Goal: Task Accomplishment & Management: Use online tool/utility

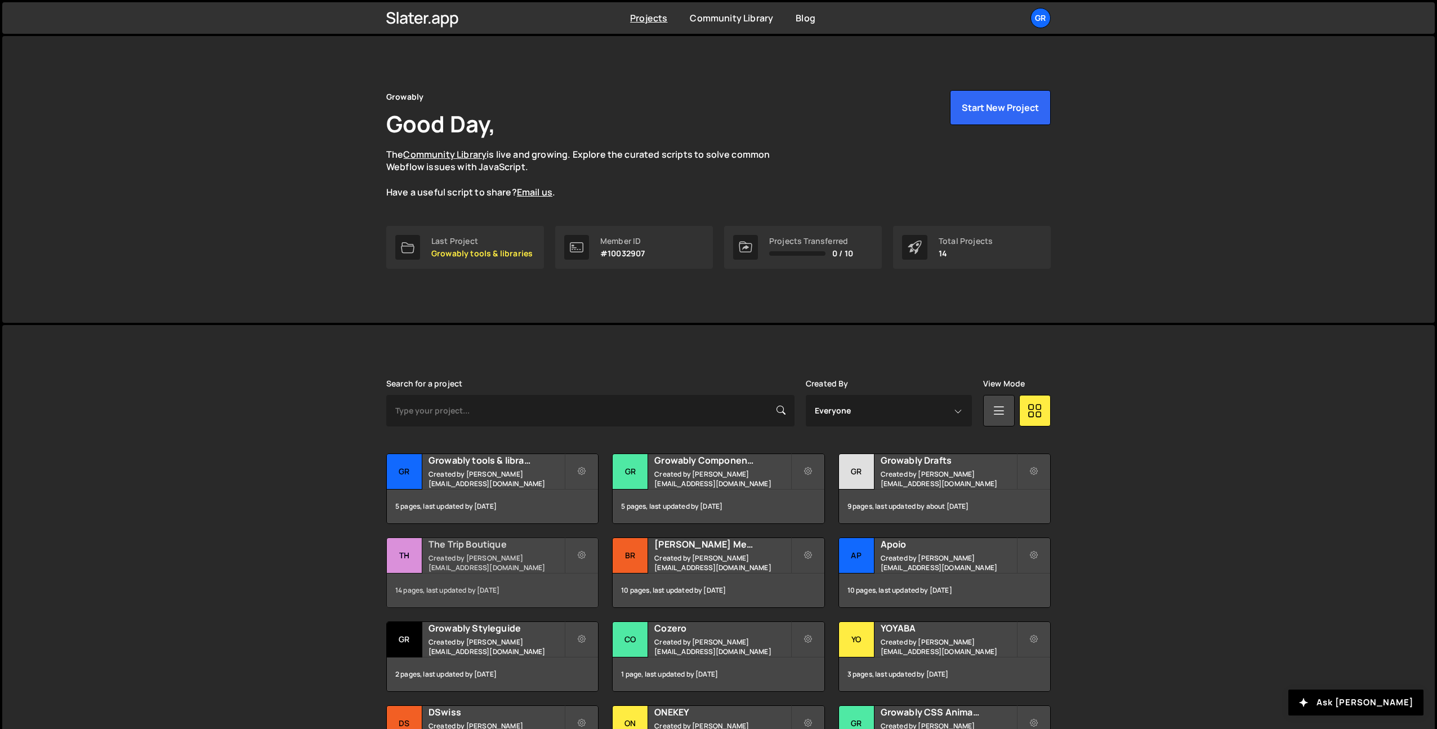
click at [452, 587] on div "14 pages, last updated by [DATE]" at bounding box center [492, 590] width 211 height 34
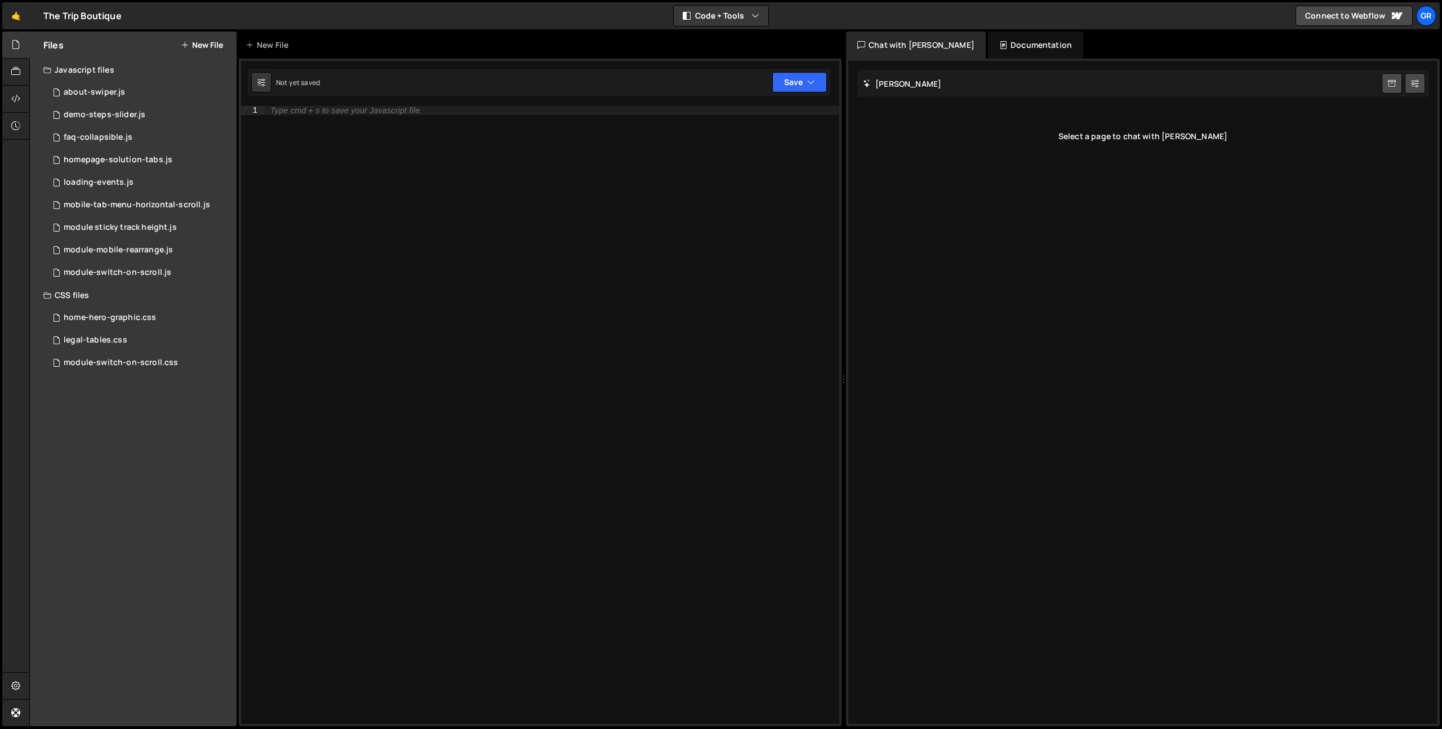
click at [131, 433] on div "Files New File Javascript files 0 about-swiper.js 0 0 demo-steps-slider.js 0 0 …" at bounding box center [133, 379] width 207 height 695
click at [203, 43] on button "New File" at bounding box center [202, 45] width 42 height 9
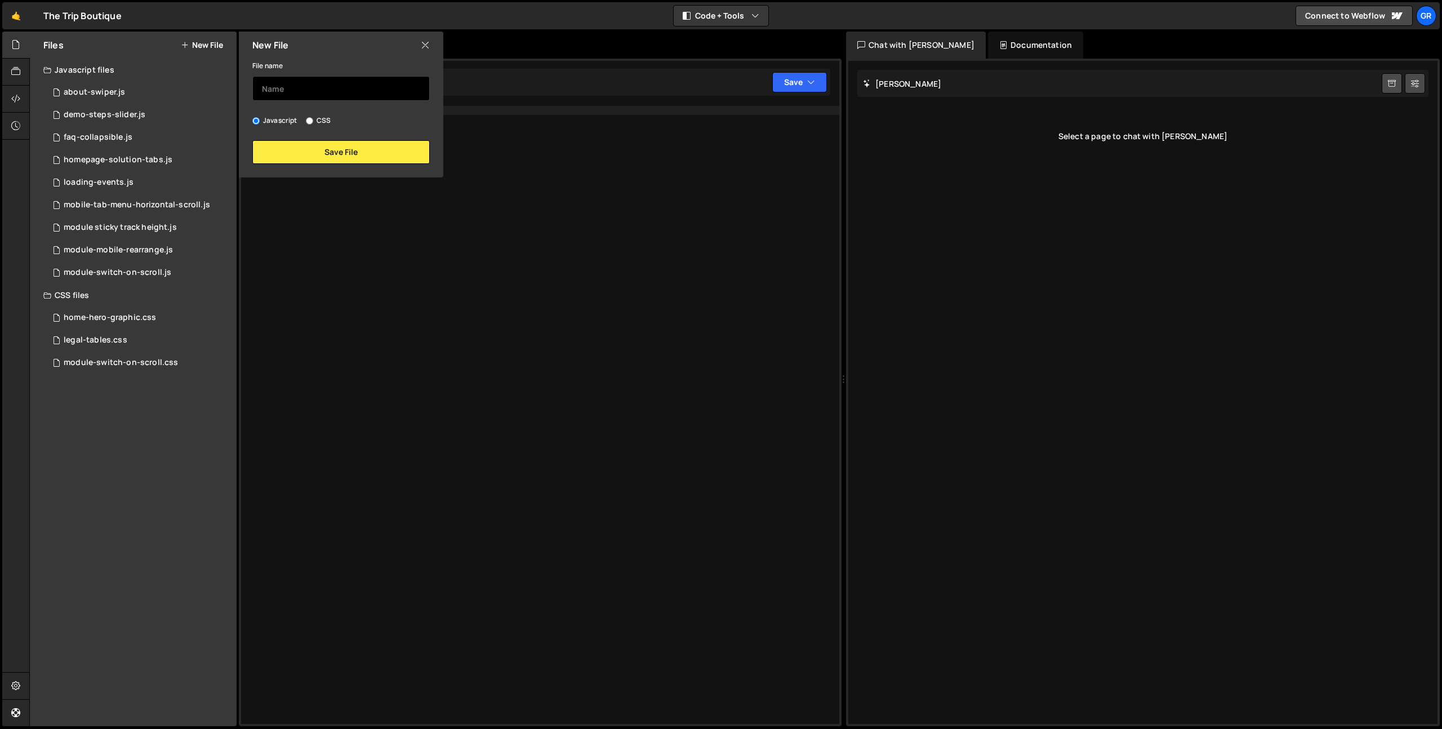
click at [305, 94] on input "text" at bounding box center [340, 88] width 177 height 25
type input "quotes-swiper"
click at [302, 142] on button "Save File" at bounding box center [340, 152] width 177 height 24
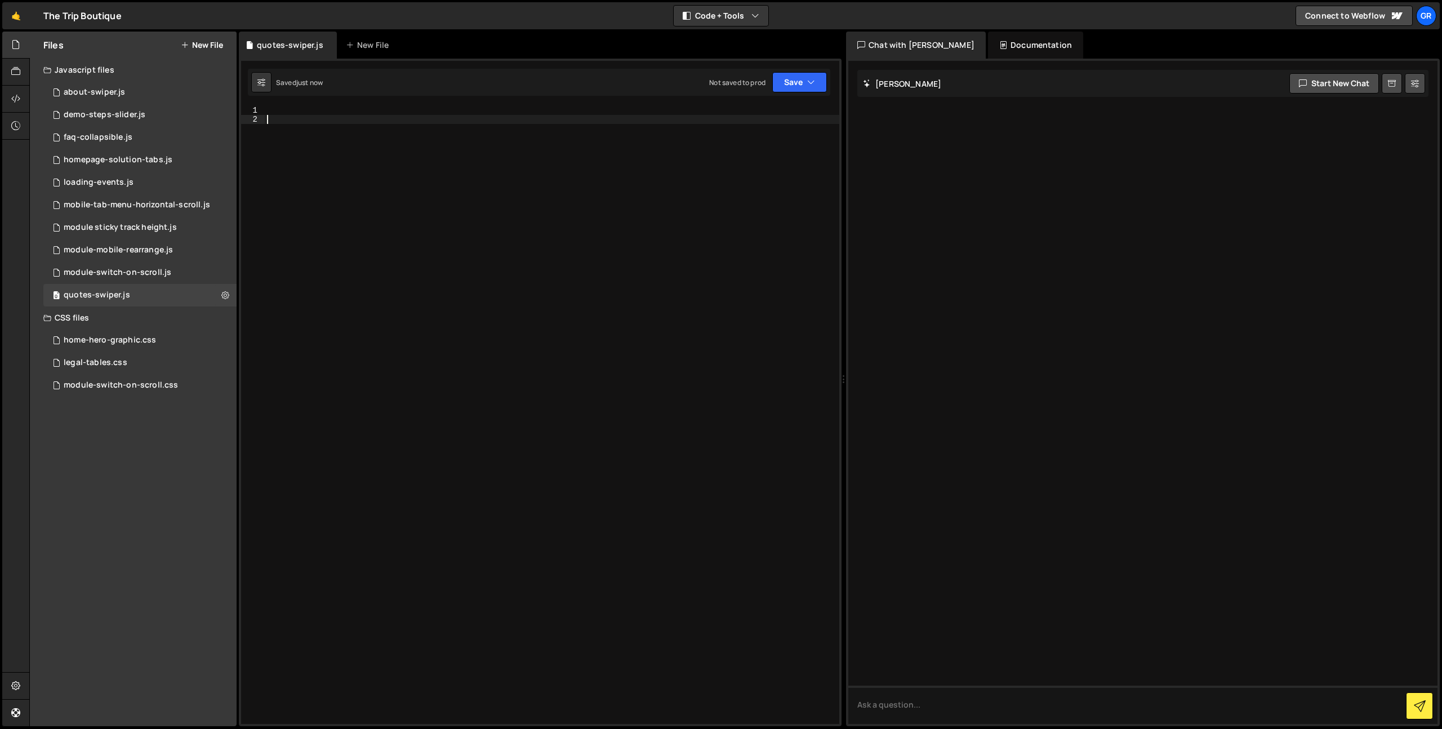
click at [339, 176] on div at bounding box center [552, 424] width 575 height 636
paste textarea "})();"
type textarea "})();"
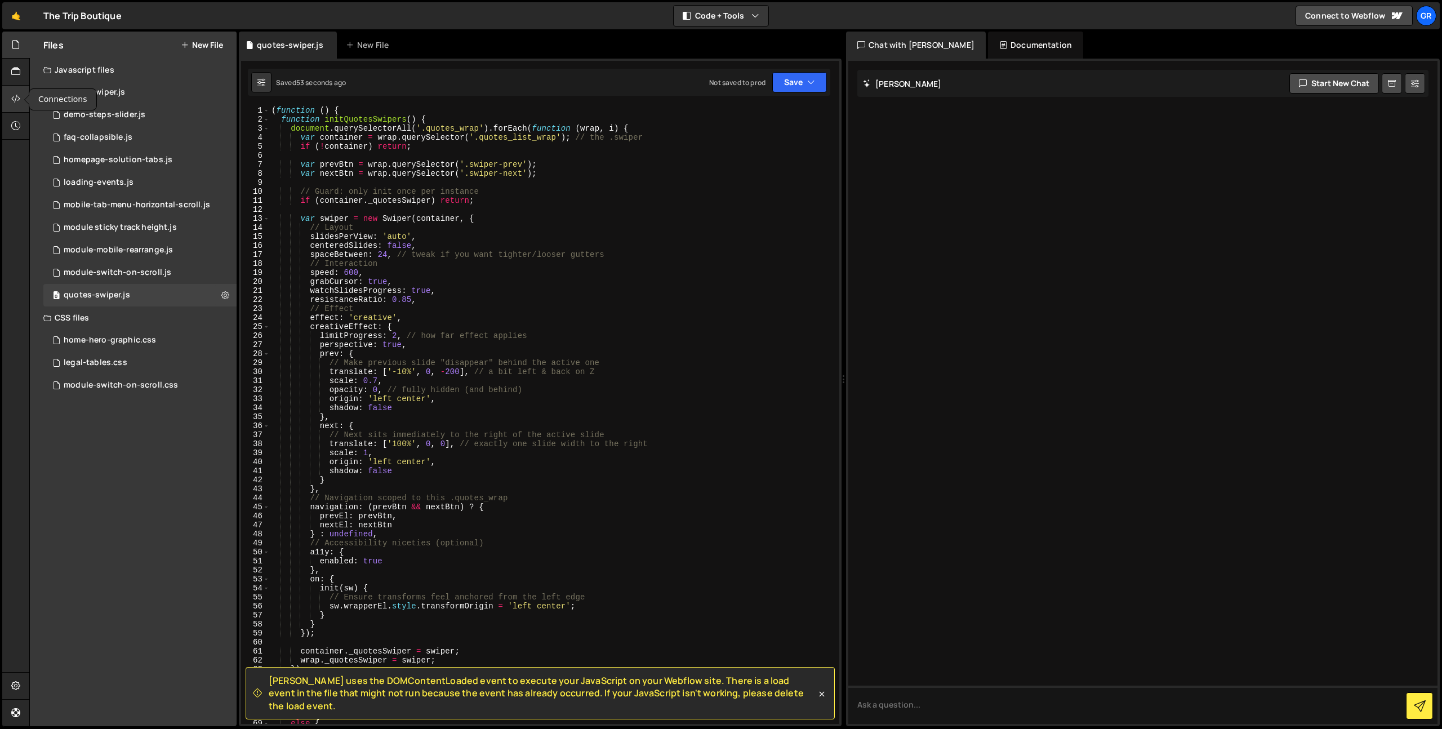
click at [14, 94] on icon at bounding box center [15, 98] width 9 height 12
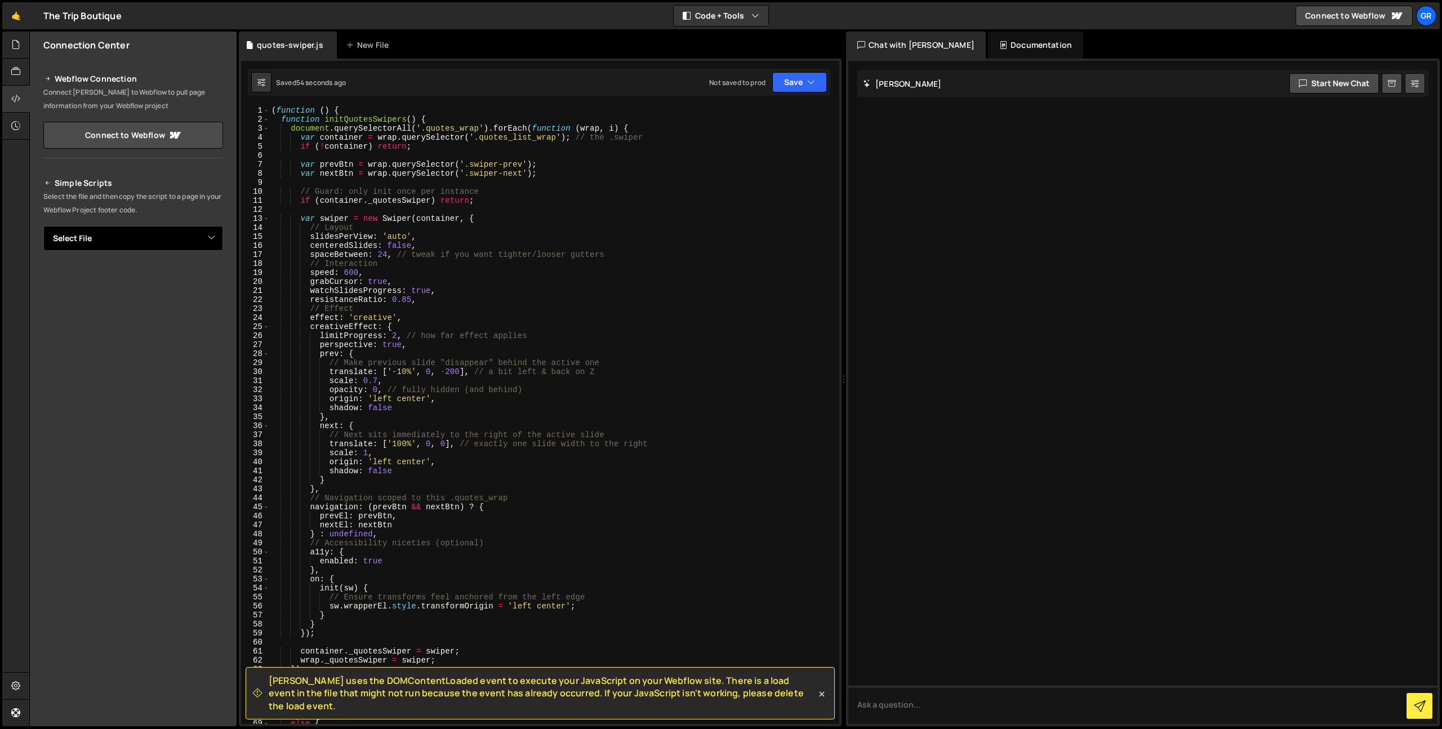
click at [216, 239] on select "Select File about-swiper.js demo-steps-slider.js faq-collapsible.js homepage-so…" at bounding box center [133, 238] width 180 height 25
select select "44728"
click at [218, 272] on button "Button group with nested dropdown" at bounding box center [215, 277] width 16 height 24
click at [208, 301] on link "Copy Staging js" at bounding box center [176, 298] width 94 height 16
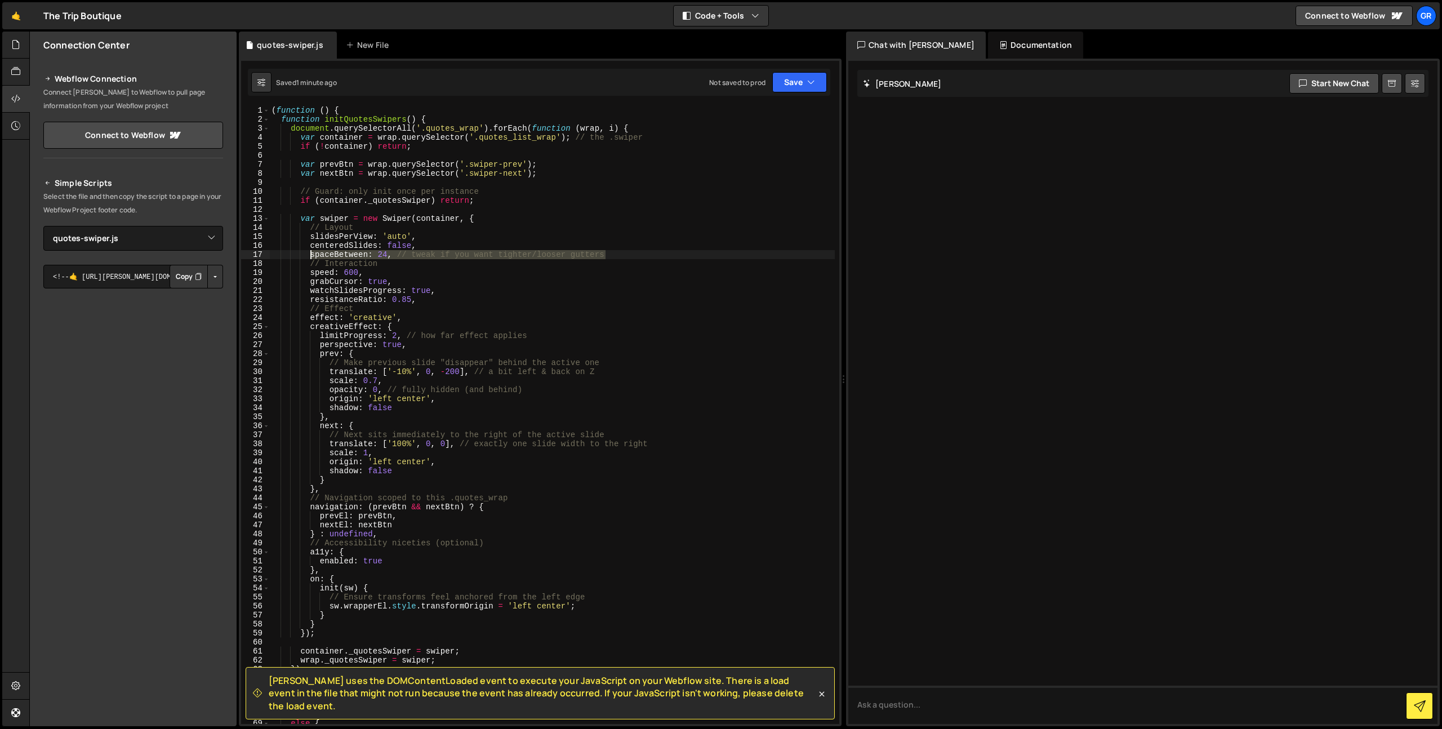
drag, startPoint x: 616, startPoint y: 252, endPoint x: 311, endPoint y: 255, distance: 304.7
click at [311, 255] on div "( function ( ) { function initQuotesSwipers ( ) { document . querySelectorAll (…" at bounding box center [552, 424] width 566 height 636
click at [311, 255] on div "( function ( ) { function initQuotesSwipers ( ) { document . querySelectorAll (…" at bounding box center [552, 415] width 566 height 618
click at [311, 246] on div "( function ( ) { function initQuotesSwipers ( ) { document . querySelectorAll (…" at bounding box center [552, 424] width 566 height 636
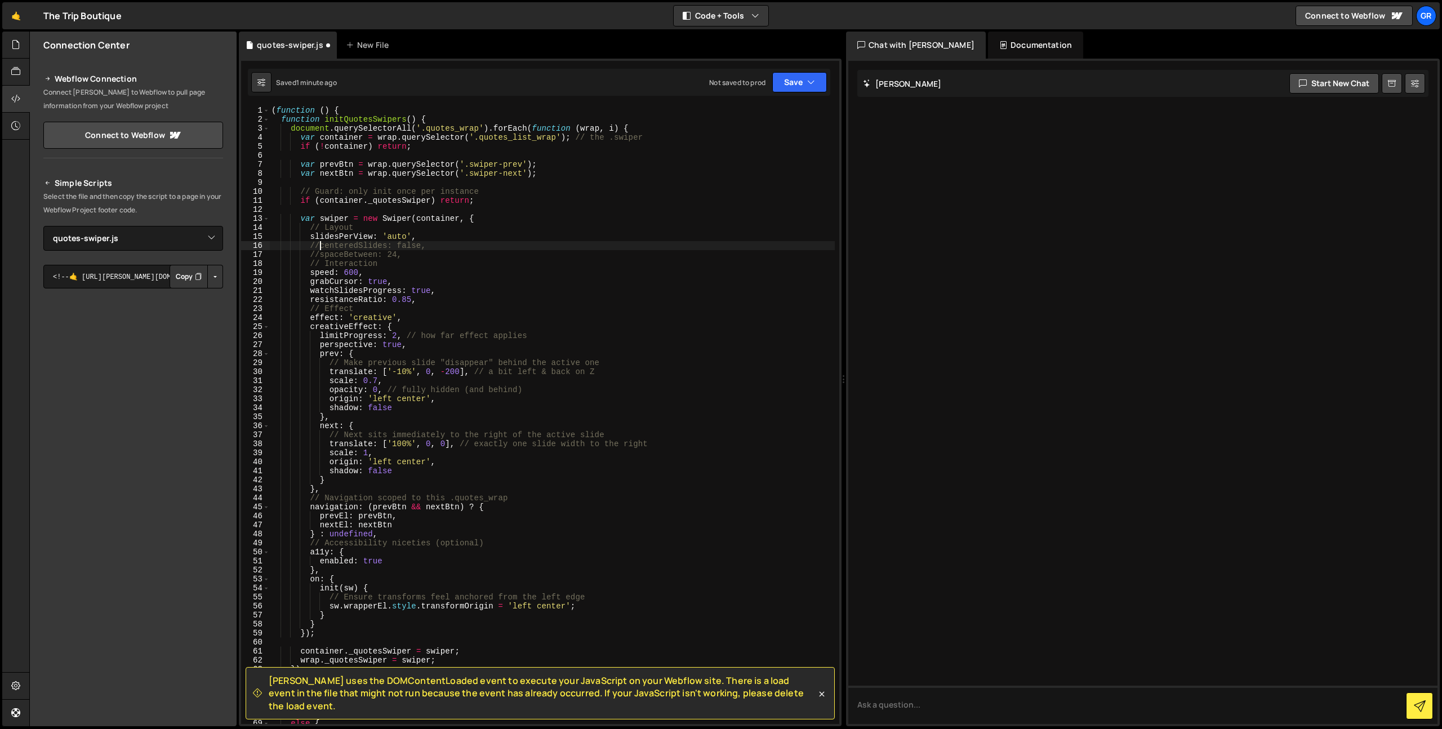
click at [310, 240] on div "( function ( ) { function initQuotesSwipers ( ) { document . querySelectorAll (…" at bounding box center [552, 424] width 566 height 636
click at [311, 282] on div "( function ( ) { function initQuotesSwipers ( ) { document . querySelectorAll (…" at bounding box center [552, 424] width 566 height 636
drag, startPoint x: 416, startPoint y: 372, endPoint x: 388, endPoint y: 372, distance: 28.2
click at [388, 372] on div "( function ( ) { function initQuotesSwipers ( ) { document . querySelectorAll (…" at bounding box center [552, 424] width 566 height 636
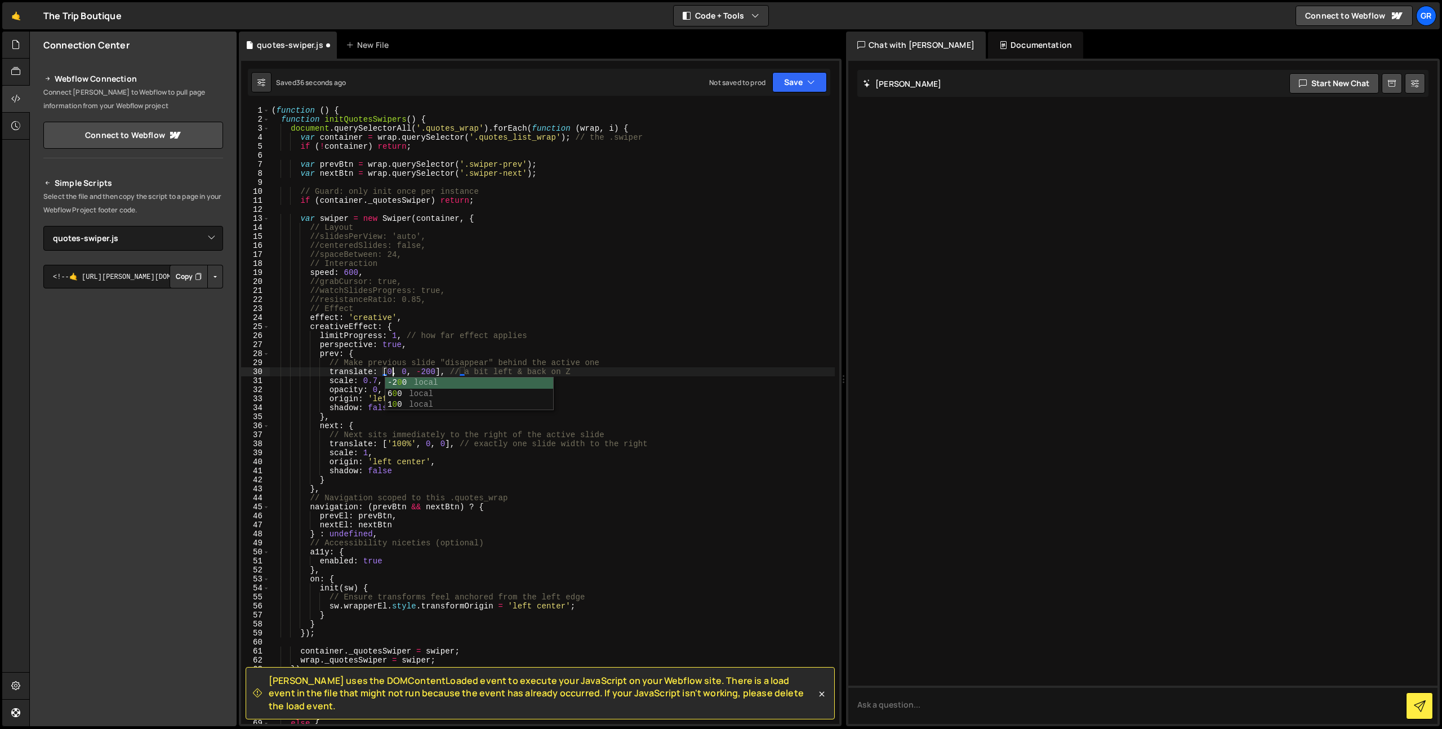
scroll to position [0, 8]
click at [357, 406] on div "( function ( ) { function initQuotesSwipers ( ) { document . querySelectorAll (…" at bounding box center [552, 424] width 566 height 636
click at [394, 382] on div "( function ( ) { function initQuotesSwipers ( ) { document . querySelectorAll (…" at bounding box center [552, 424] width 566 height 636
click at [531, 390] on div "( function ( ) { function initQuotesSwipers ( ) { document . querySelectorAll (…" at bounding box center [552, 424] width 566 height 636
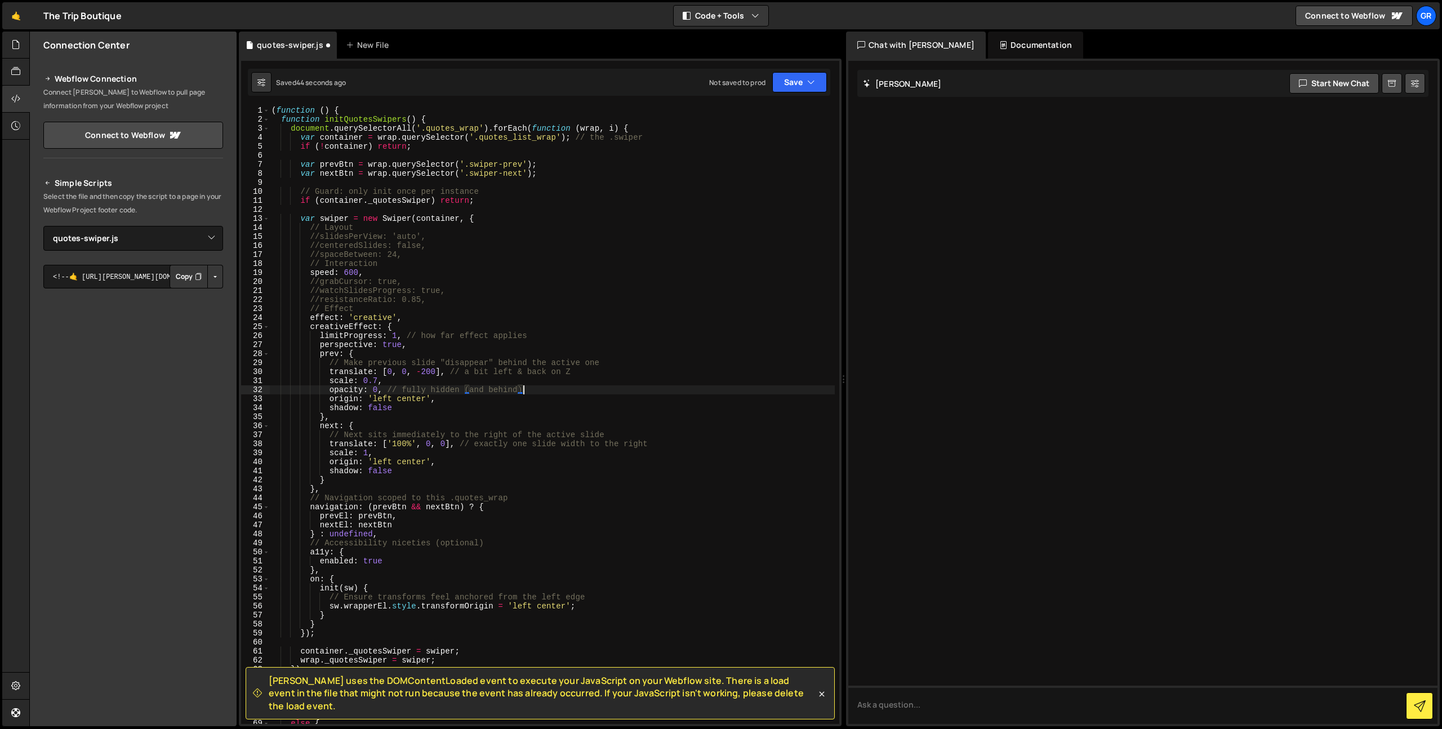
click at [442, 395] on div "( function ( ) { function initQuotesSwipers ( ) { document . querySelectorAll (…" at bounding box center [552, 424] width 566 height 636
click at [383, 398] on div "( function ( ) { function initQuotesSwipers ( ) { document . querySelectorAll (…" at bounding box center [552, 424] width 566 height 636
click at [373, 396] on div "( function ( ) { function initQuotesSwipers ( ) { document . querySelectorAll (…" at bounding box center [552, 424] width 566 height 636
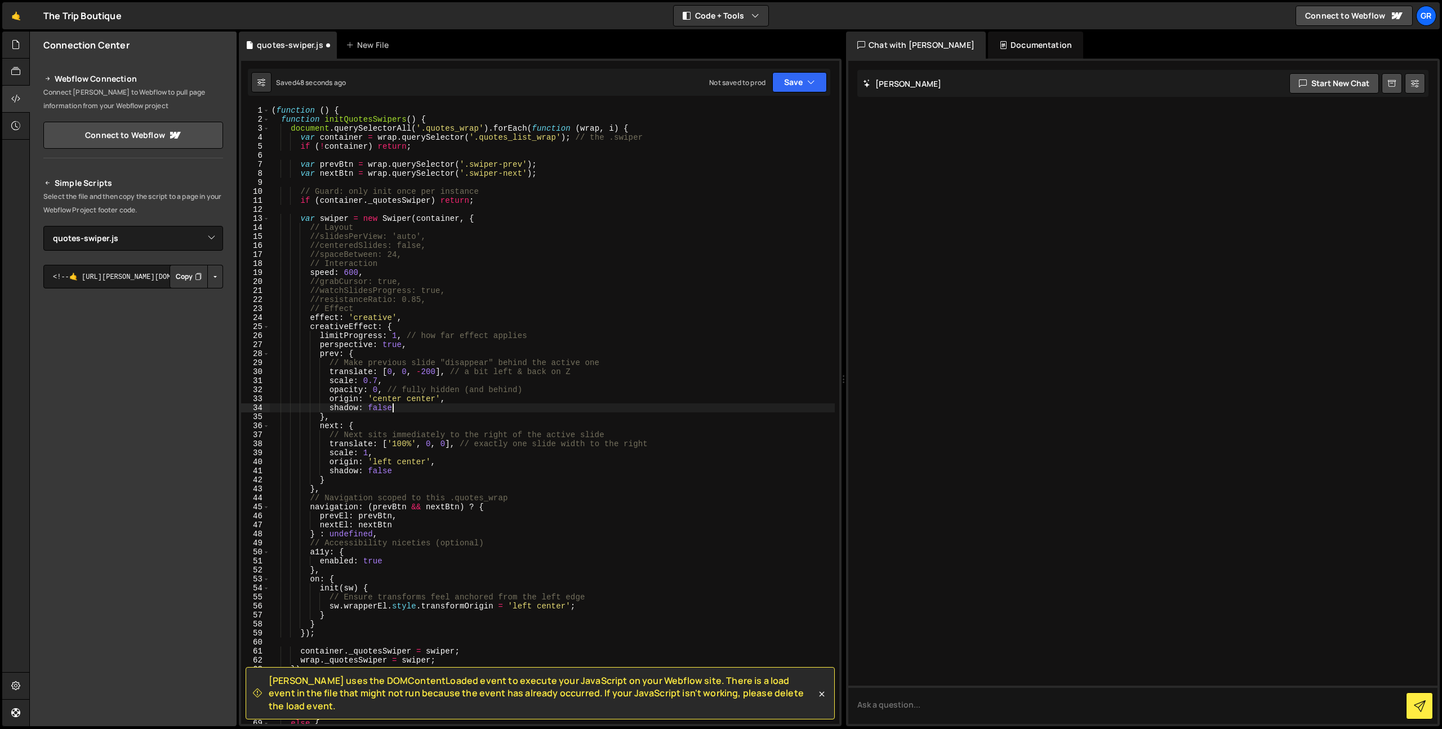
click at [406, 409] on div "( function ( ) { function initQuotesSwipers ( ) { document . querySelectorAll (…" at bounding box center [552, 424] width 566 height 636
click at [372, 424] on div "( function ( ) { function initQuotesSwipers ( ) { document . querySelectorAll (…" at bounding box center [552, 424] width 566 height 636
click at [404, 455] on div "( function ( ) { function initQuotesSwipers ( ) { document . querySelectorAll (…" at bounding box center [552, 424] width 566 height 636
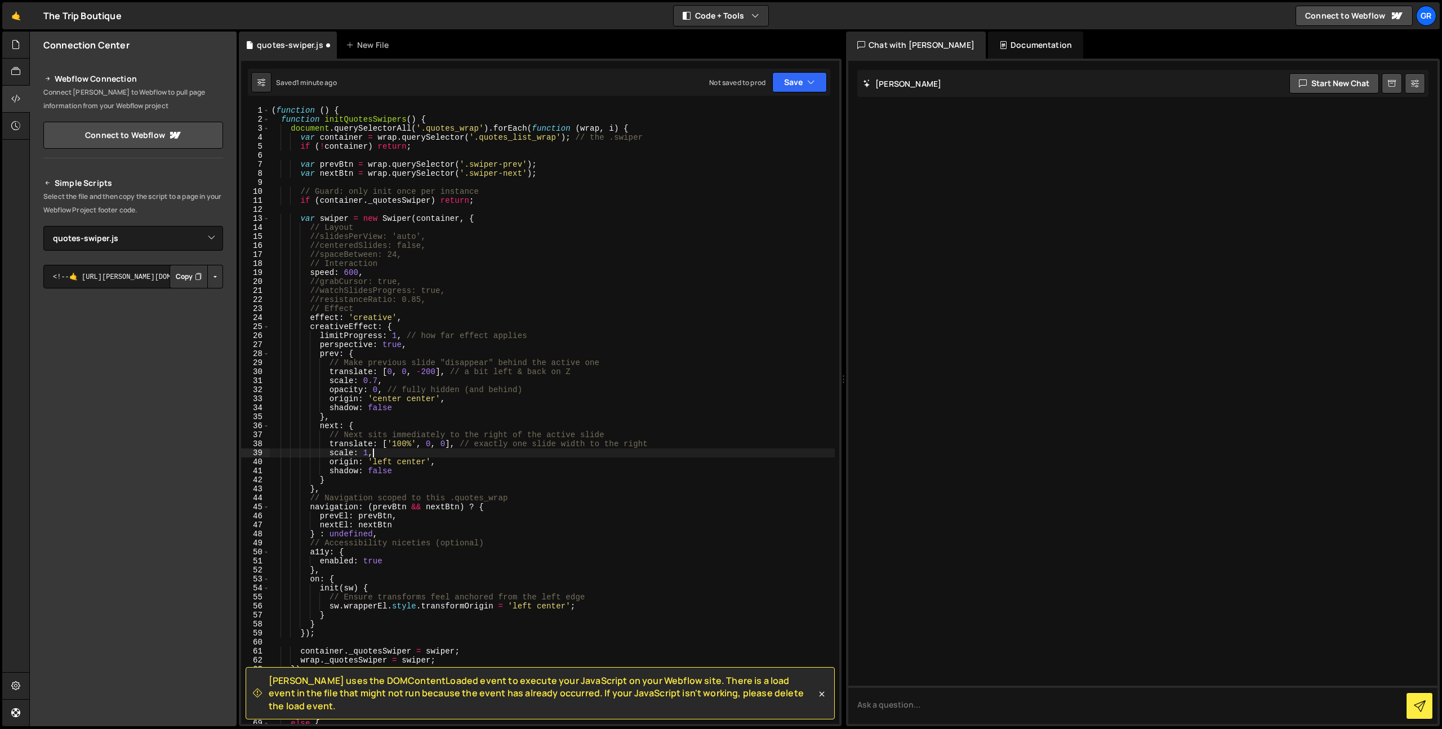
click at [386, 462] on div "( function ( ) { function initQuotesSwipers ( ) { document . querySelectorAll (…" at bounding box center [552, 424] width 566 height 636
click at [408, 474] on div "( function ( ) { function initQuotesSwipers ( ) { document . querySelectorAll (…" at bounding box center [552, 424] width 566 height 636
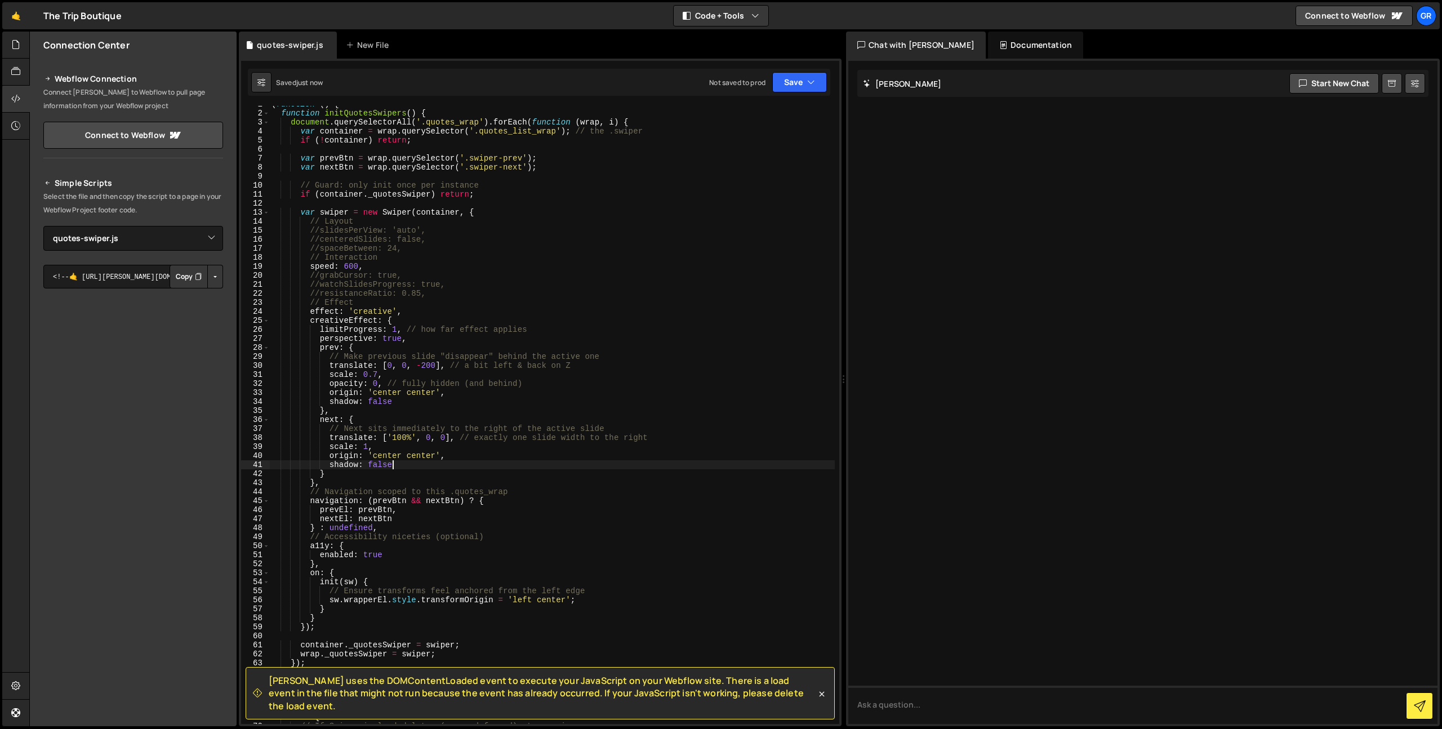
click at [418, 529] on div "( function ( ) { function initQuotesSwipers ( ) { document . querySelectorAll (…" at bounding box center [552, 418] width 566 height 636
click at [419, 550] on div "( function ( ) { function initQuotesSwipers ( ) { document . querySelectorAll (…" at bounding box center [552, 418] width 566 height 636
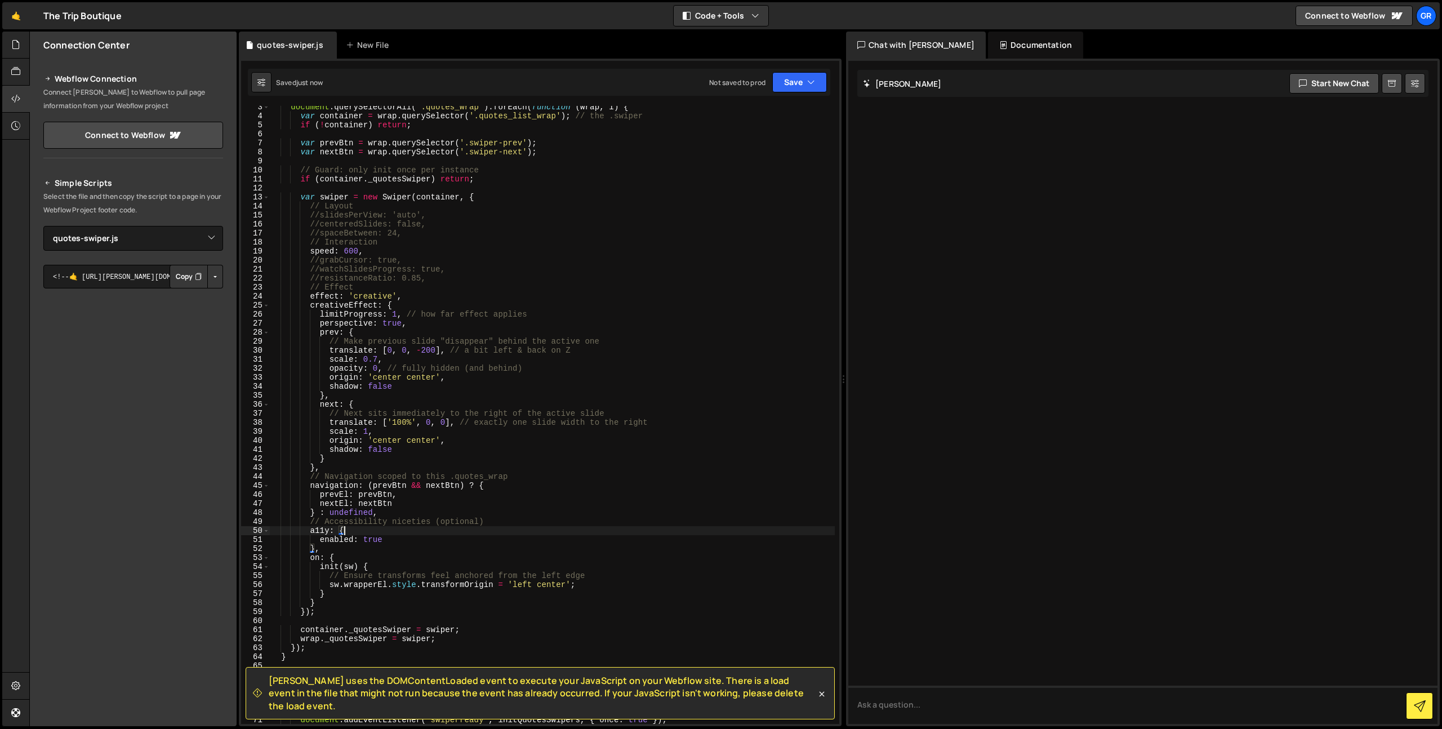
scroll to position [22, 0]
click at [355, 553] on div "document . querySelectorAll ( '.quotes_wrap' ) . forEach ( function ( wrap , i …" at bounding box center [552, 420] width 566 height 636
click at [390, 564] on div "document . querySelectorAll ( '.quotes_wrap' ) . forEach ( function ( wrap , i …" at bounding box center [552, 420] width 566 height 636
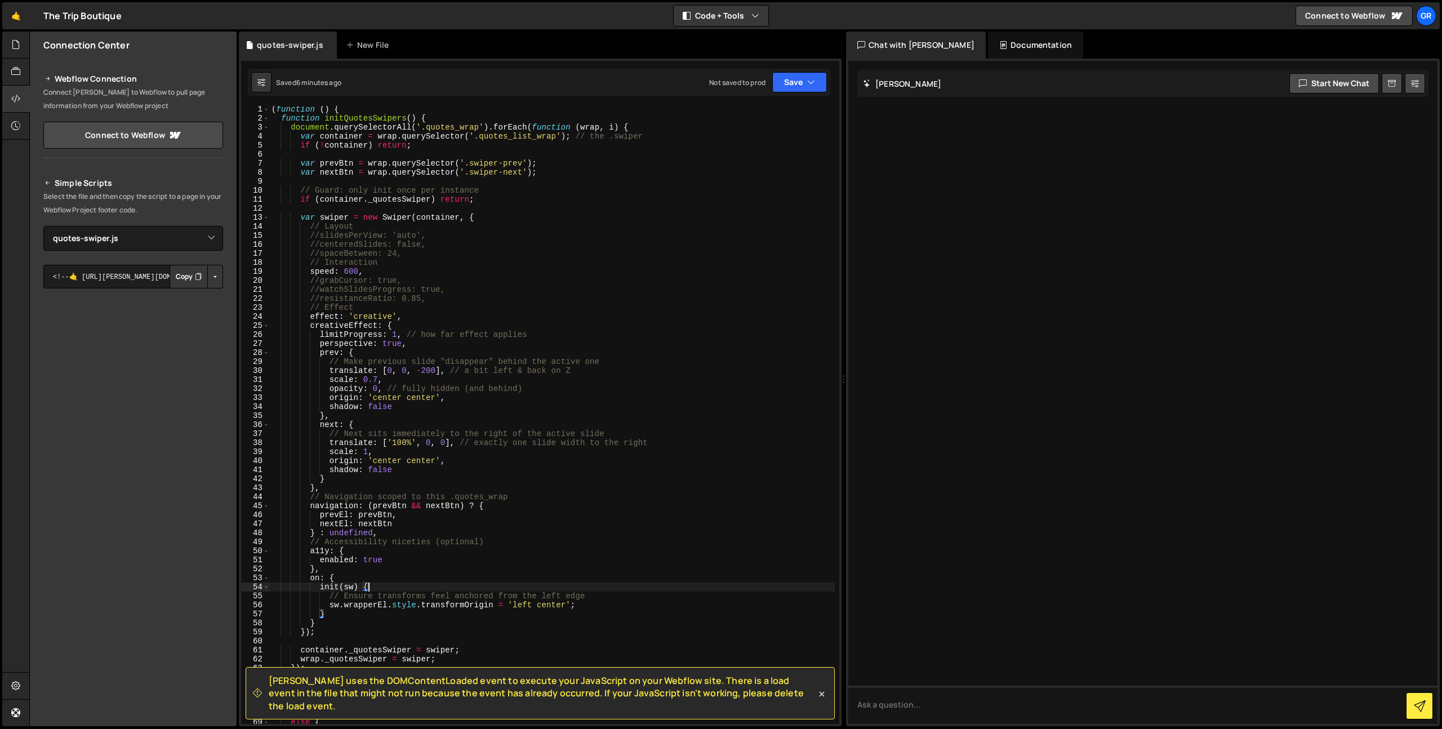
scroll to position [1, 0]
click at [375, 379] on div "( function ( ) { function initQuotesSwipers ( ) { document . querySelectorAll (…" at bounding box center [552, 423] width 566 height 636
click at [402, 313] on div "( function ( ) { function initQuotesSwipers ( ) { document . querySelectorAll (…" at bounding box center [552, 423] width 566 height 636
click at [379, 381] on div "( function ( ) { function initQuotesSwipers ( ) { document . querySelectorAll (…" at bounding box center [552, 423] width 566 height 636
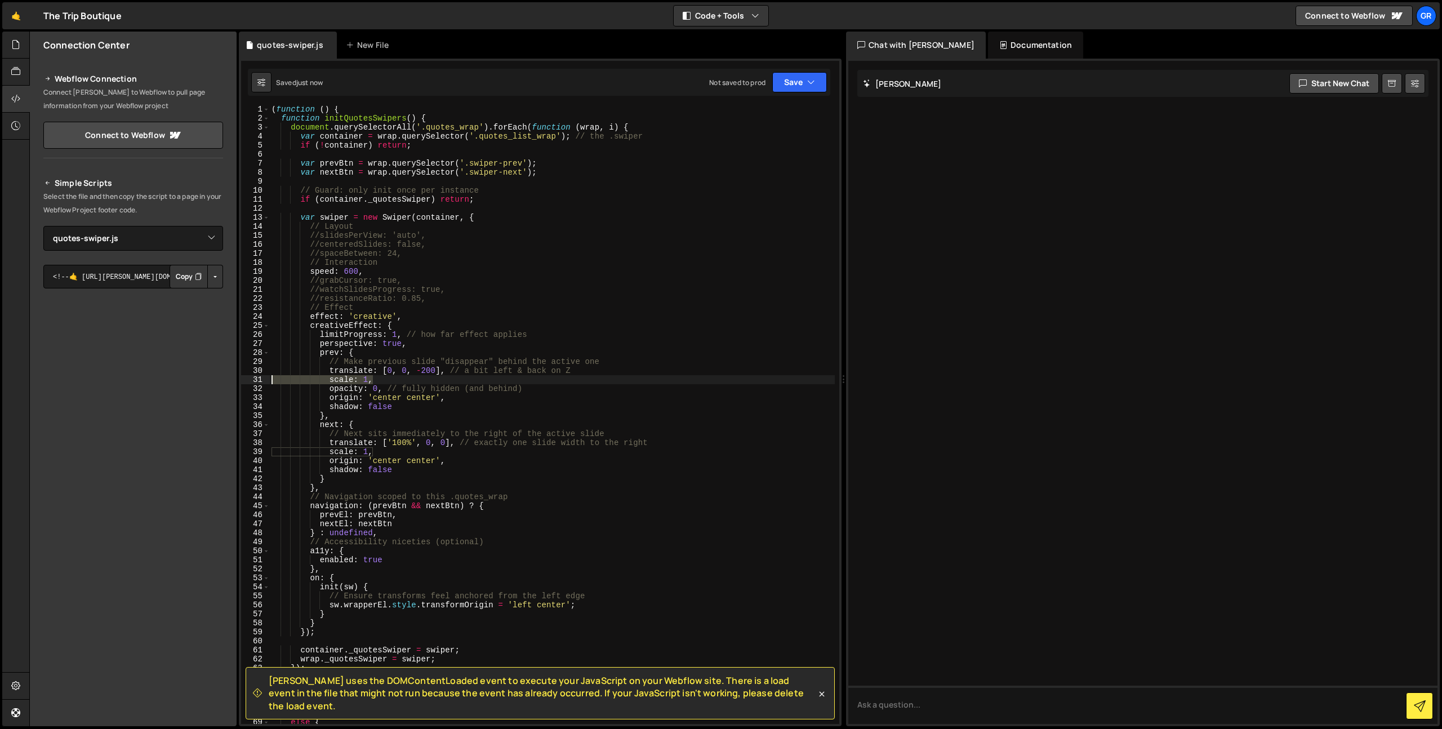
drag, startPoint x: 394, startPoint y: 382, endPoint x: 232, endPoint y: 382, distance: 162.2
click at [232, 382] on div "Files New File Javascript files 0 about-swiper.js 0 0 demo-steps-slider.js 0 0 …" at bounding box center [735, 379] width 1413 height 695
type textarea "// Make previous slide "disappear" behind the active one"
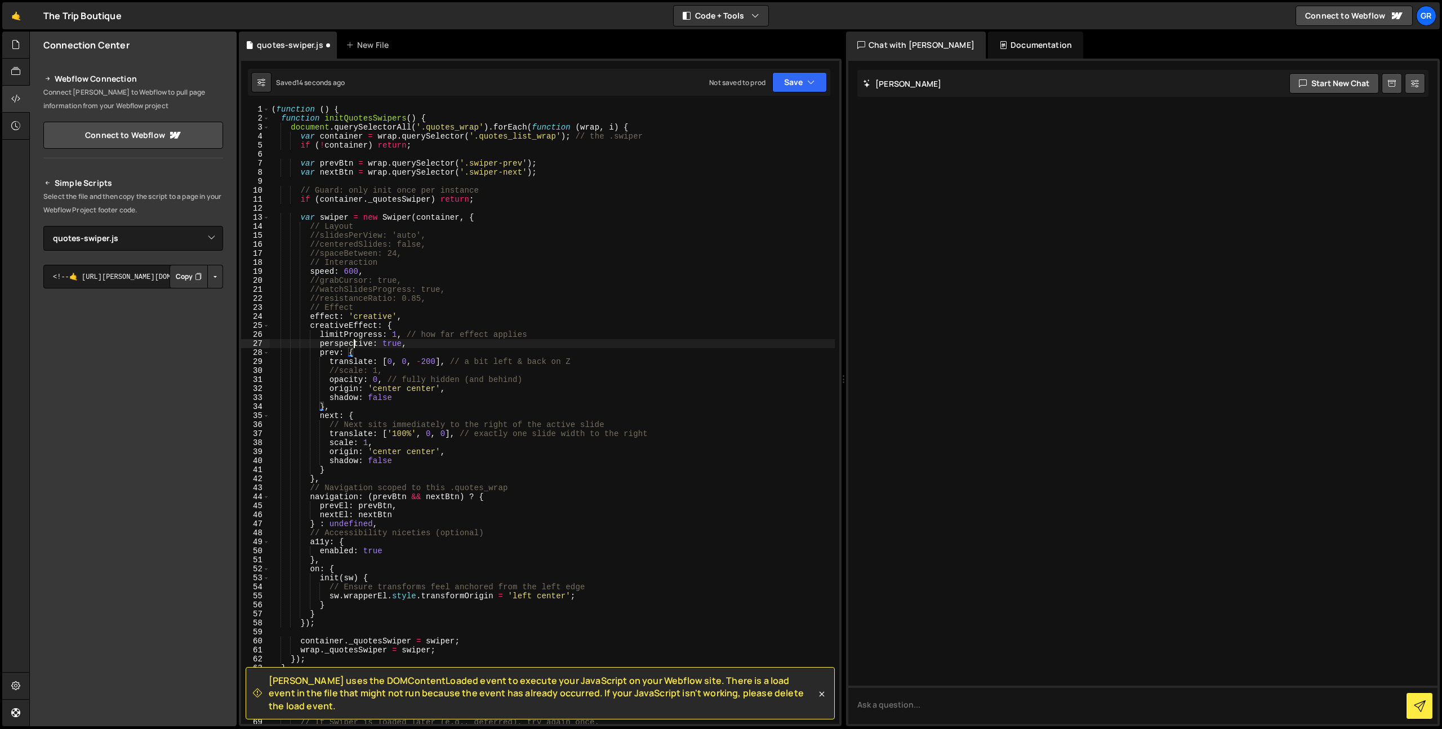
type textarea "limitProgress: 1, // how far effect applies"
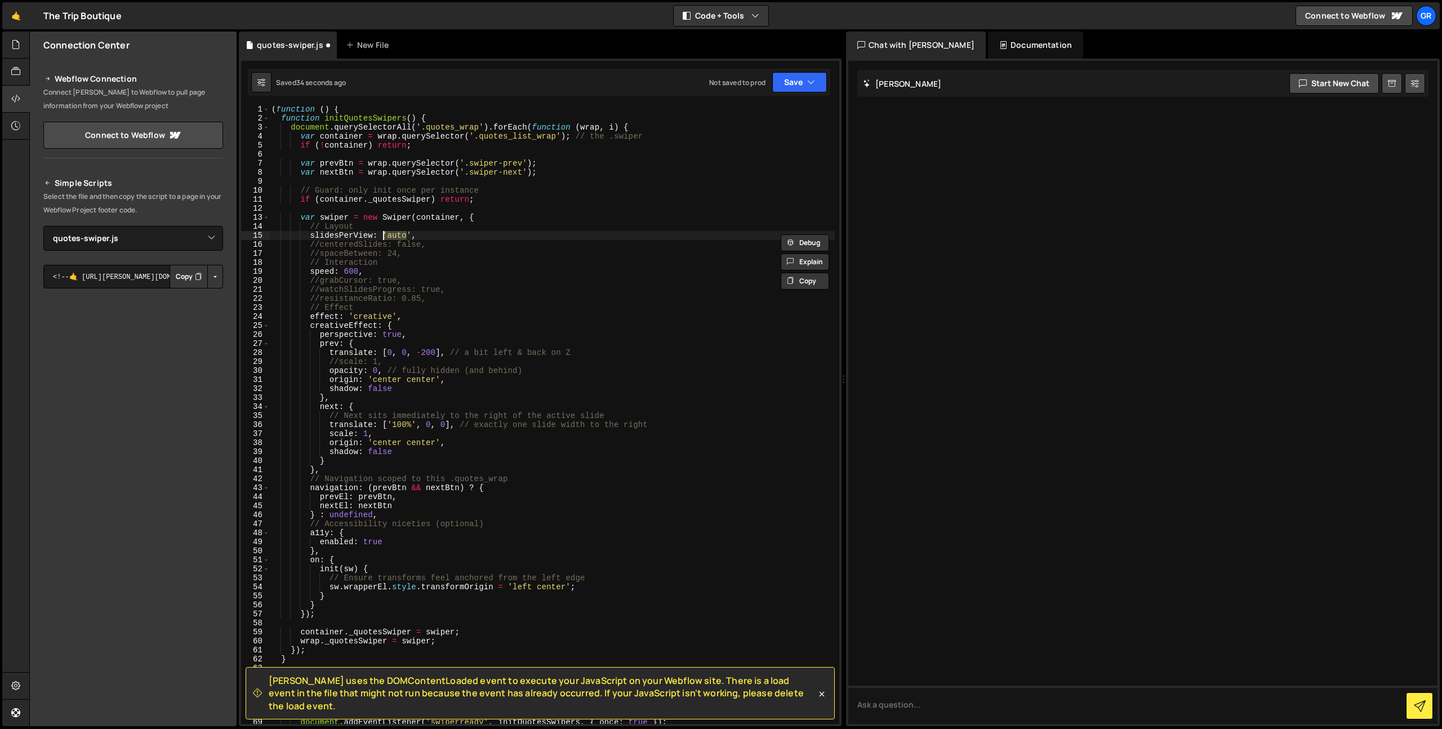
scroll to position [0, 8]
type textarea "slidesPerView: 1,"
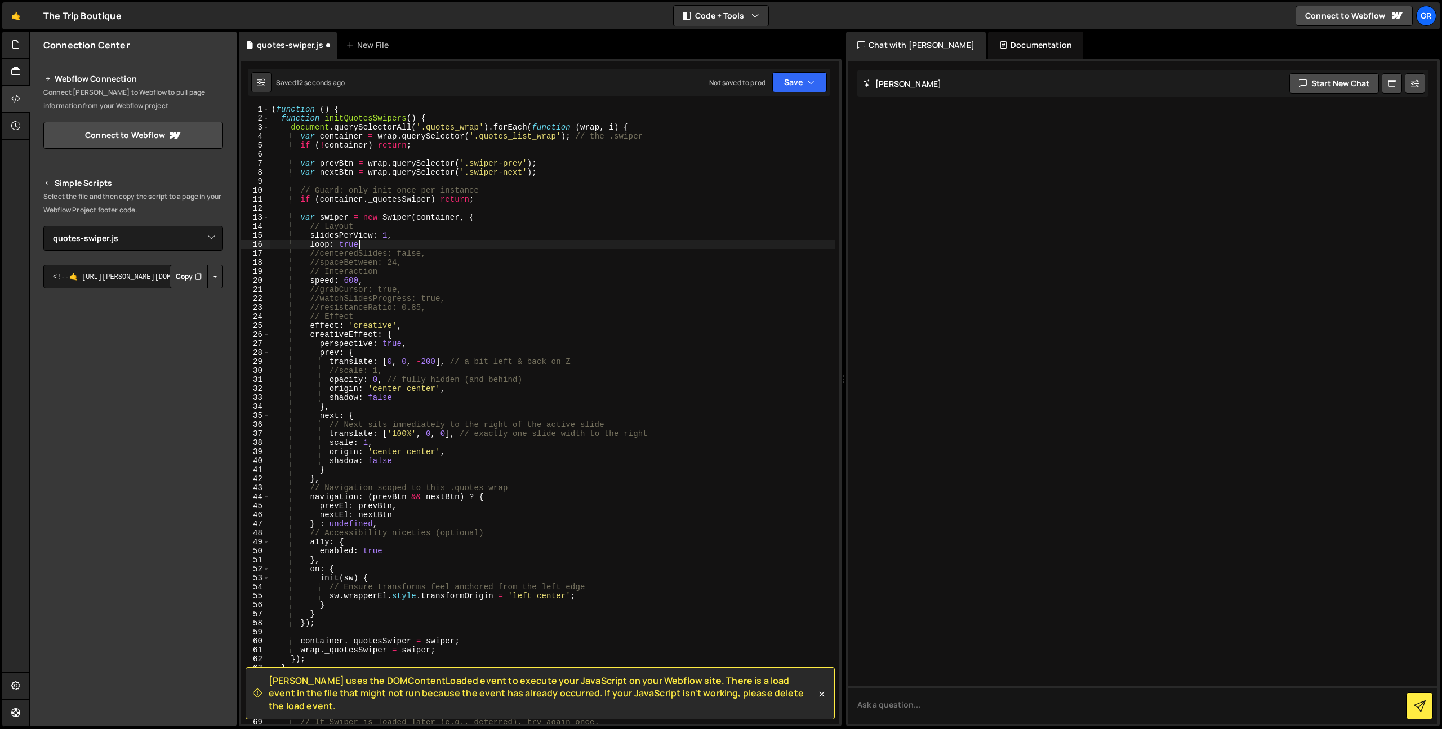
scroll to position [0, 6]
drag, startPoint x: 395, startPoint y: 271, endPoint x: 215, endPoint y: 254, distance: 181.6
click at [215, 254] on div "Files New File Javascript files 0 about-swiper.js 0 0 demo-steps-slider.js 0 0 …" at bounding box center [735, 379] width 1413 height 695
type textarea "//centeredSlides: false, //spaceBetween: 24,"
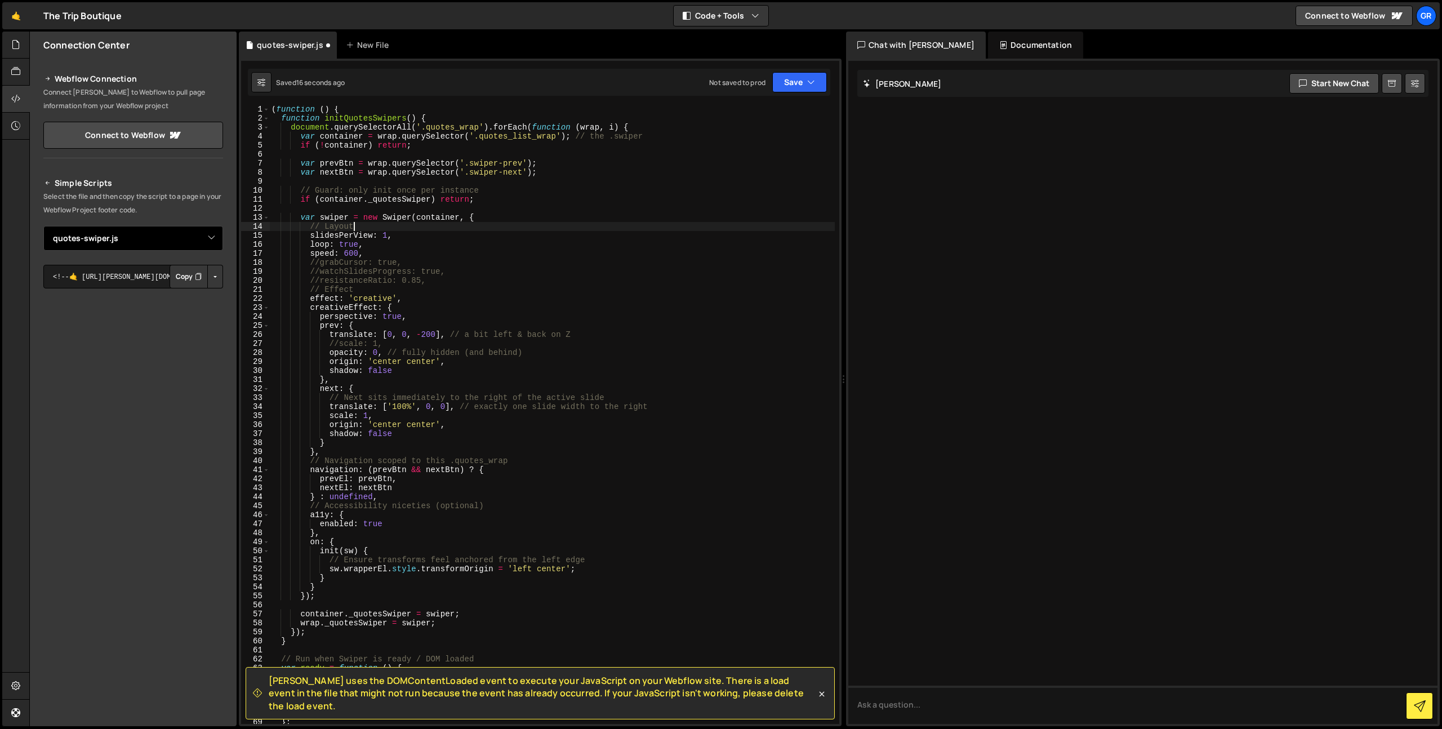
drag, startPoint x: 369, startPoint y: 227, endPoint x: 148, endPoint y: 227, distance: 220.8
click at [148, 227] on div "Files New File Javascript files 0 about-swiper.js 0 0 demo-steps-slider.js 0 0 …" at bounding box center [735, 379] width 1413 height 695
type textarea "// Layout"
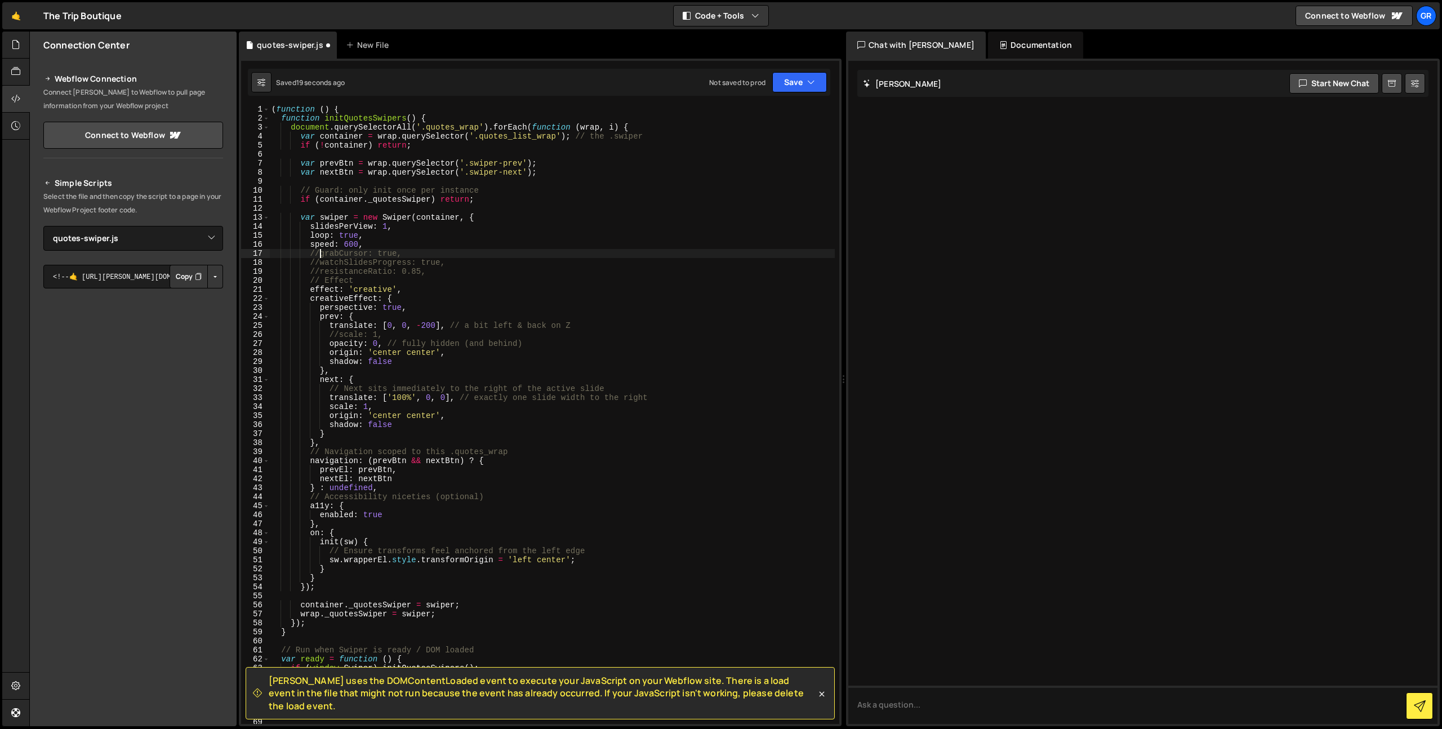
click at [319, 253] on div "( function ( ) { function initQuotesSwipers ( ) { document . querySelectorAll (…" at bounding box center [552, 423] width 566 height 636
drag, startPoint x: 430, startPoint y: 275, endPoint x: 232, endPoint y: 275, distance: 197.7
click at [232, 275] on div "Files New File Javascript files 0 about-swiper.js 0 0 demo-steps-slider.js 0 0 …" at bounding box center [735, 379] width 1413 height 695
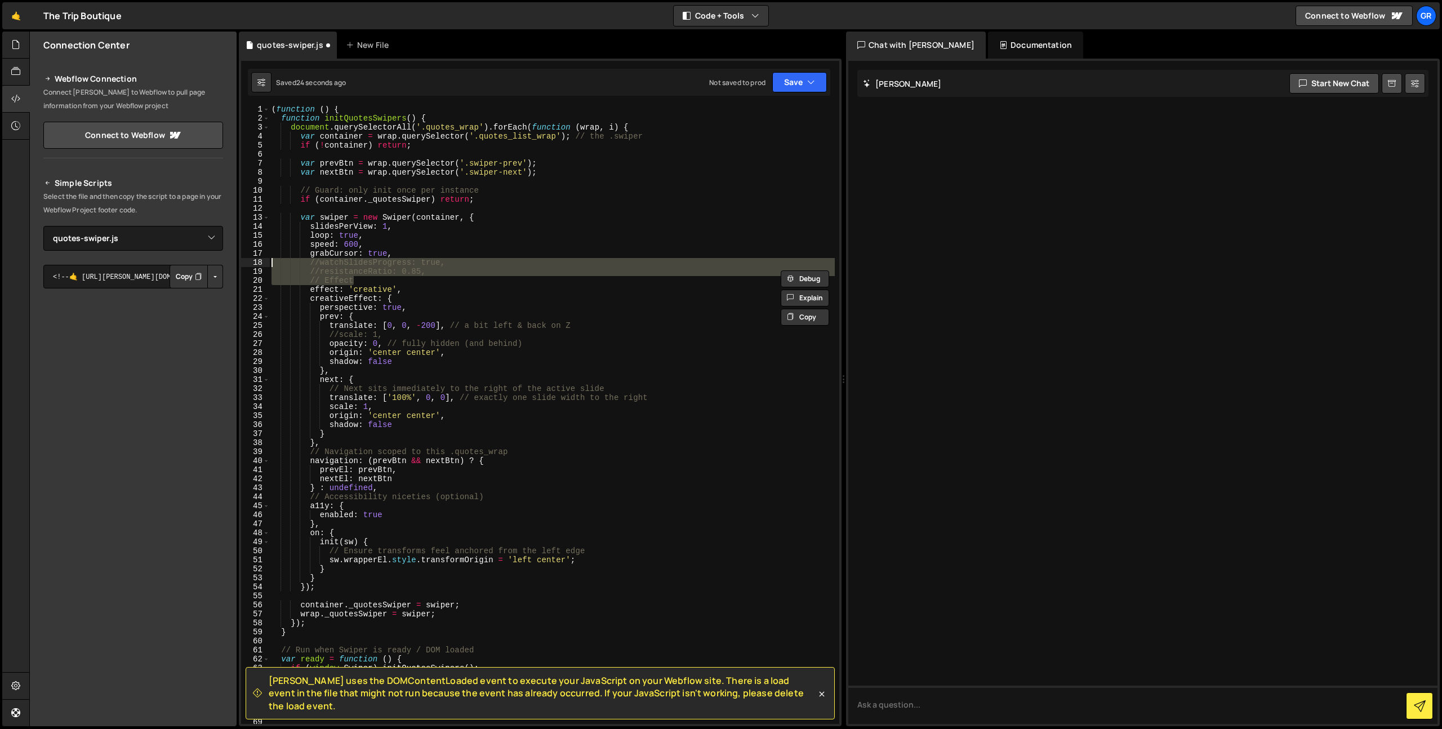
drag, startPoint x: 350, startPoint y: 281, endPoint x: 207, endPoint y: 266, distance: 144.4
click at [207, 266] on div "Files New File Javascript files 0 about-swiper.js 0 0 demo-steps-slider.js 0 0 …" at bounding box center [735, 379] width 1413 height 695
type textarea "//watchSlidesProgress: true, //resistanceRatio: 0.85,"
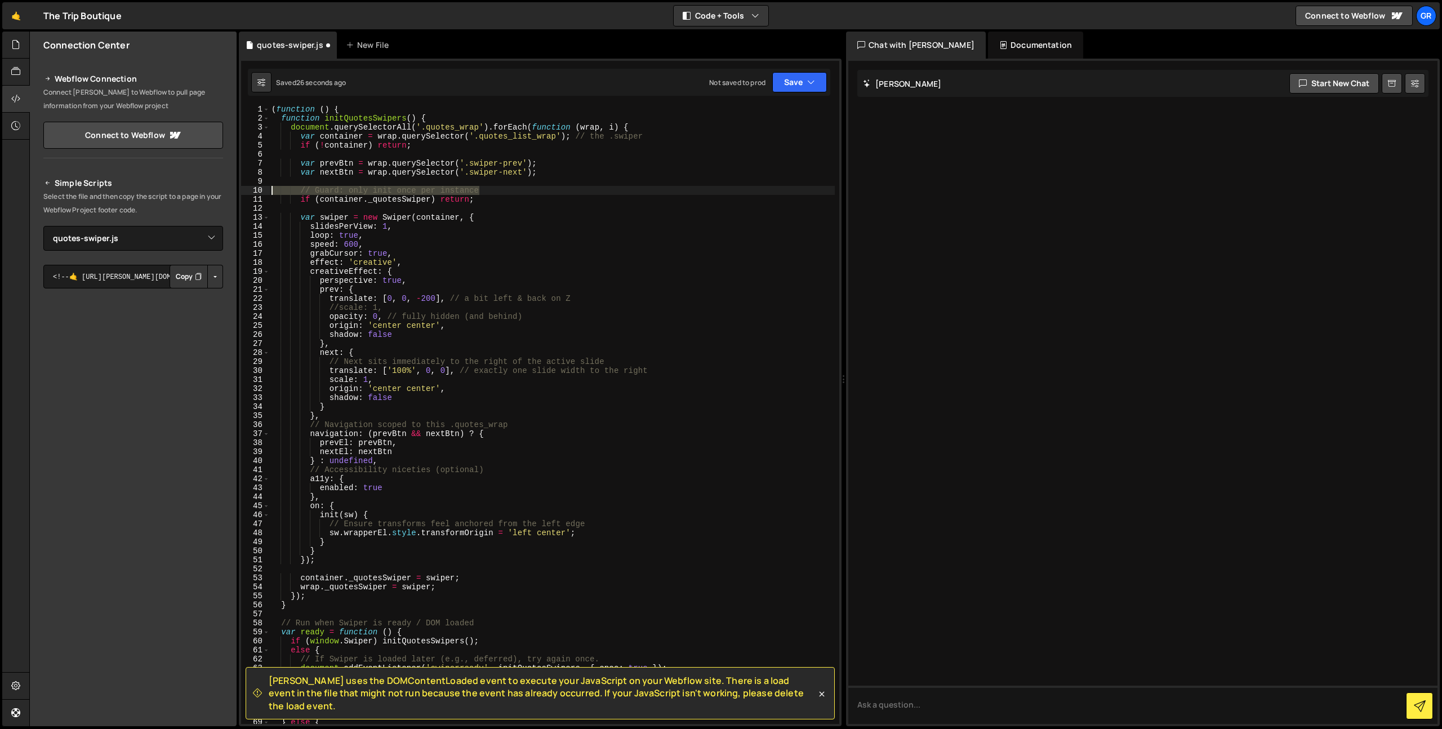
drag, startPoint x: 492, startPoint y: 190, endPoint x: 113, endPoint y: 190, distance: 378.5
click at [113, 190] on div "Files New File Javascript files 0 about-swiper.js 0 0 demo-steps-slider.js 0 0 …" at bounding box center [735, 379] width 1413 height 695
type textarea "// Guard: only init once per instance"
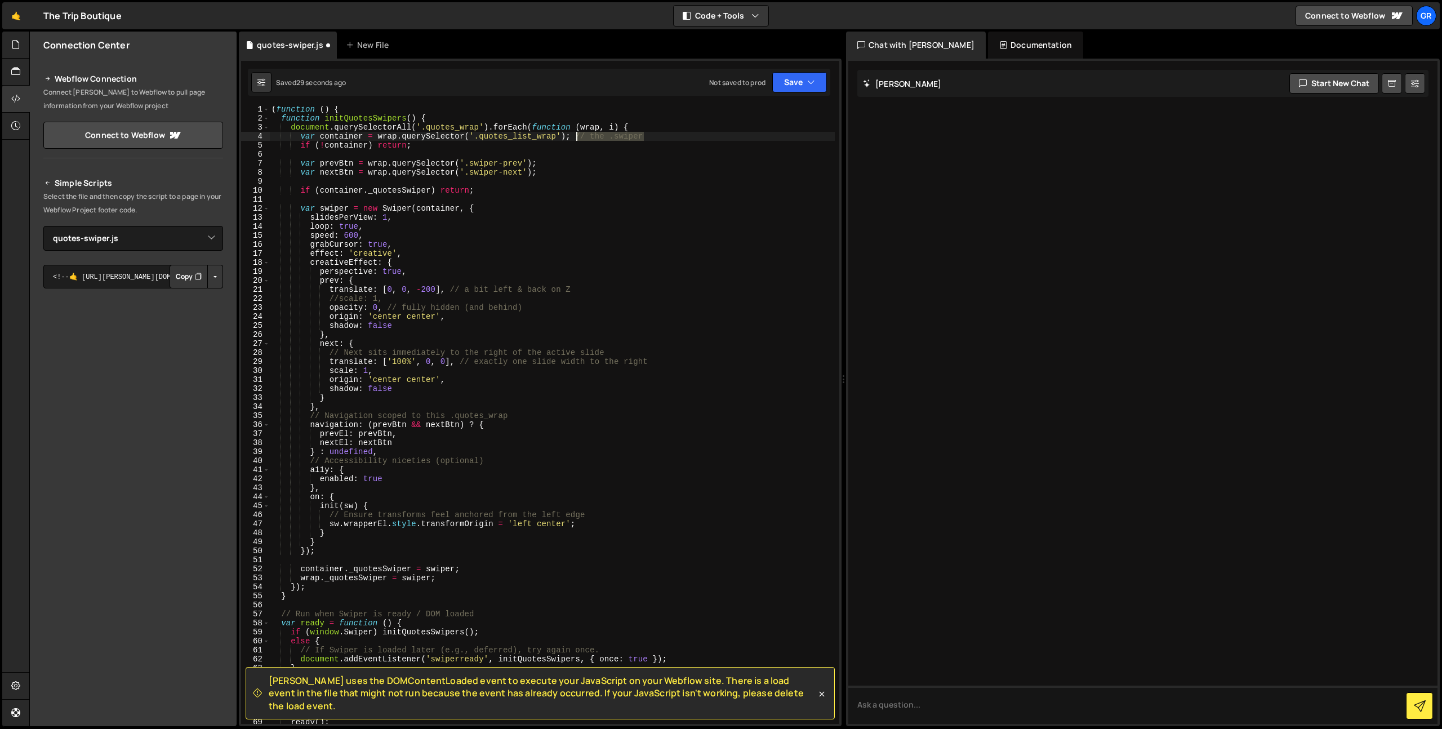
drag, startPoint x: 670, startPoint y: 136, endPoint x: 575, endPoint y: 135, distance: 95.2
click at [575, 135] on div "( function ( ) { function initQuotesSwipers ( ) { document . querySelectorAll (…" at bounding box center [552, 423] width 566 height 636
type textarea "var container = wrap.querySelector('.quotes_list_wrap');"
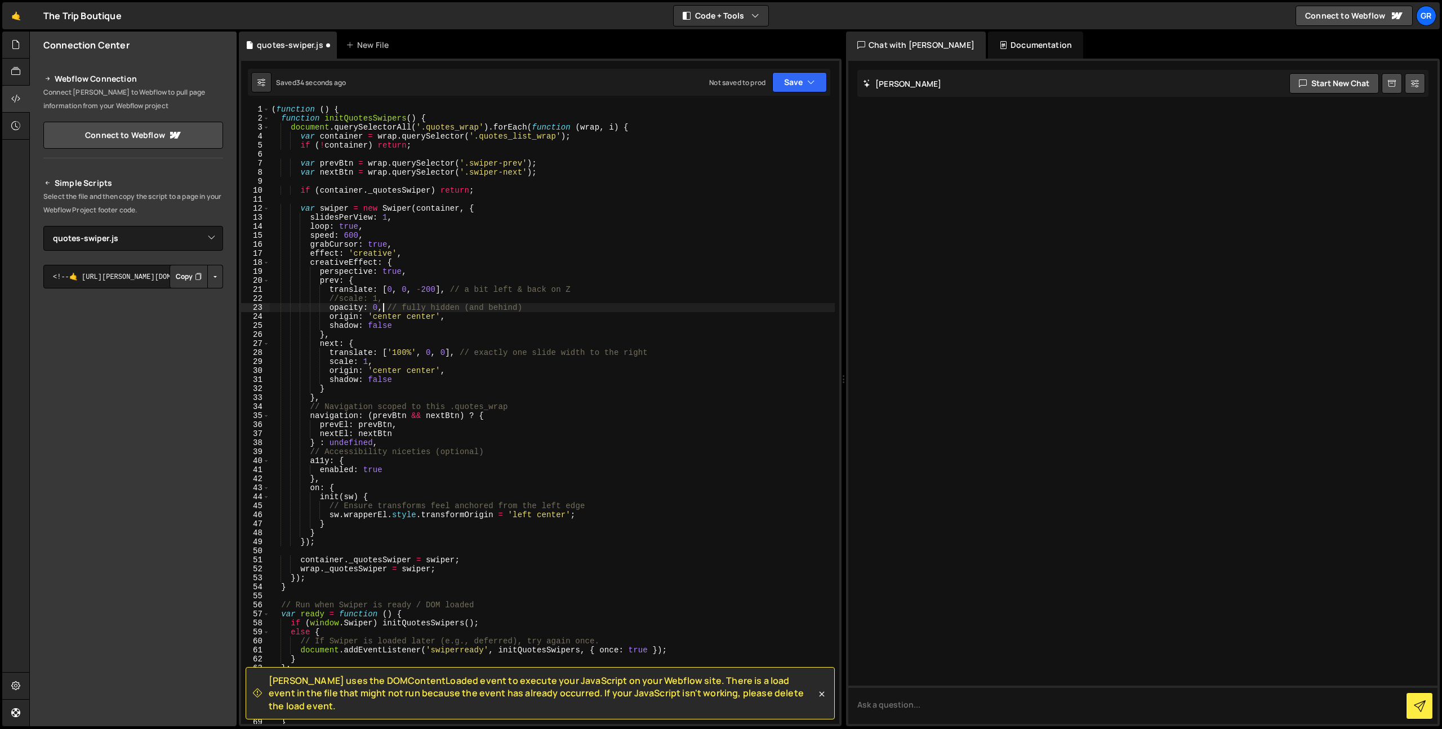
drag, startPoint x: 384, startPoint y: 307, endPoint x: 561, endPoint y: 307, distance: 176.9
click at [561, 307] on div "( function ( ) { function initQuotesSwipers ( ) { document . querySelectorAll (…" at bounding box center [552, 423] width 566 height 636
drag, startPoint x: 400, startPoint y: 296, endPoint x: 159, endPoint y: 296, distance: 240.5
click at [159, 296] on div "Files New File Javascript files 0 about-swiper.js 0 0 demo-steps-slider.js 0 0 …" at bounding box center [735, 379] width 1413 height 695
type textarea "//scale: 1,"
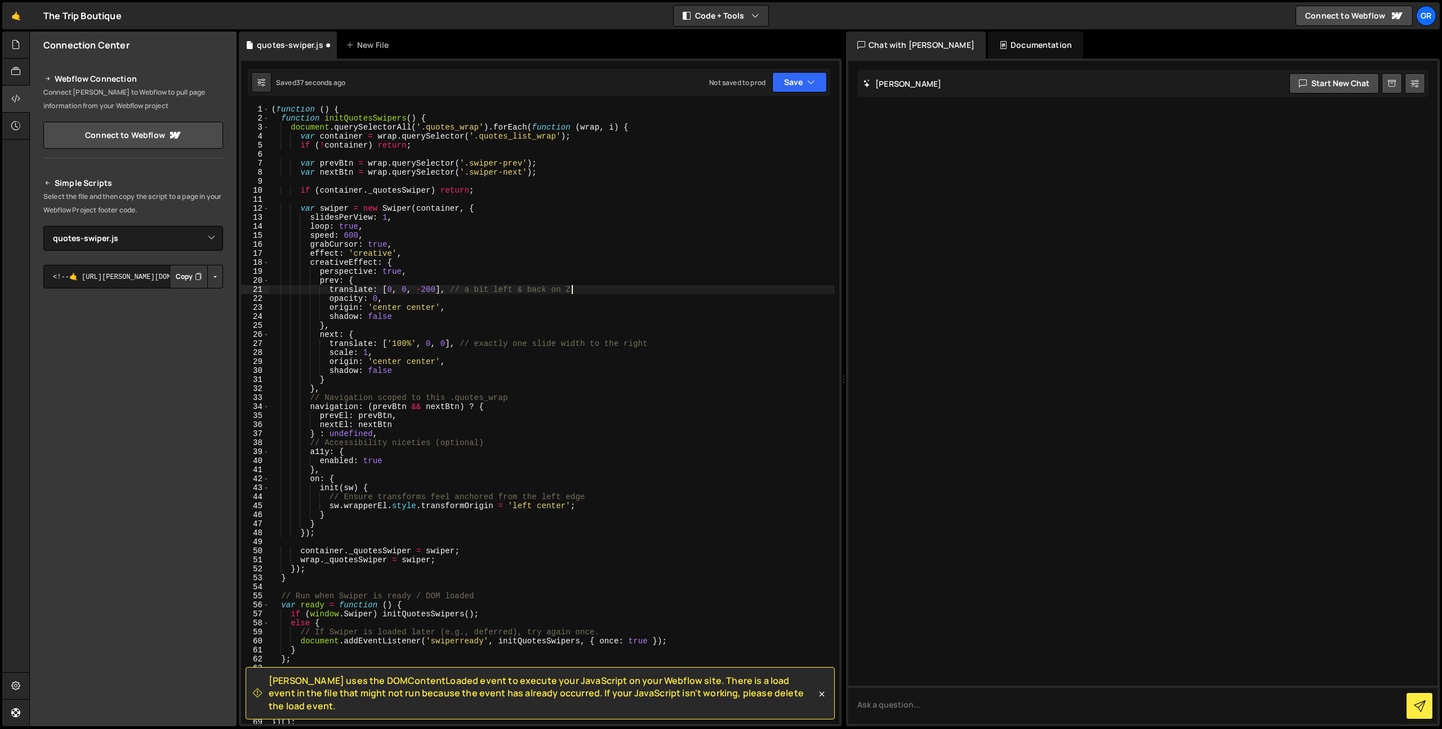
click at [447, 290] on div "( function ( ) { function initQuotesSwipers ( ) { document . querySelectorAll (…" at bounding box center [552, 423] width 566 height 636
drag, startPoint x: 456, startPoint y: 346, endPoint x: 651, endPoint y: 346, distance: 194.9
click at [651, 346] on div "( function ( ) { function initQuotesSwipers ( ) { document . querySelectorAll (…" at bounding box center [552, 423] width 566 height 636
type textarea "translate: ['100%', 0, 0],"
type textarea "},"
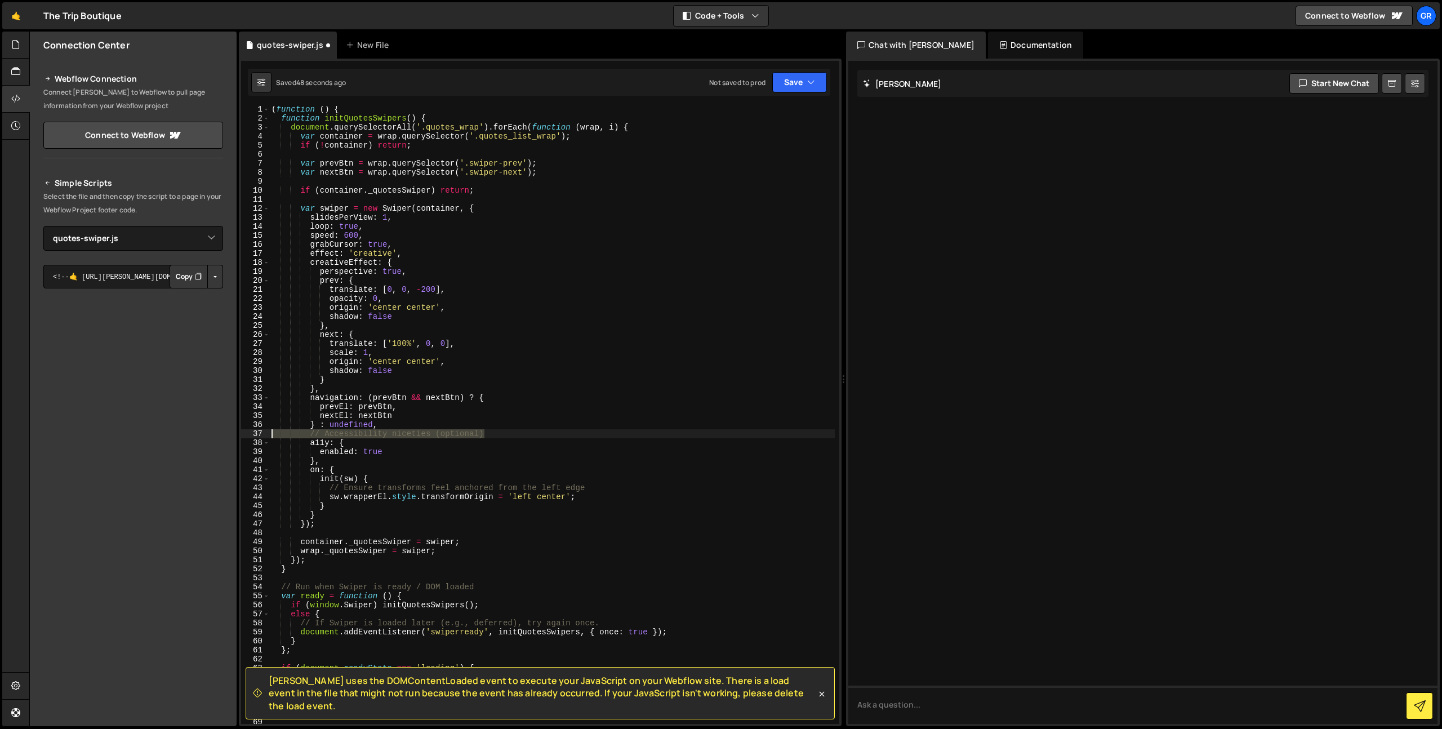
type textarea "} : undefined,"
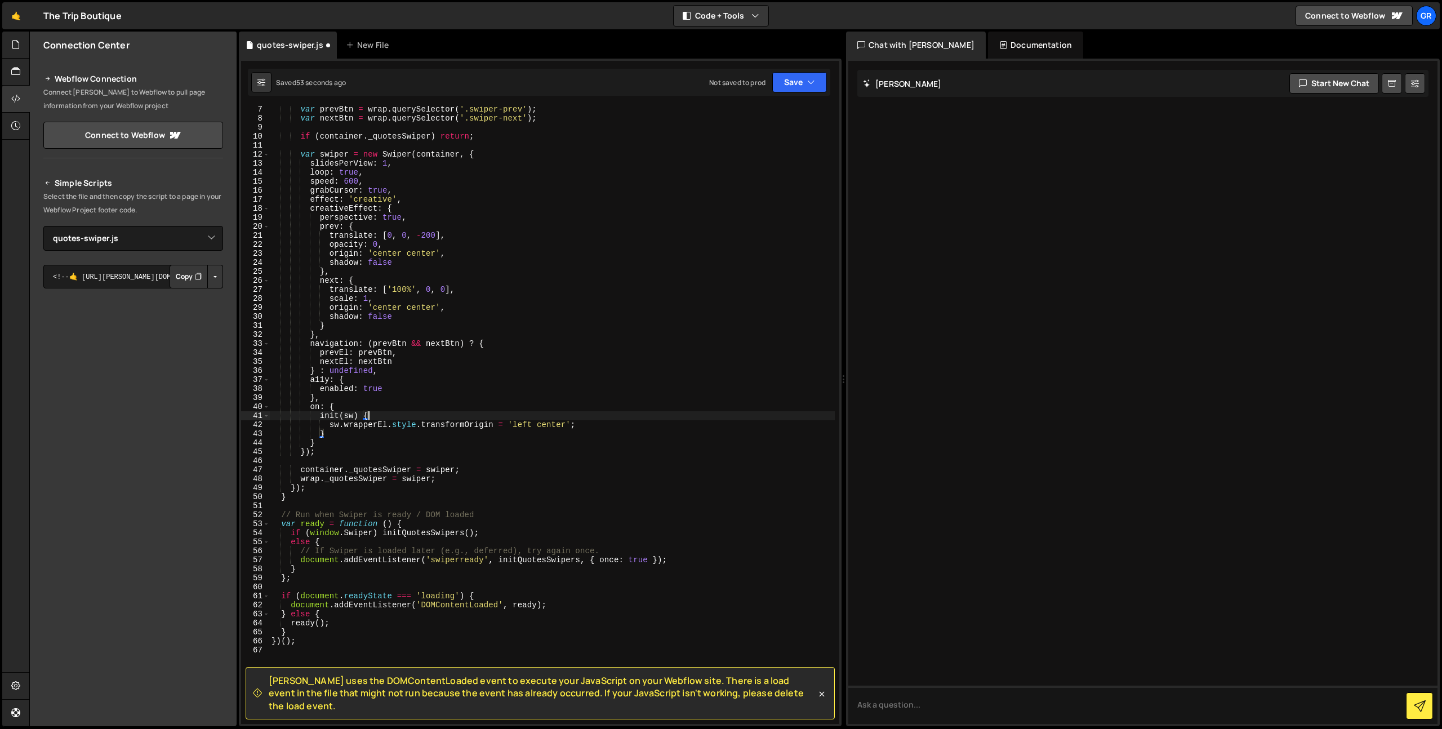
scroll to position [55, 0]
drag, startPoint x: 495, startPoint y: 507, endPoint x: 273, endPoint y: 512, distance: 222.5
click at [273, 512] on div "var prevBtn = wrap . querySelector ( '.swiper-prev' ) ; var nextBtn = wrap . qu…" at bounding box center [552, 423] width 566 height 636
click at [386, 542] on div "var prevBtn = wrap . querySelector ( '.swiper-prev' ) ; var nextBtn = wrap . qu…" at bounding box center [552, 423] width 566 height 636
click at [606, 551] on div "var prevBtn = wrap . querySelector ( '.swiper-prev' ) ; var nextBtn = wrap . qu…" at bounding box center [552, 423] width 566 height 636
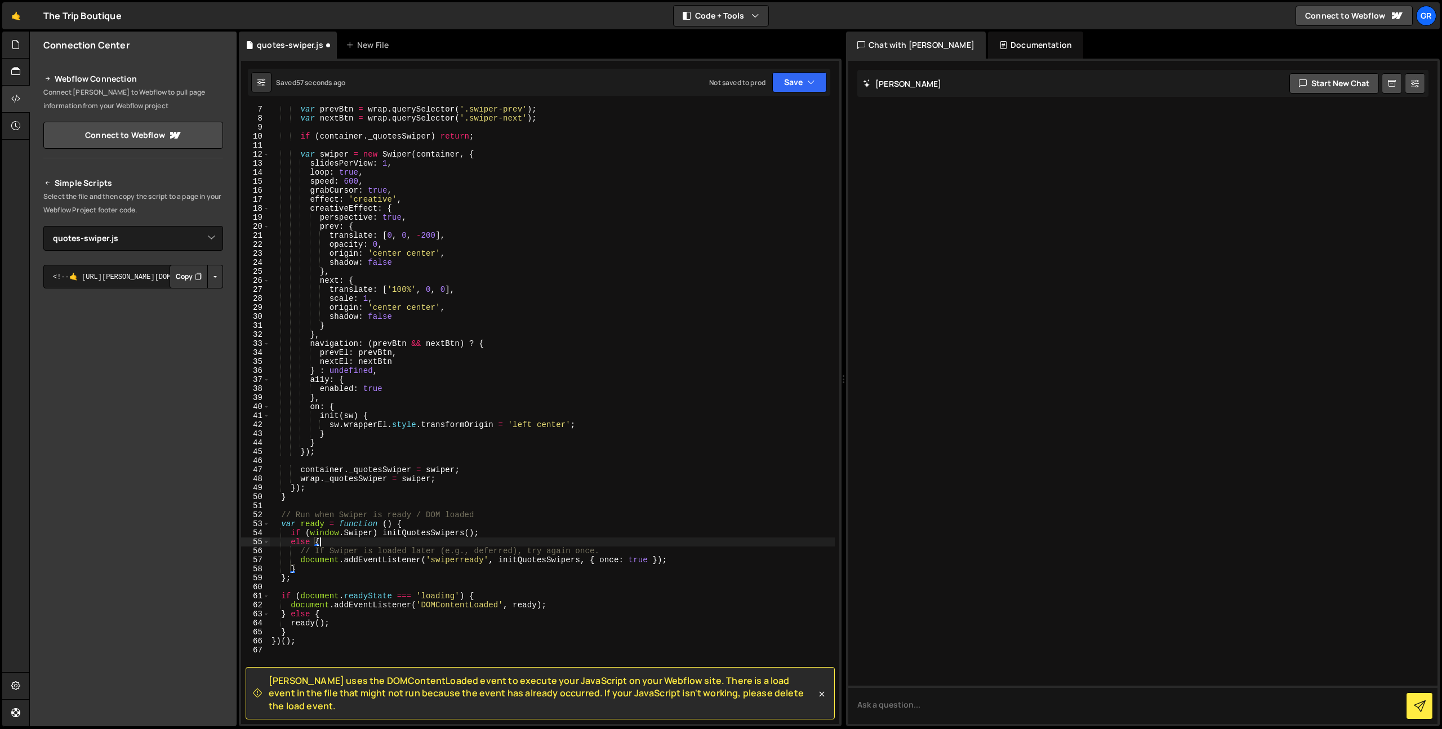
type textarea "// If Swiper is loaded later (e.g., deferred), try again once."
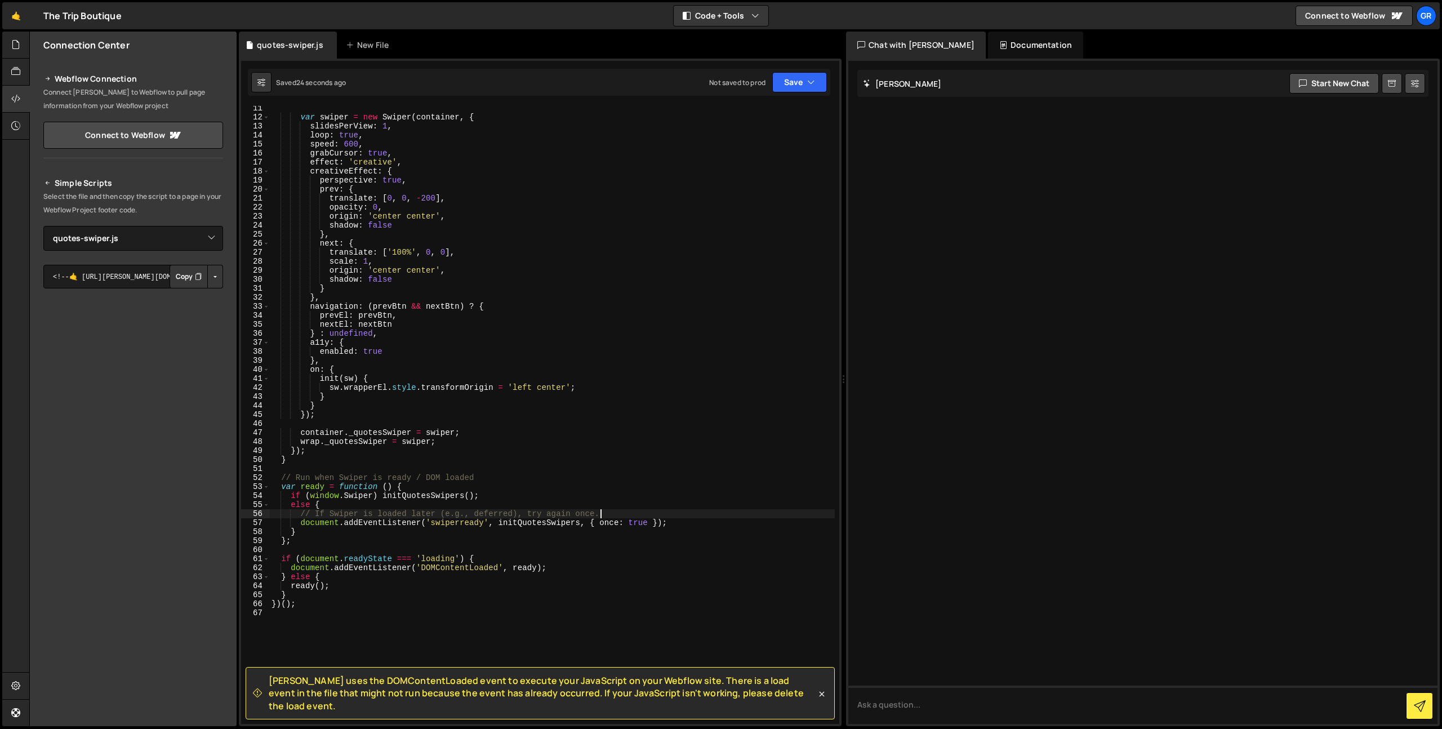
scroll to position [171, 0]
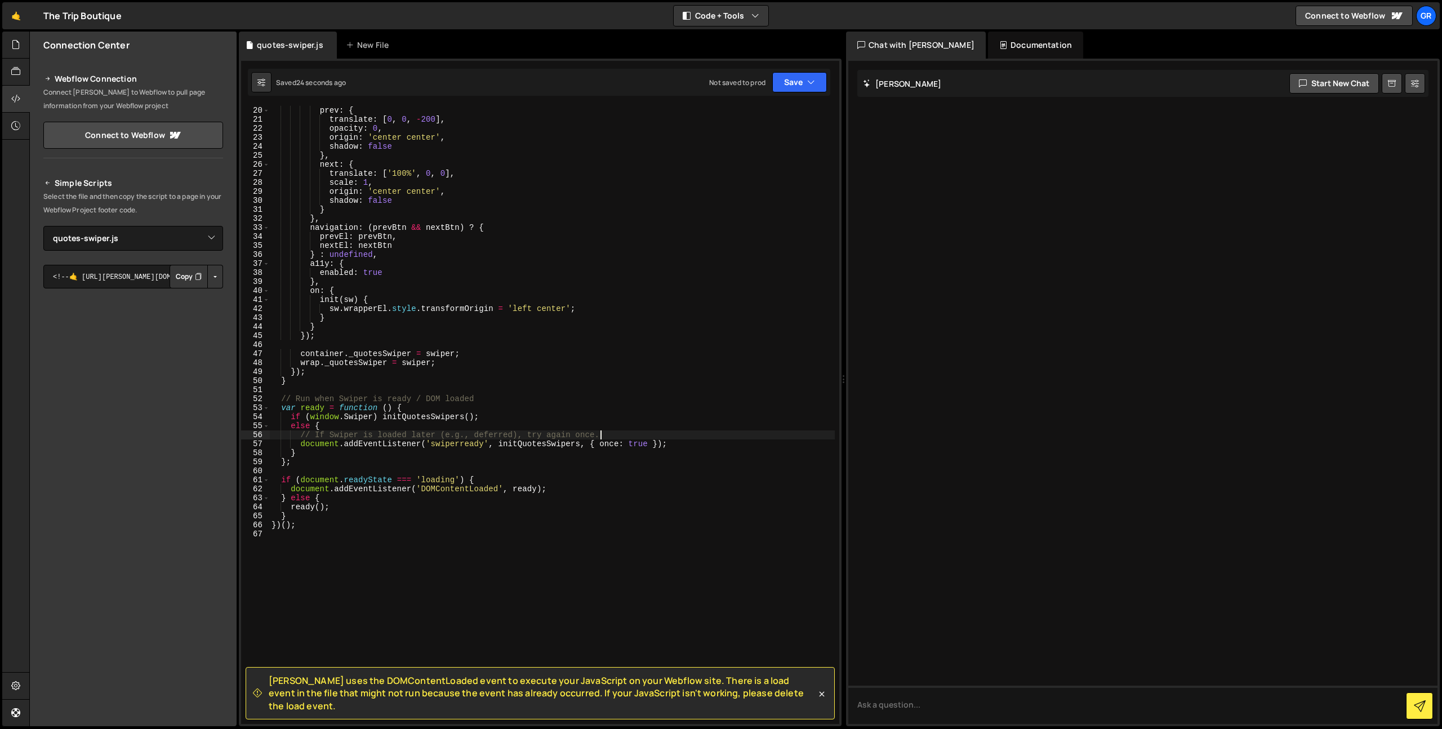
click at [396, 550] on div "prev : { translate : [ 0 , 0 , - 200 ] , opacity : 0 , origin : 'center center'…" at bounding box center [552, 424] width 566 height 636
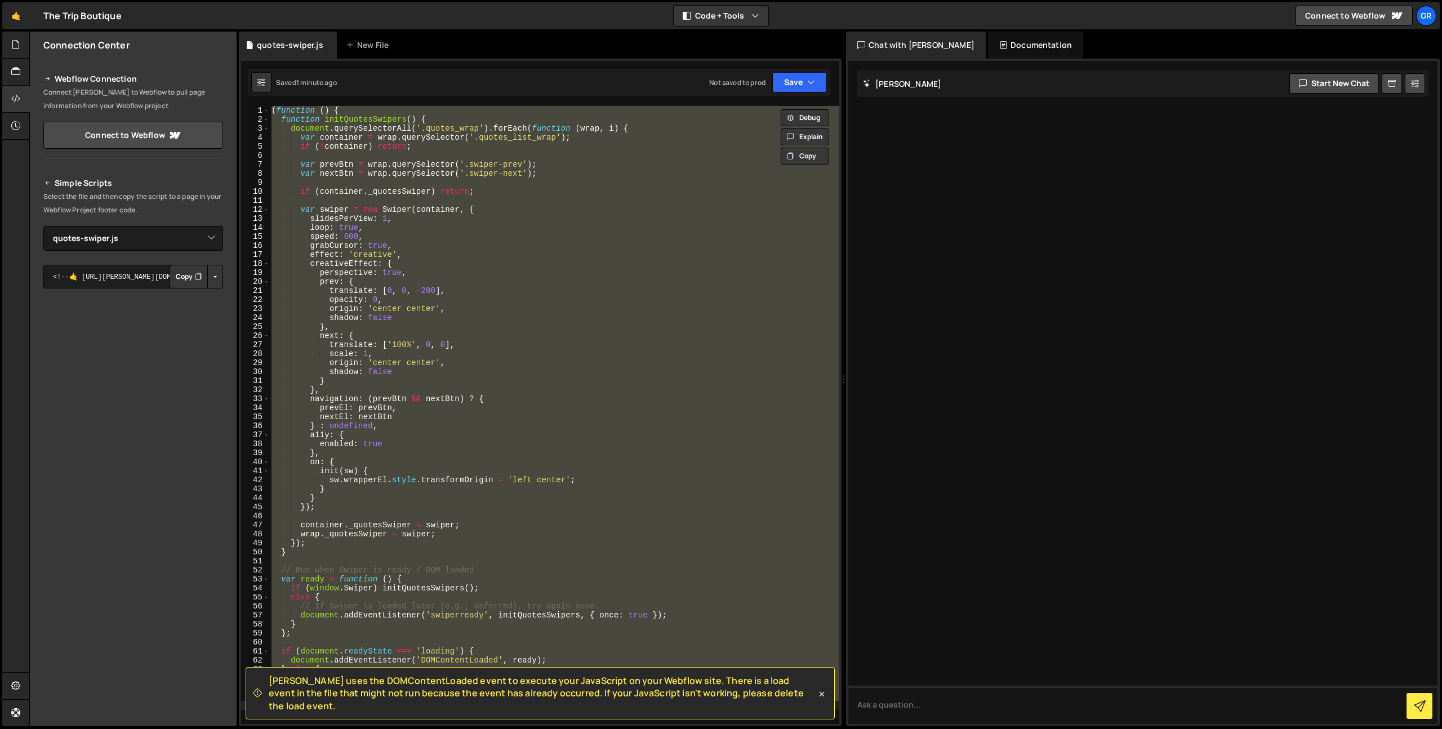
click at [558, 275] on div "( function ( ) { function initQuotesSwipers ( ) { document . querySelectorAll (…" at bounding box center [554, 415] width 570 height 618
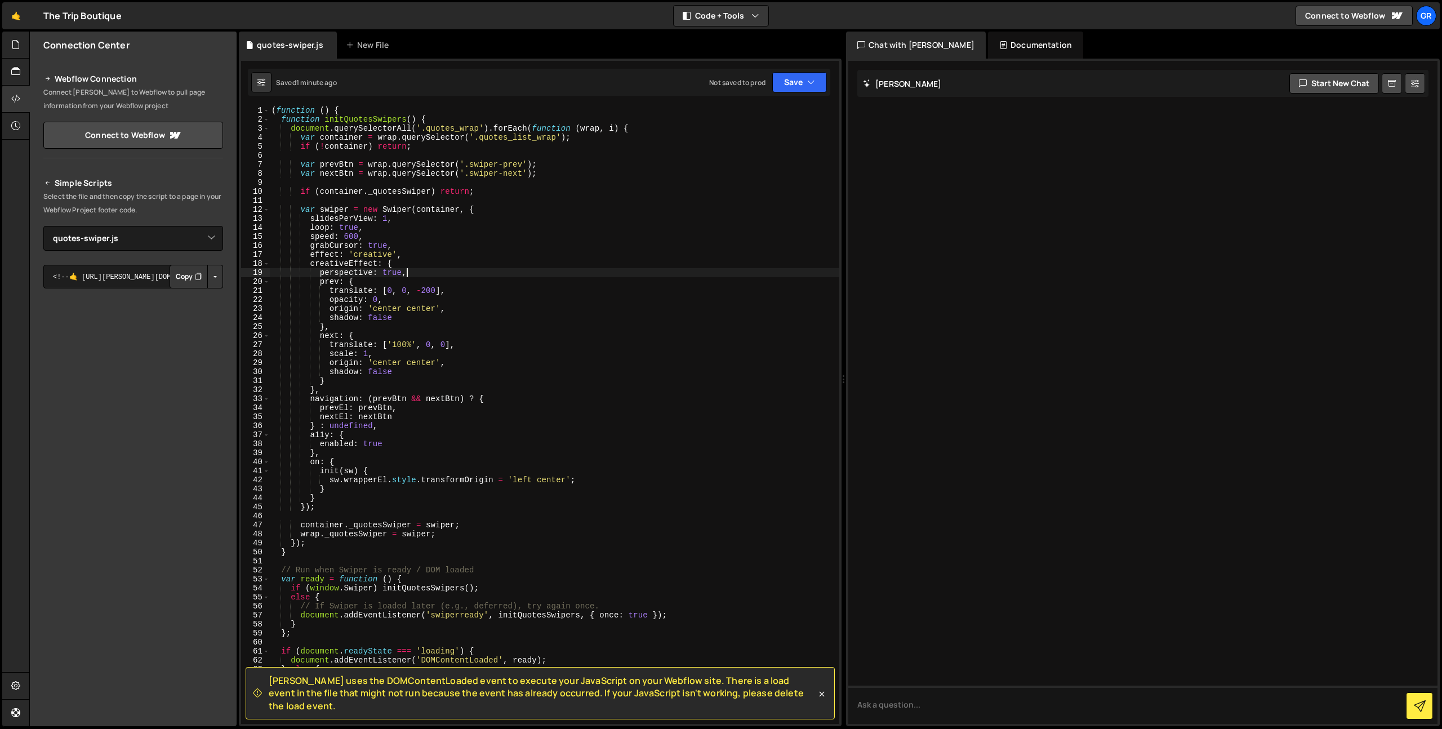
type textarea "})();"
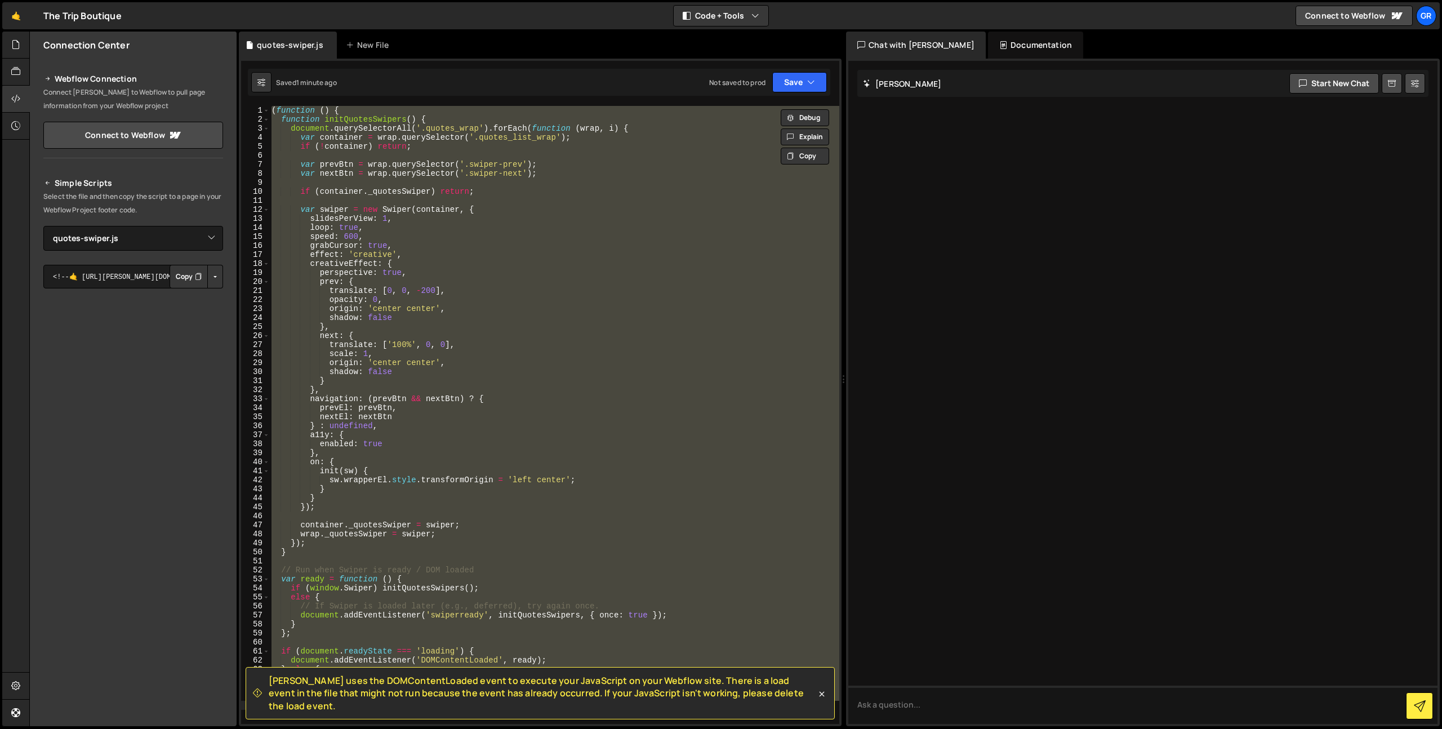
paste textarea
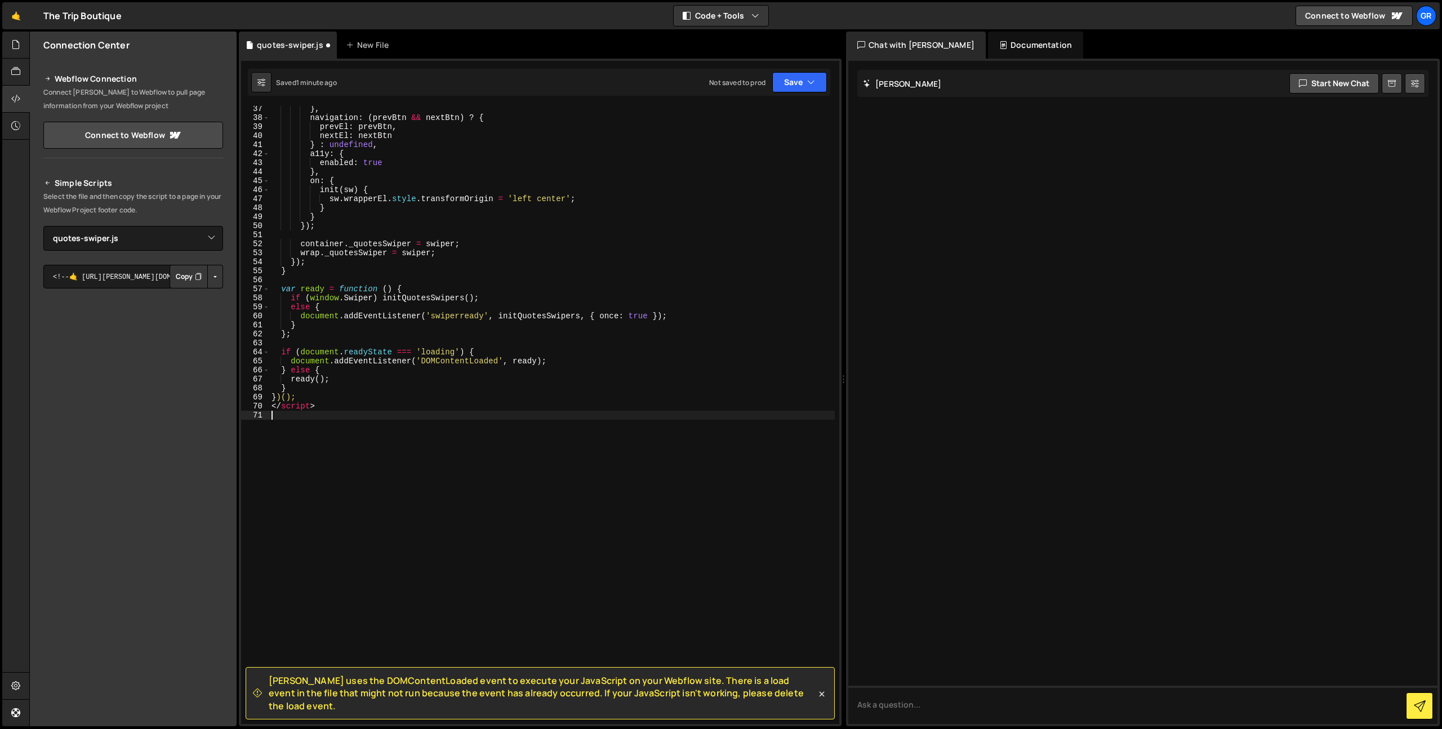
scroll to position [327, 0]
drag, startPoint x: 327, startPoint y: 409, endPoint x: 327, endPoint y: 397, distance: 12.4
click at [327, 397] on div "} , navigation : ( prevBtn && nextBtn ) ? { prevEl : prevBtn , nextEl : nextBtn…" at bounding box center [552, 422] width 566 height 636
type textarea "})();"
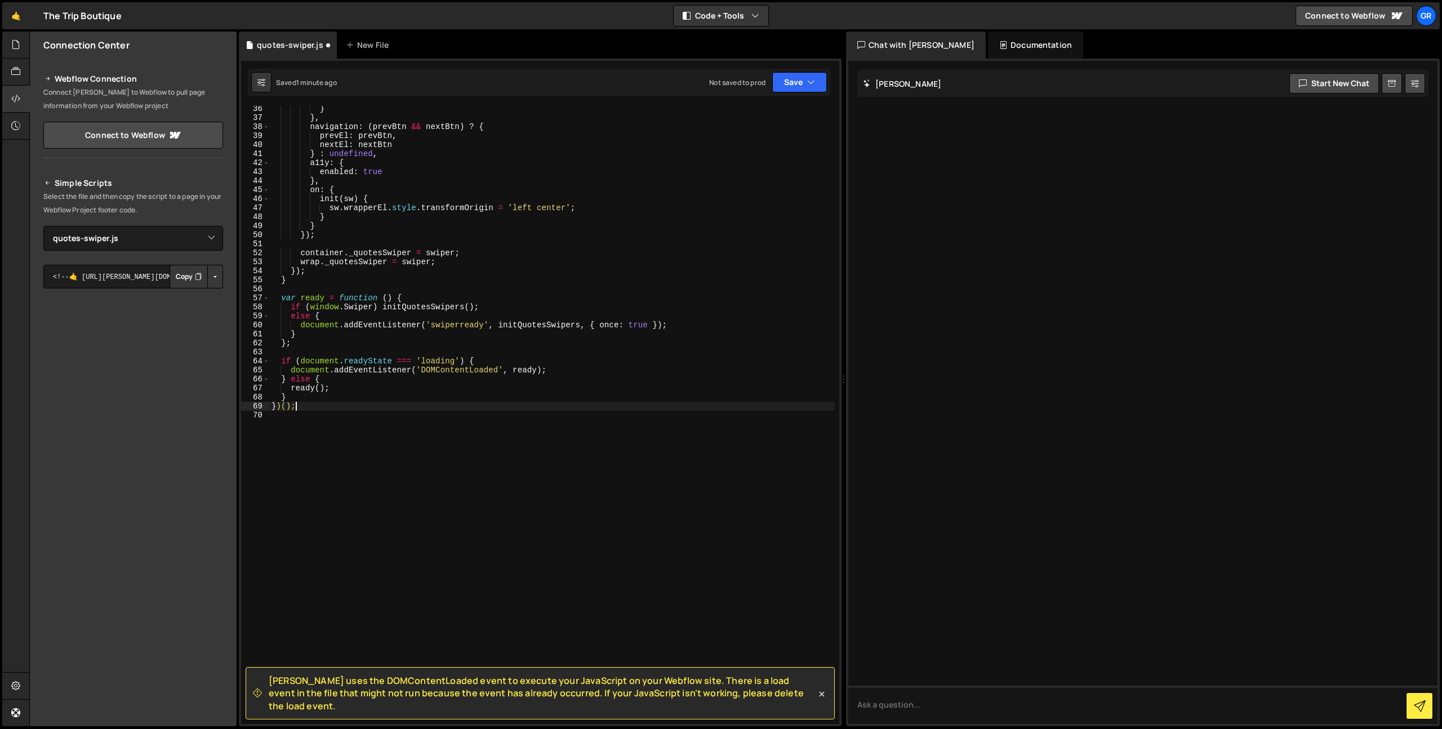
scroll to position [318, 0]
type textarea "})();"
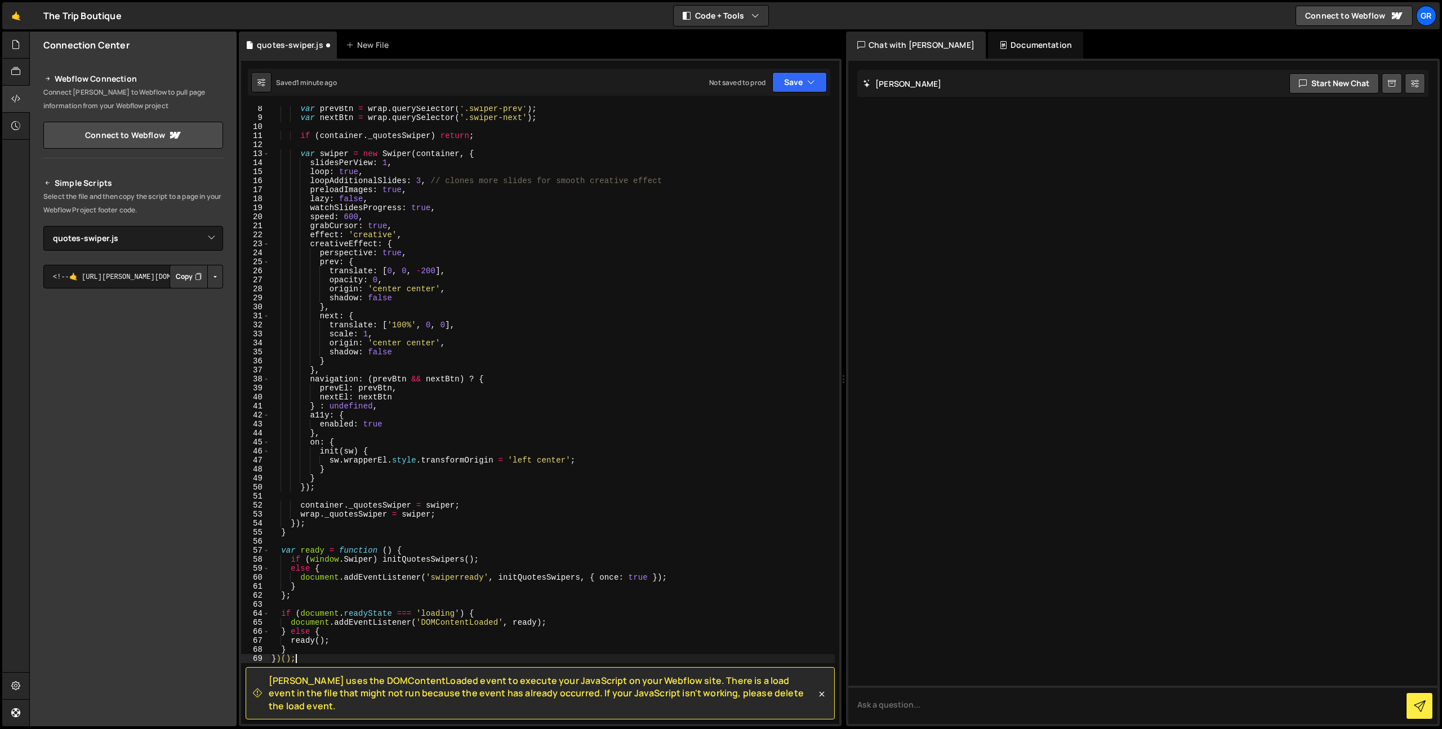
scroll to position [0, 0]
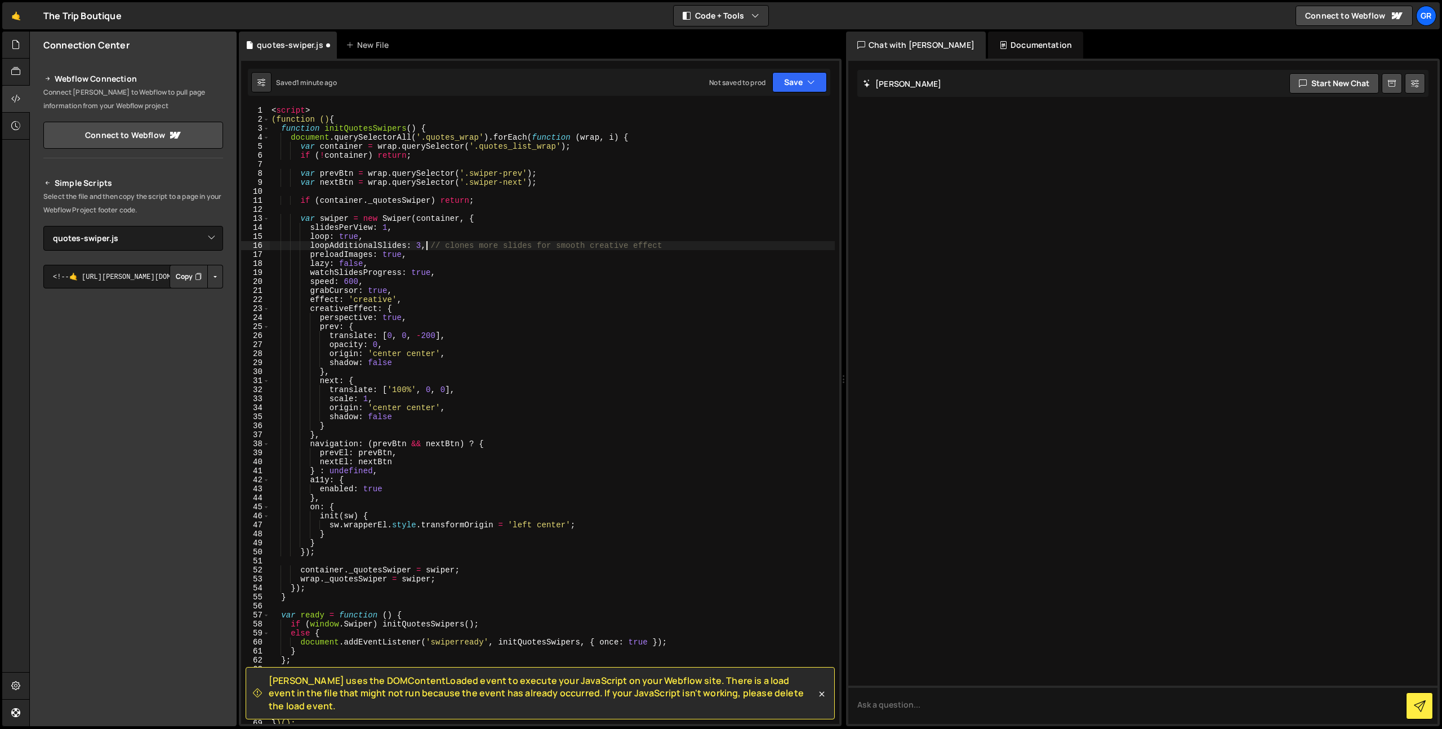
drag, startPoint x: 426, startPoint y: 246, endPoint x: 713, endPoint y: 247, distance: 286.7
click at [713, 247] on div "< script > (function () { function initQuotesSwipers ( ) { document . querySele…" at bounding box center [552, 424] width 566 height 636
drag, startPoint x: 271, startPoint y: 120, endPoint x: 271, endPoint y: 104, distance: 15.8
click at [271, 104] on div "Slater uses the DOMContentLoaded event to execute your JavaScript on your Webfl…" at bounding box center [540, 392] width 603 height 667
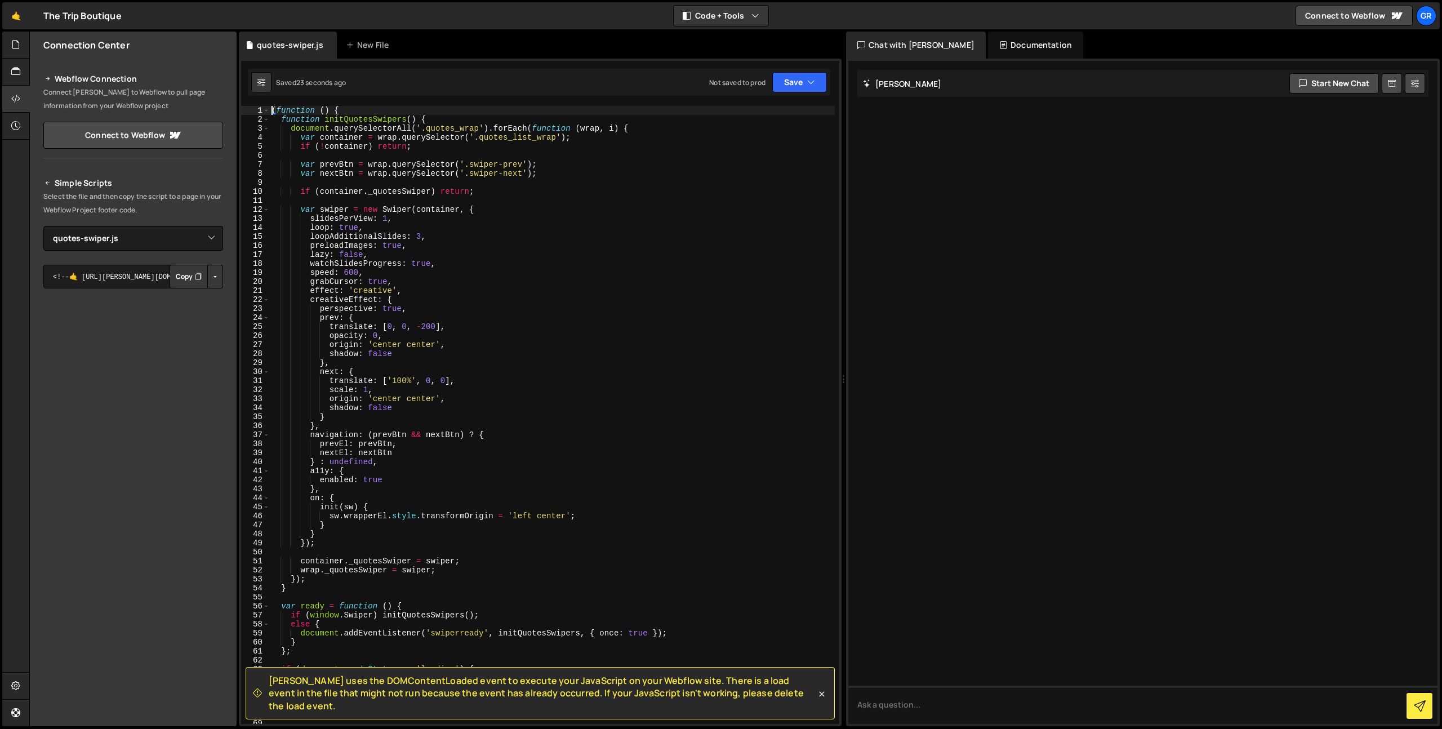
click at [420, 240] on div "( function ( ) { function initQuotesSwipers ( ) { document . querySelectorAll (…" at bounding box center [552, 424] width 566 height 636
click at [518, 230] on div "( function ( ) { function initQuotesSwipers ( ) { document . querySelectorAll (…" at bounding box center [552, 424] width 566 height 636
click at [409, 424] on div "( function ( ) { function initQuotesSwipers ( ) { document . querySelectorAll (…" at bounding box center [552, 424] width 566 height 636
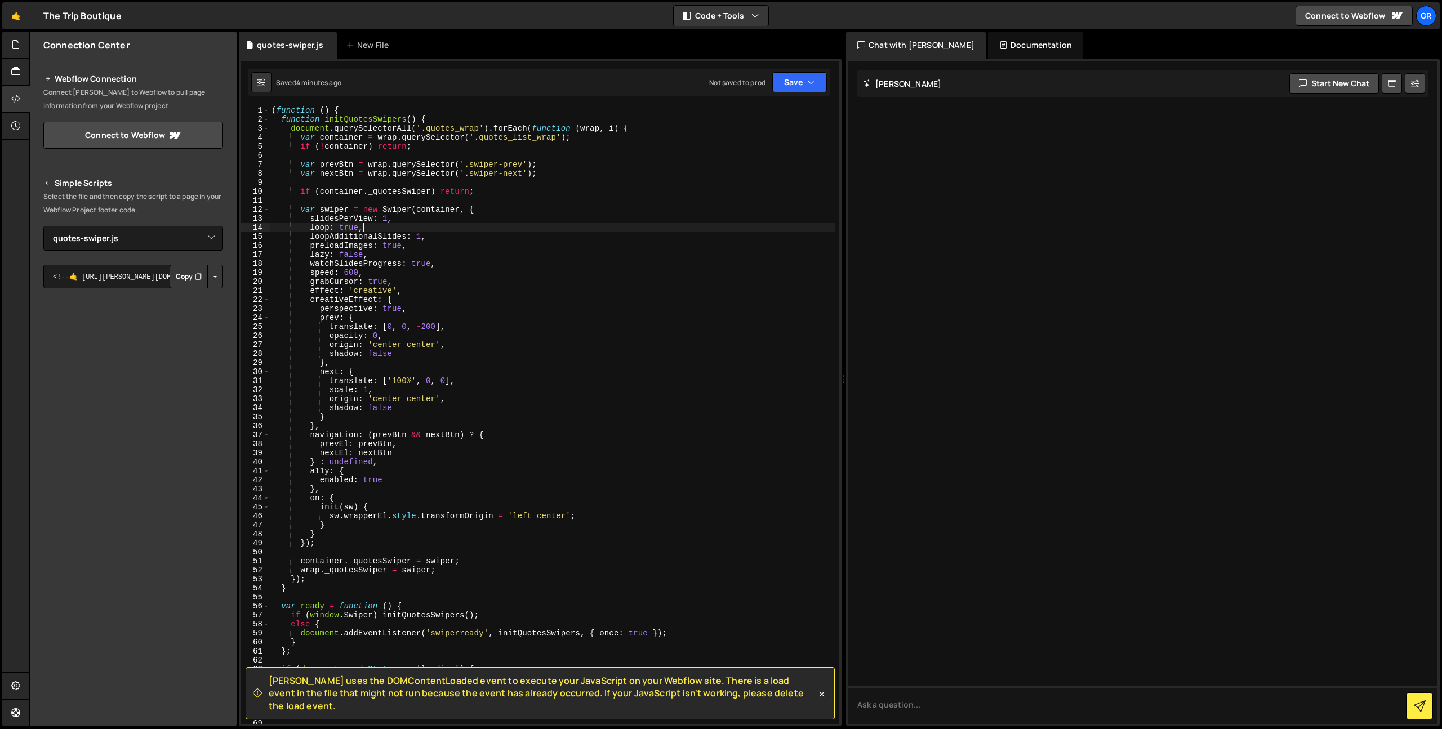
scroll to position [0, 3]
click at [408, 423] on div "( function ( ) { function initQuotesSwipers ( ) { document . querySelectorAll (…" at bounding box center [552, 424] width 566 height 636
click at [483, 285] on div "( function ( ) { function initQuotesSwipers ( ) { document . querySelectorAll (…" at bounding box center [552, 424] width 566 height 636
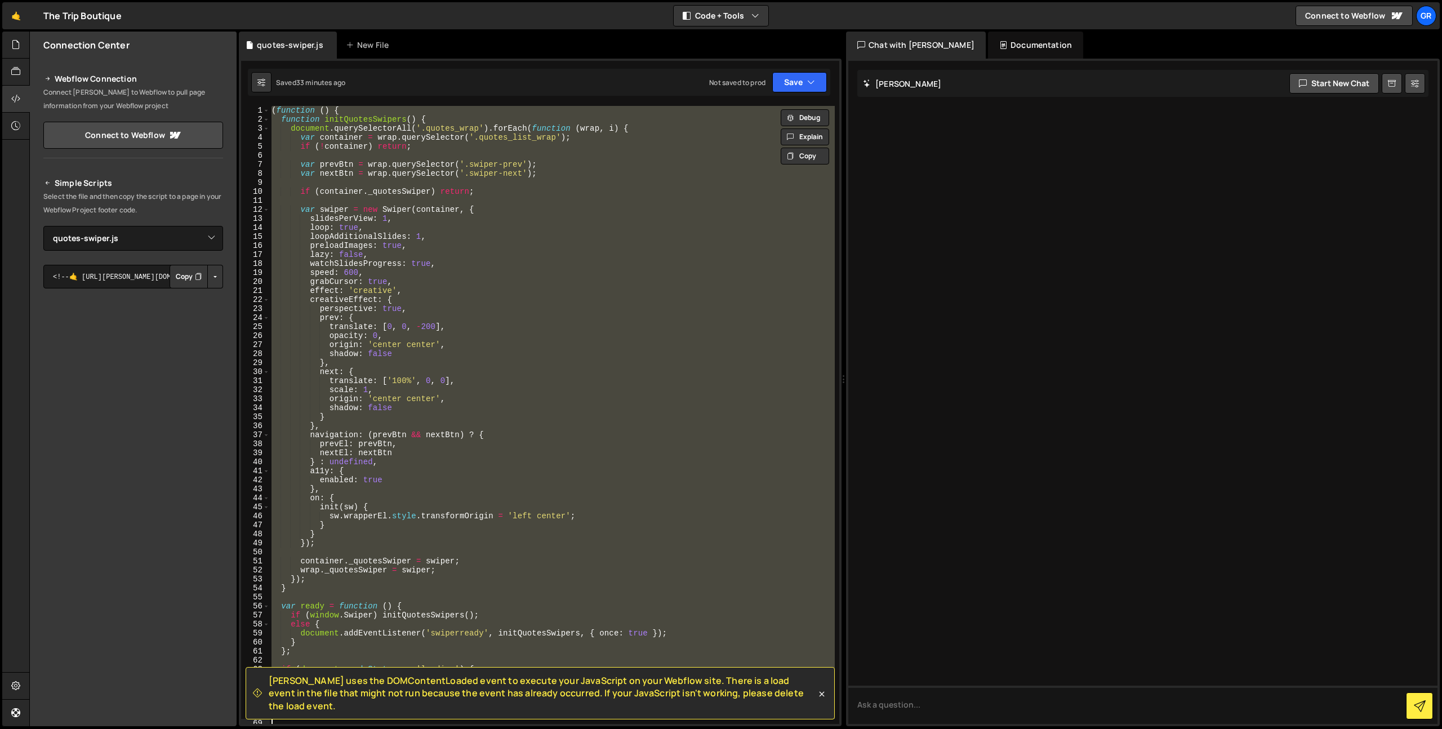
scroll to position [0, 1]
paste textarea
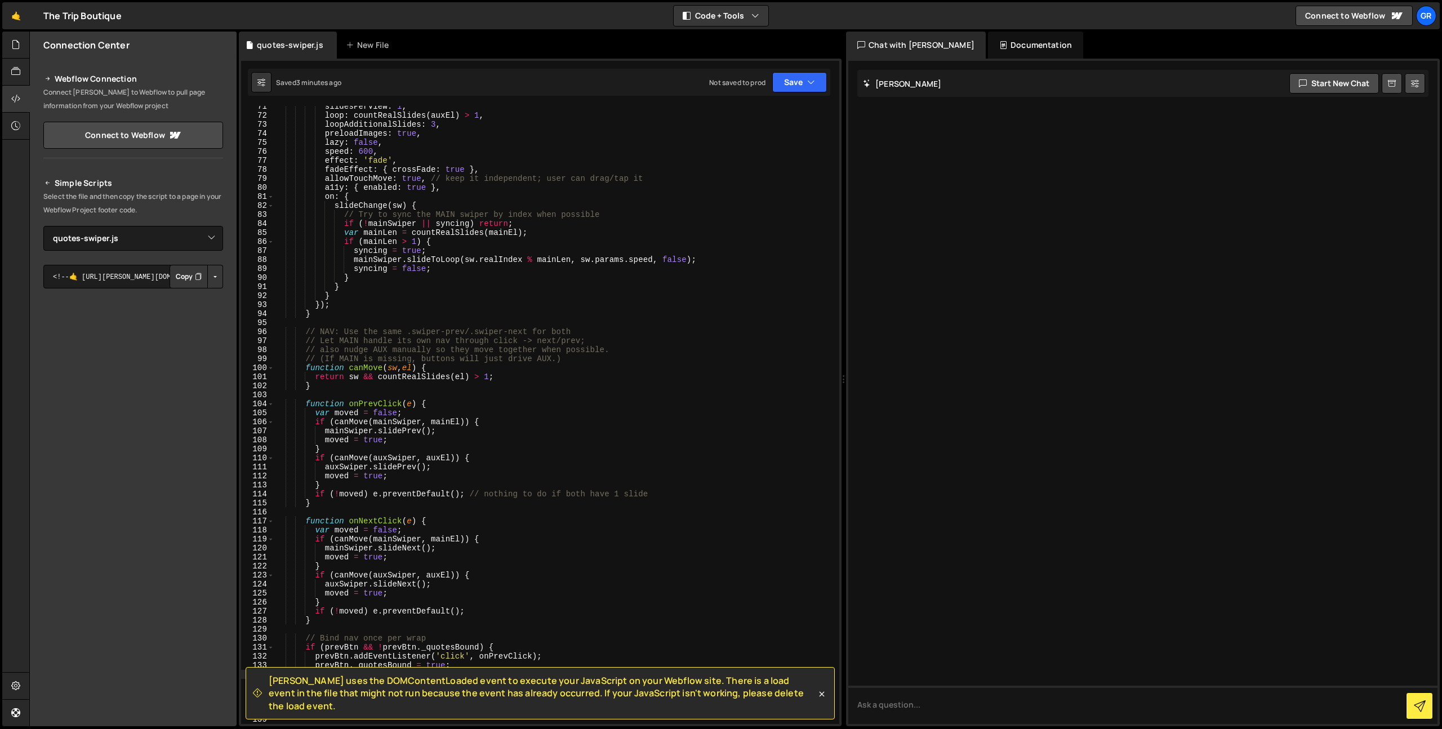
scroll to position [635, 0]
click at [365, 387] on div "slidesPerView : 1 , loop : countRealSlides ( auxEl ) > 1 , loopAdditionalSlides…" at bounding box center [554, 420] width 560 height 636
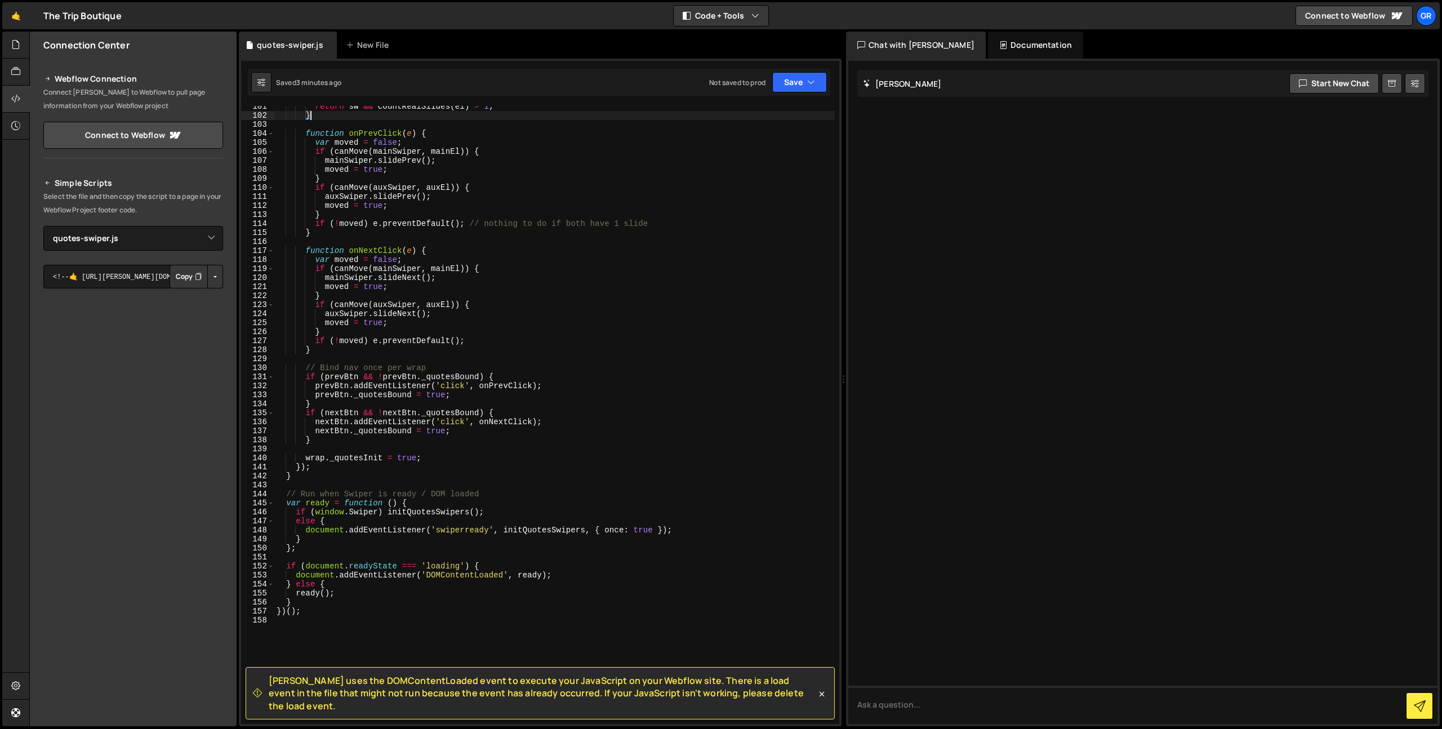
scroll to position [912, 0]
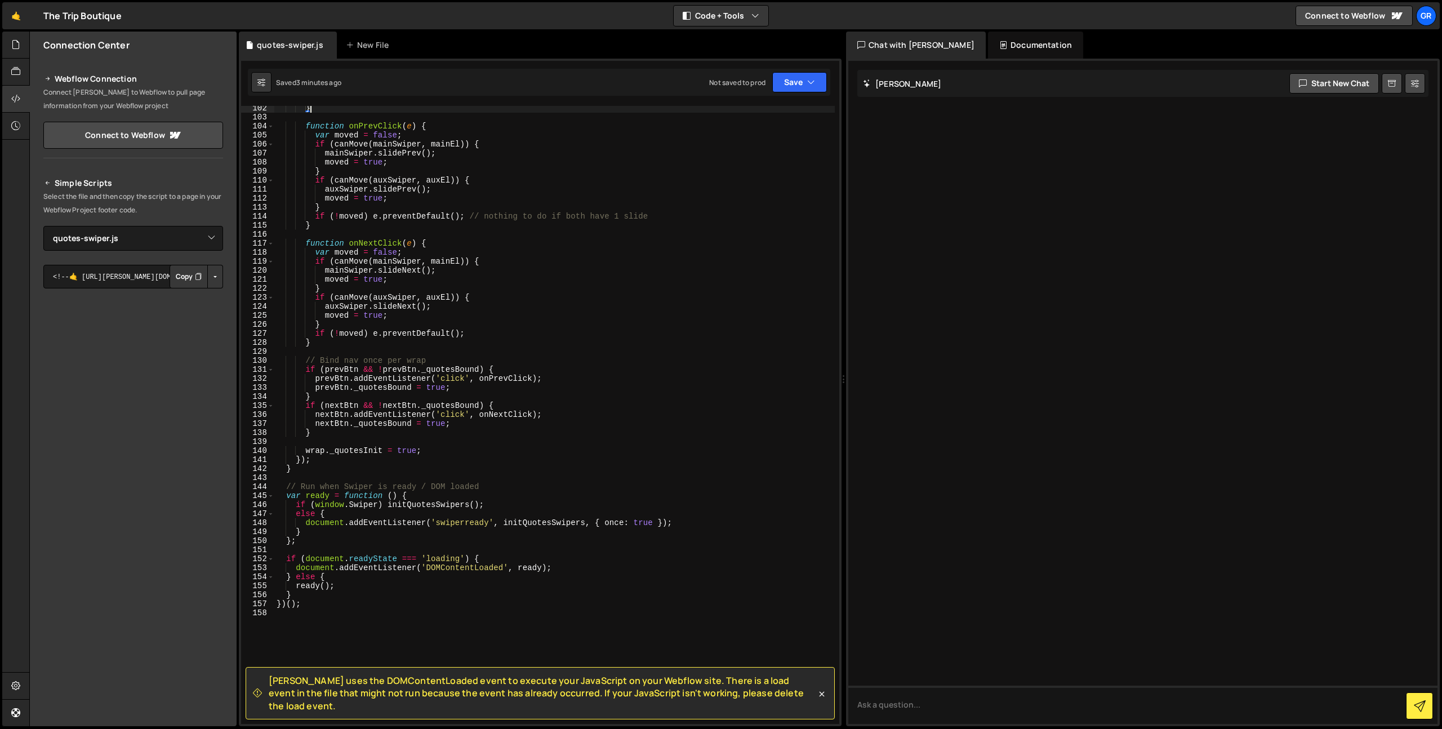
click at [342, 536] on div "} function onPrevClick ( e ) { var moved = false ; if ( canMove ( mainSwiper , …" at bounding box center [554, 422] width 560 height 636
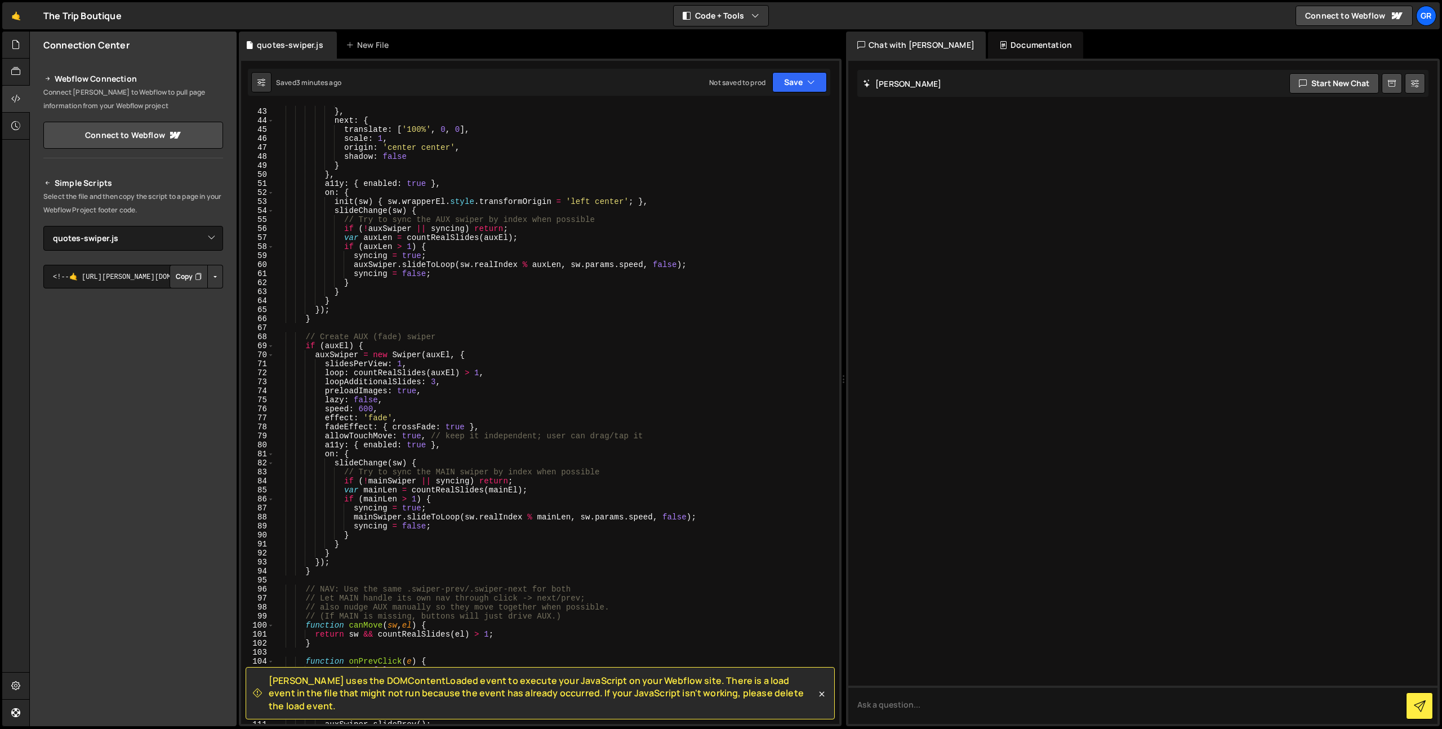
scroll to position [376, 0]
click at [436, 388] on div "shadow : false } , next : { translate : [ '100%' , 0 , 0 ] , scale : 1 , origin…" at bounding box center [554, 418] width 560 height 636
click at [487, 379] on div "shadow : false } , next : { translate : [ '100%' , 0 , 0 ] , scale : 1 , origin…" at bounding box center [554, 418] width 560 height 636
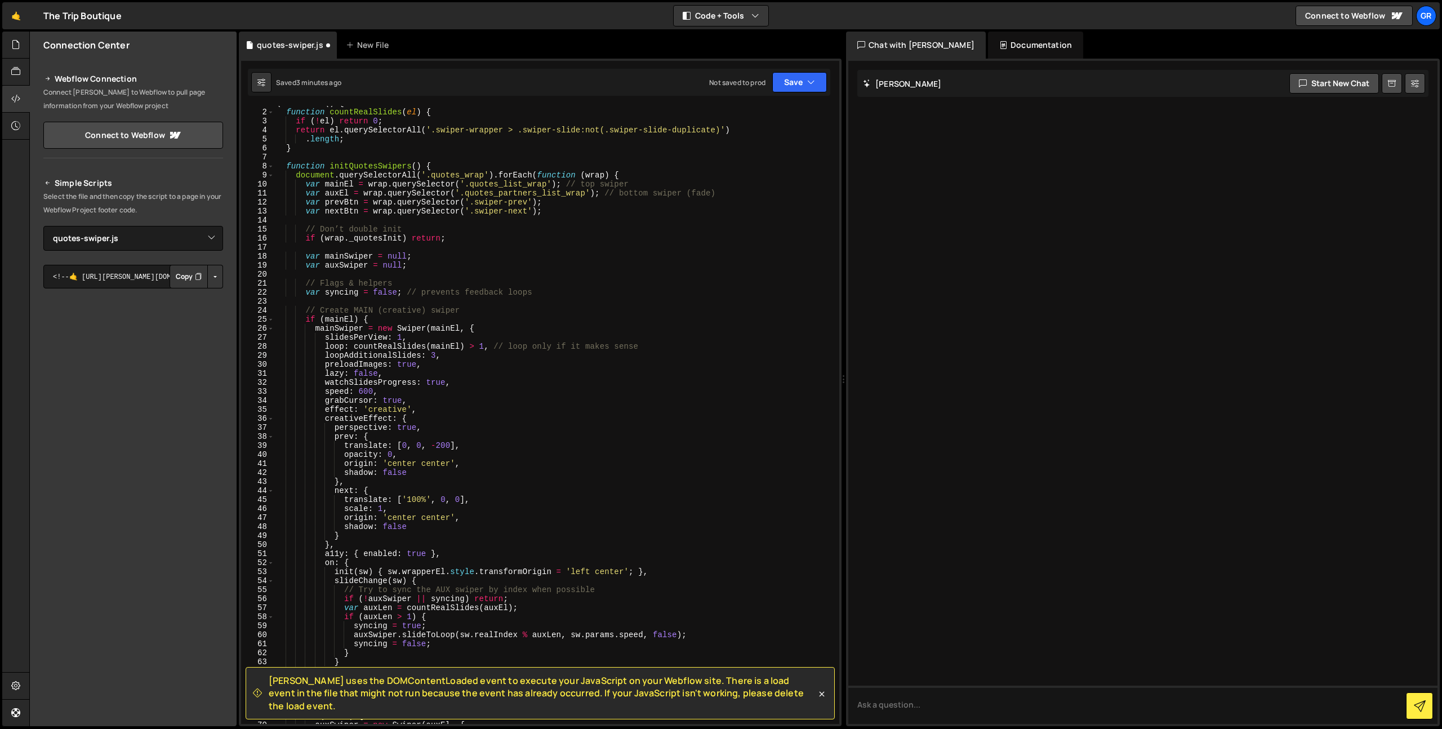
scroll to position [7, 0]
click at [435, 355] on div "( function ( ) { function countRealSlides ( el ) { if ( ! el ) return 0 ; retur…" at bounding box center [554, 417] width 560 height 636
click at [470, 329] on div "( function ( ) { function countRealSlides ( el ) { if ( ! el ) return 0 ; retur…" at bounding box center [554, 417] width 560 height 636
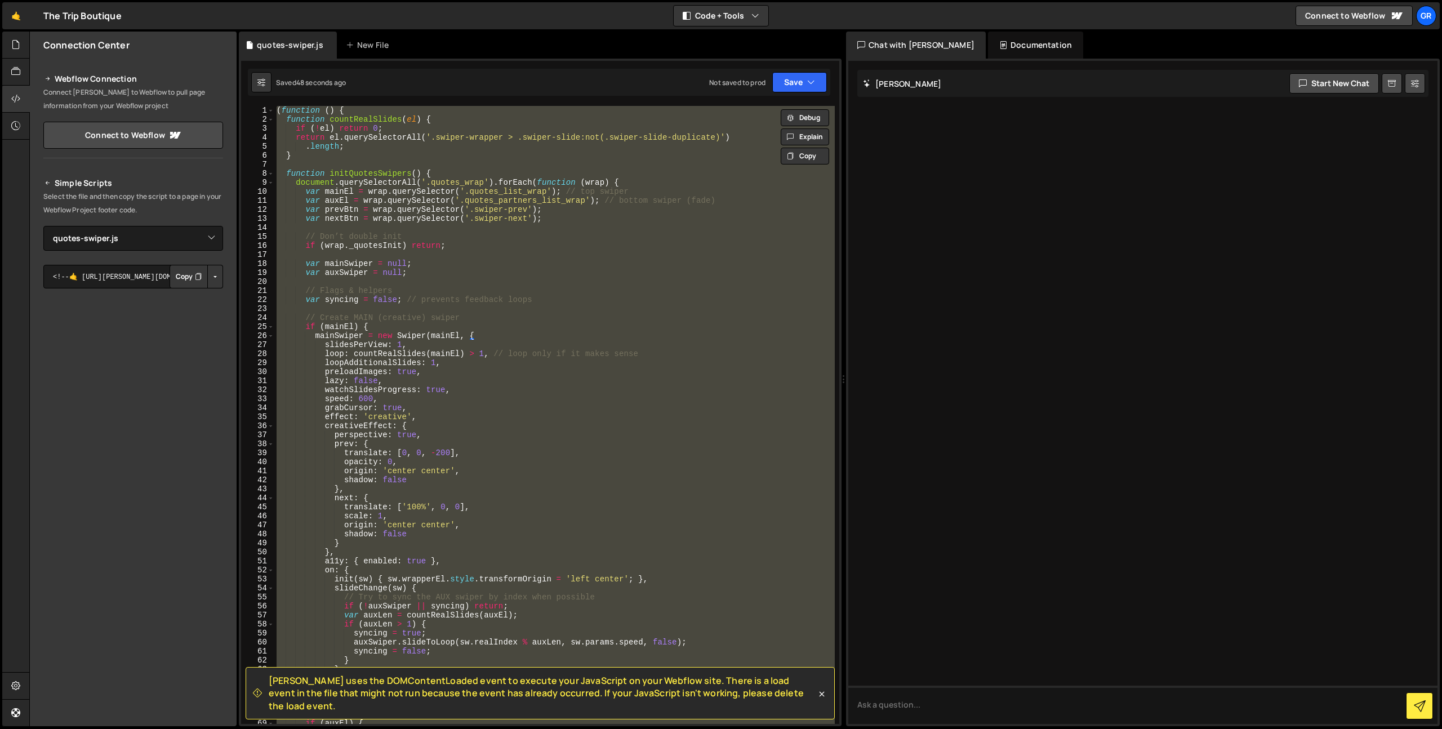
scroll to position [0, 1]
paste textarea
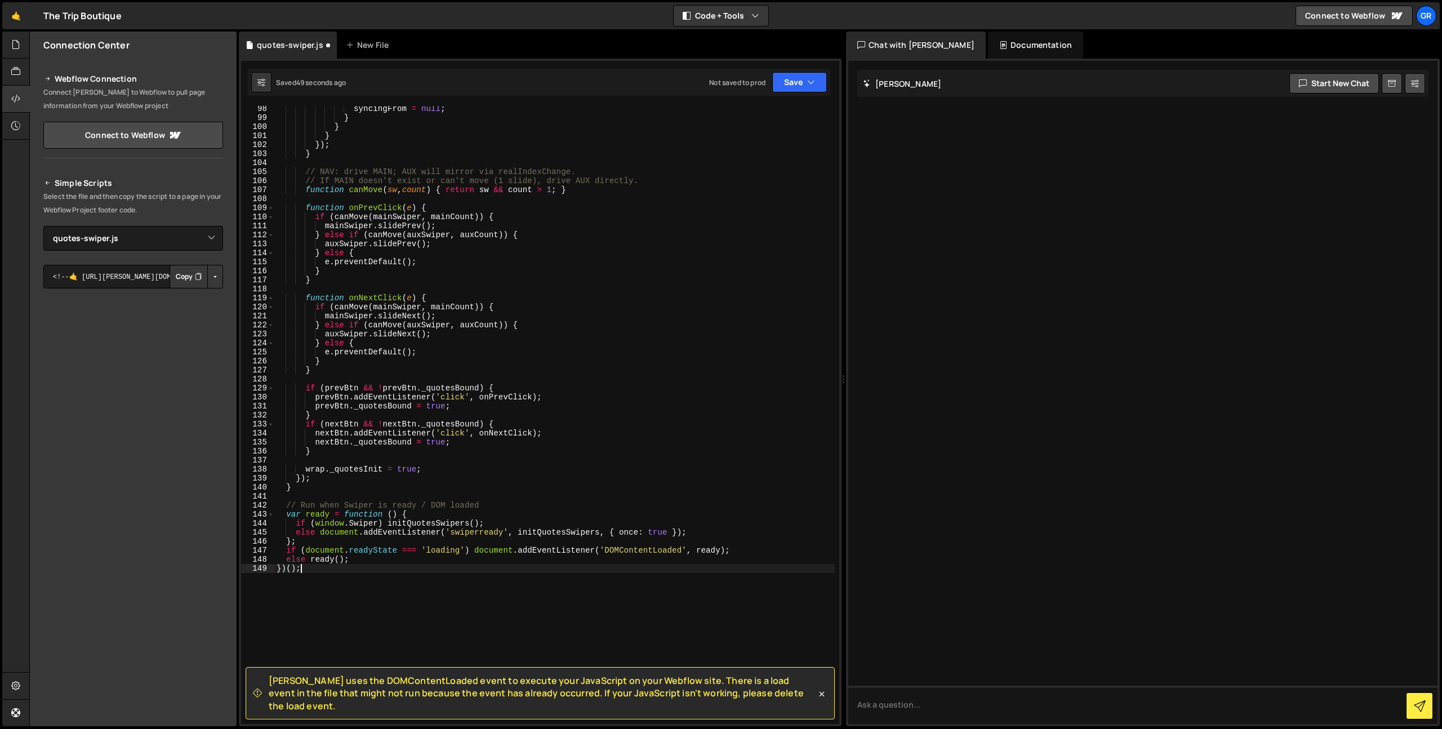
scroll to position [876, 0]
type textarea "else document.addEventListener('swiperready', initQuotesSwipers, { once: true }…"
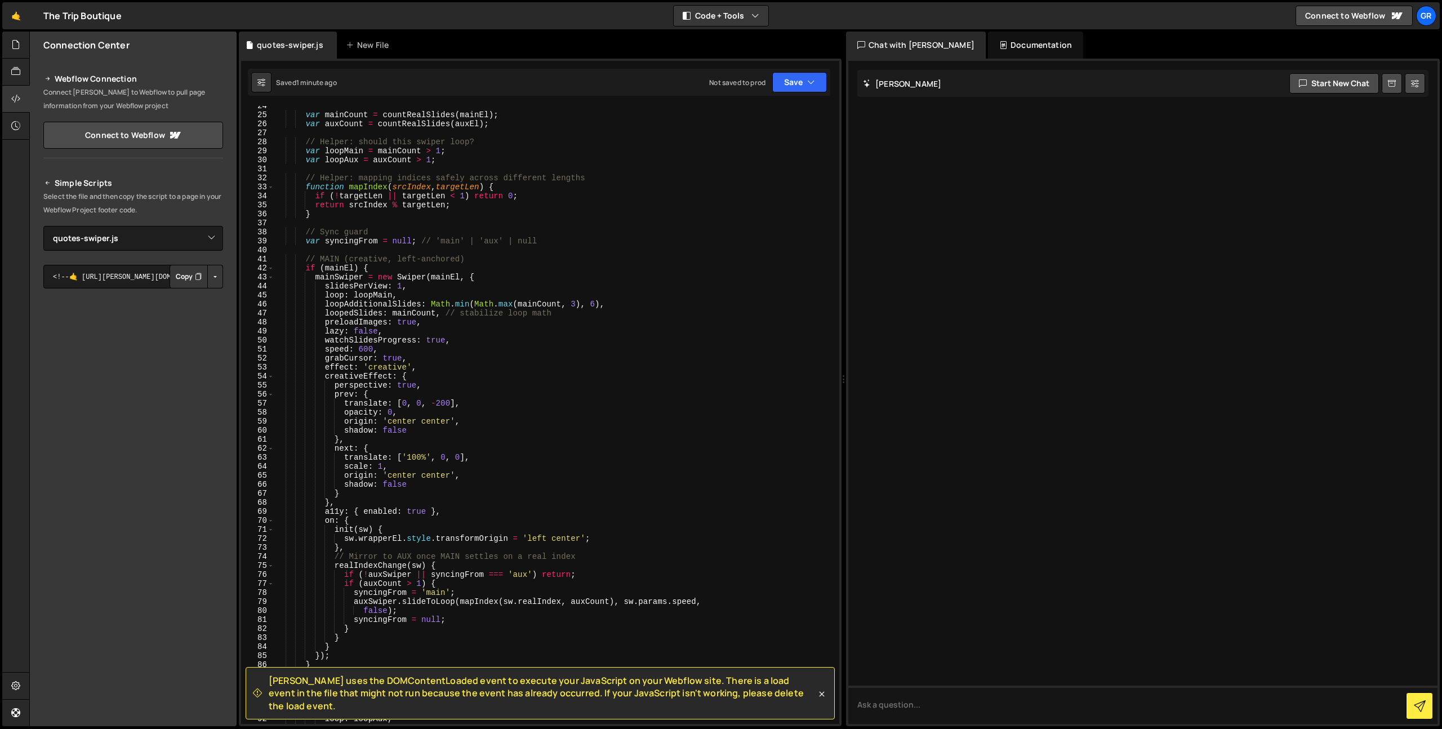
scroll to position [323, 0]
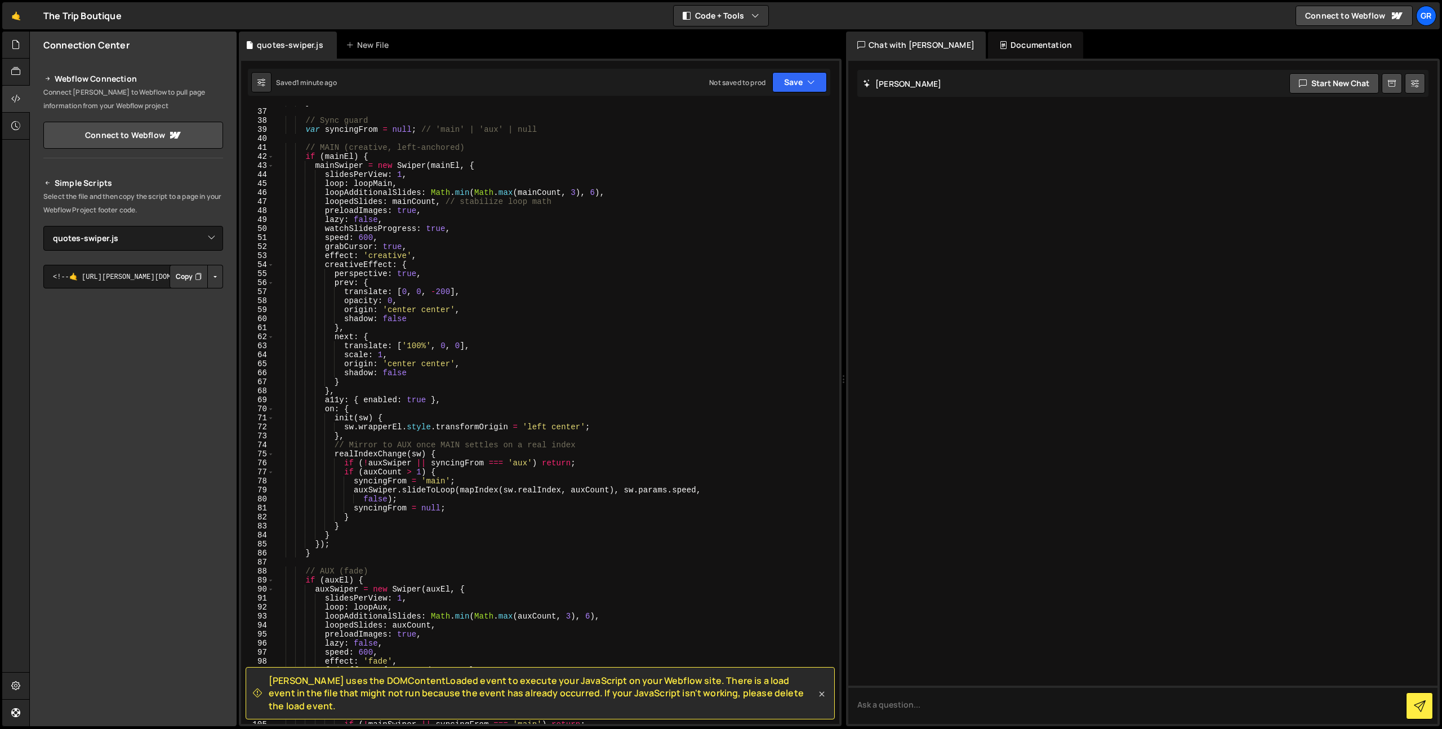
click at [822, 696] on icon at bounding box center [822, 693] width 5 height 5
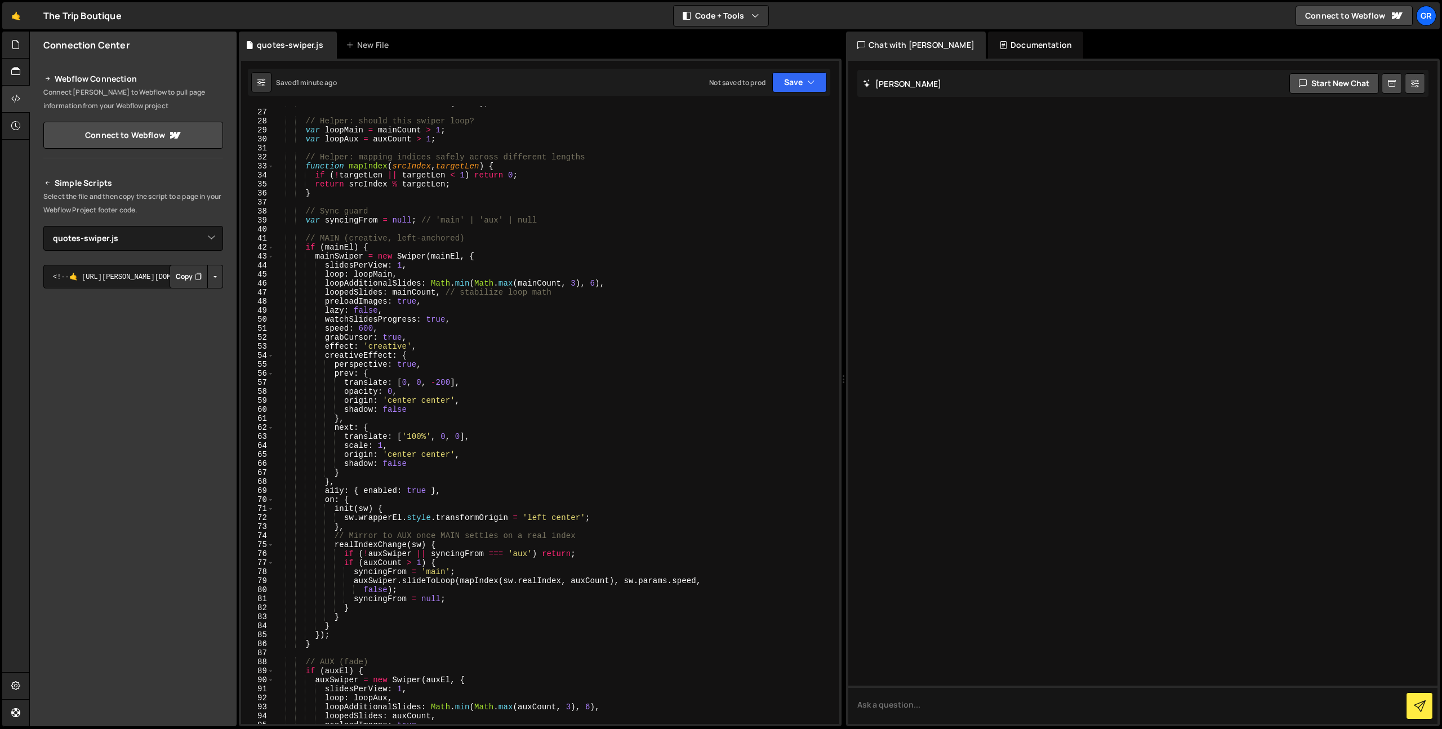
scroll to position [141, 0]
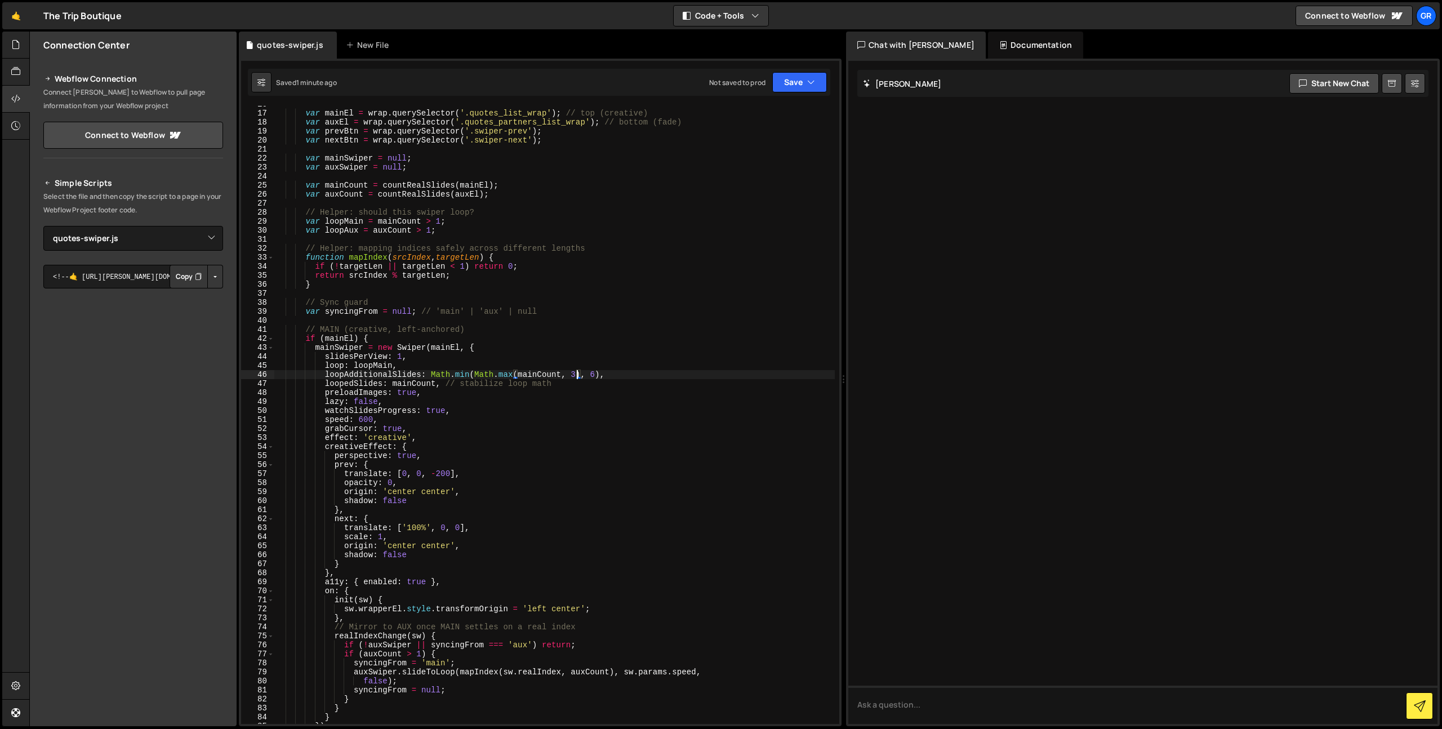
click at [575, 376] on div "var mainEl = wrap . querySelector ( '.quotes_list_wrap' ) ; // top (creative) v…" at bounding box center [554, 418] width 560 height 636
type textarea "loopAdditionalSlides: Math.min(Math.max(mainCount, 1), 2),"
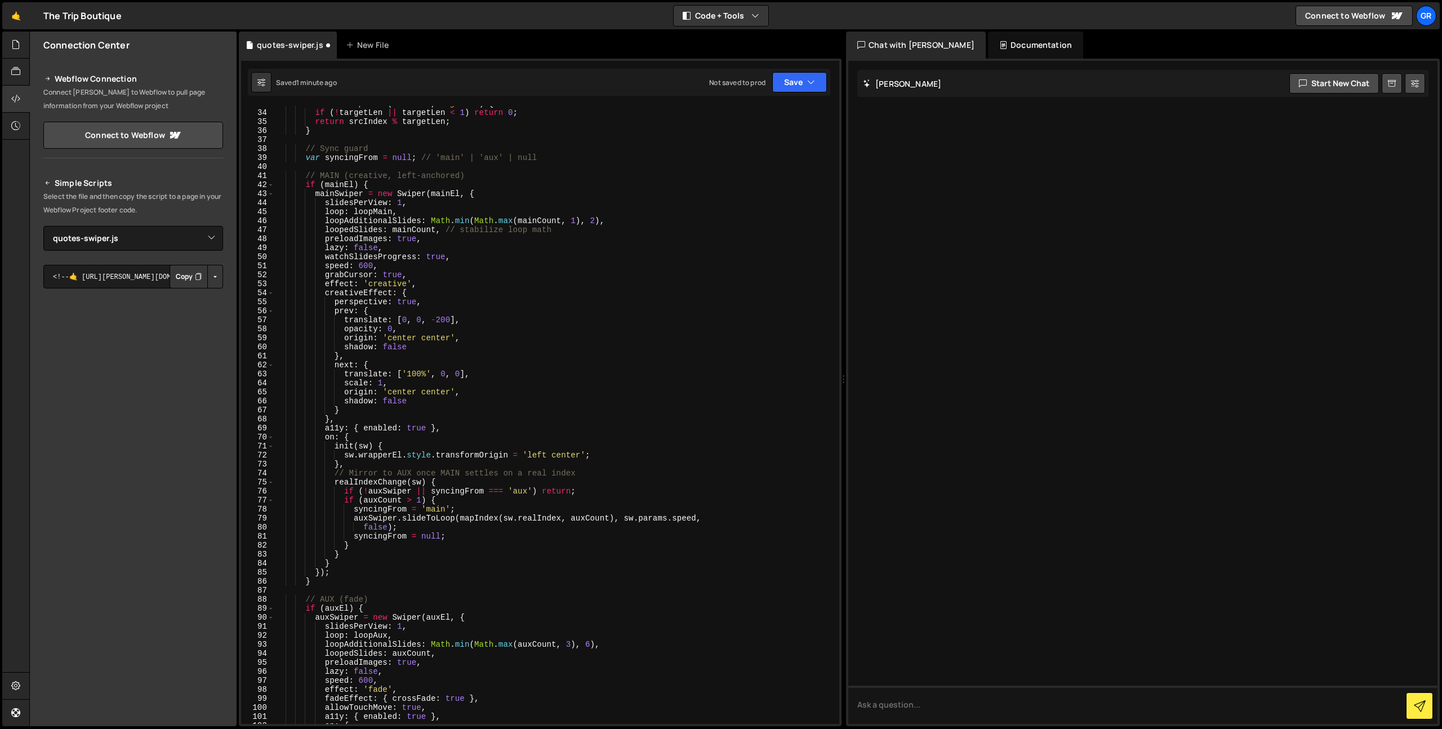
scroll to position [697, 0]
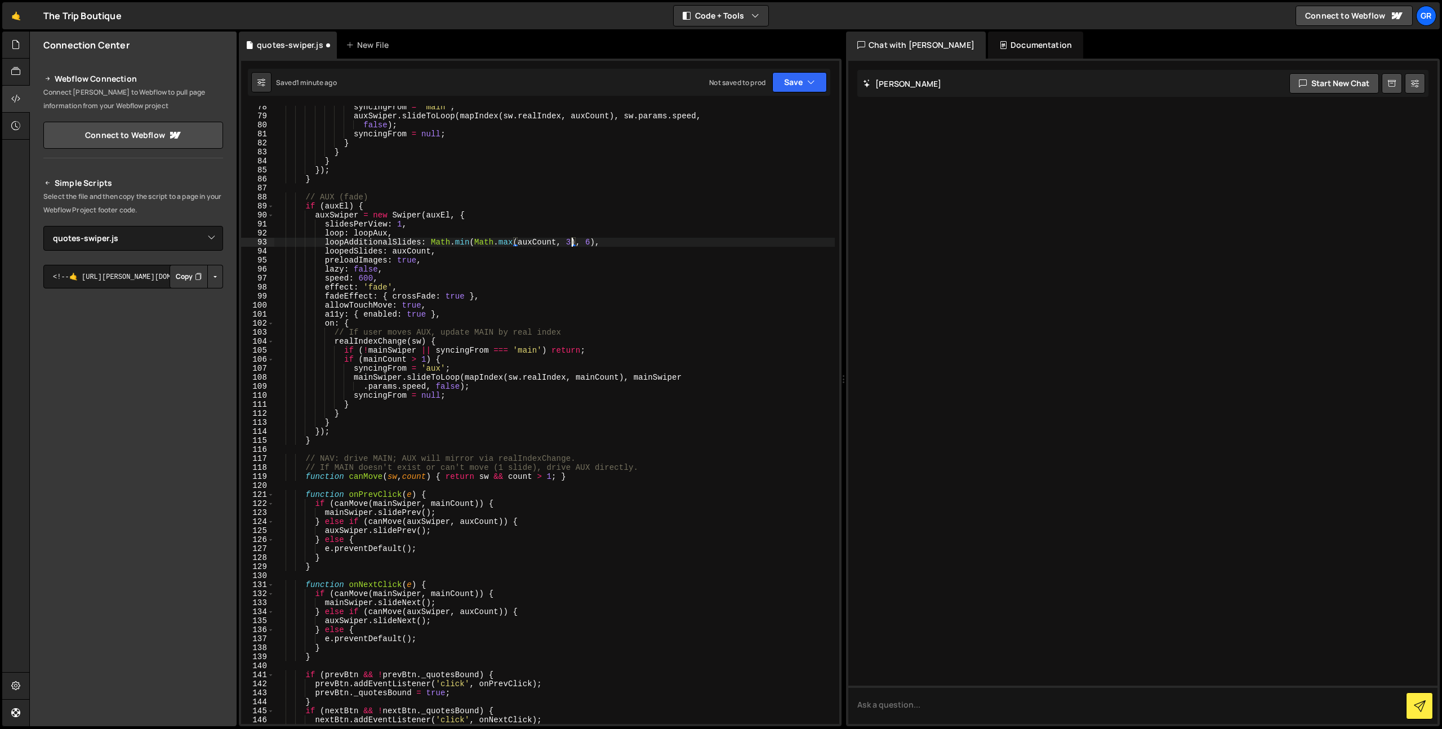
click at [572, 240] on div "syncingFrom = 'main' ; auxSwiper . slideToLoop ( mapIndex ( sw . realIndex , au…" at bounding box center [554, 421] width 560 height 636
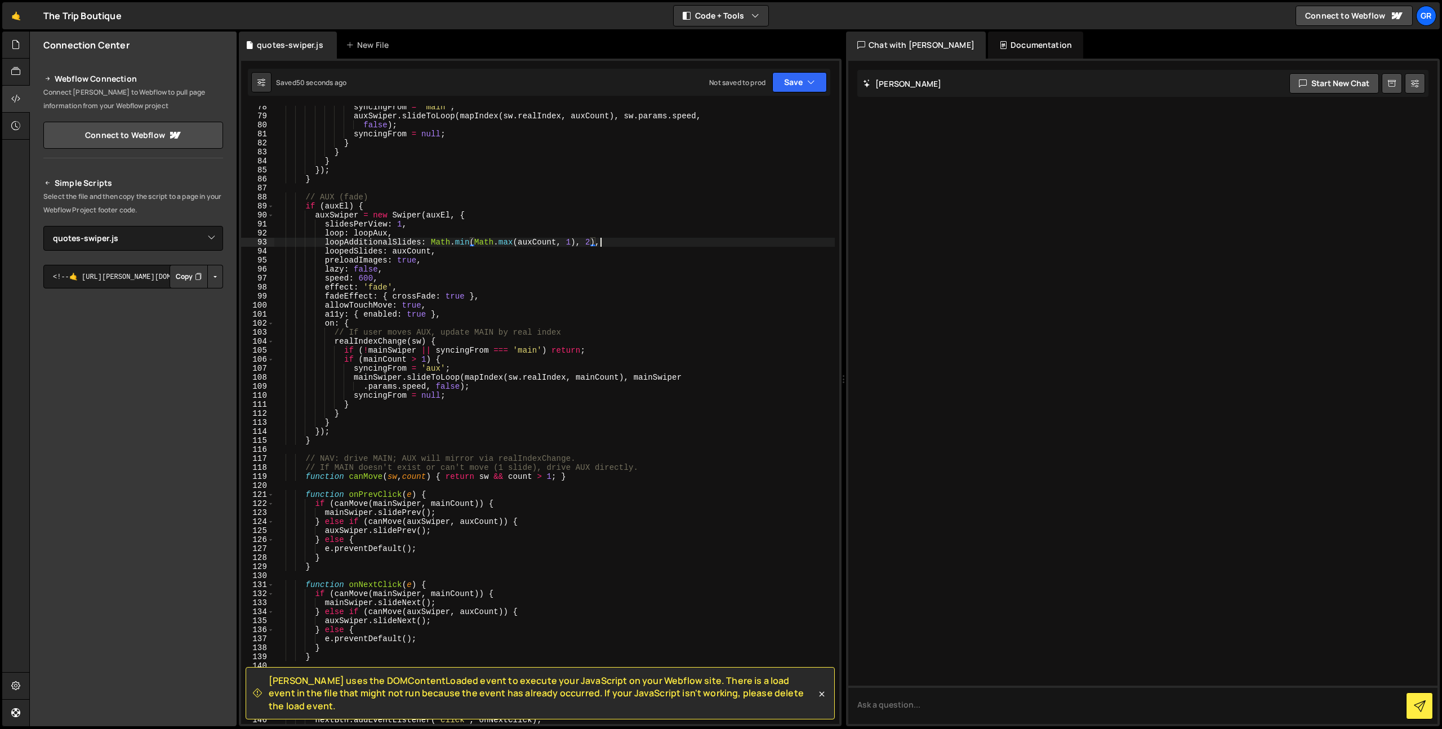
click at [617, 243] on div "syncingFrom = 'main' ; auxSwiper . slideToLoop ( mapIndex ( sw . realIndex , au…" at bounding box center [554, 421] width 560 height 636
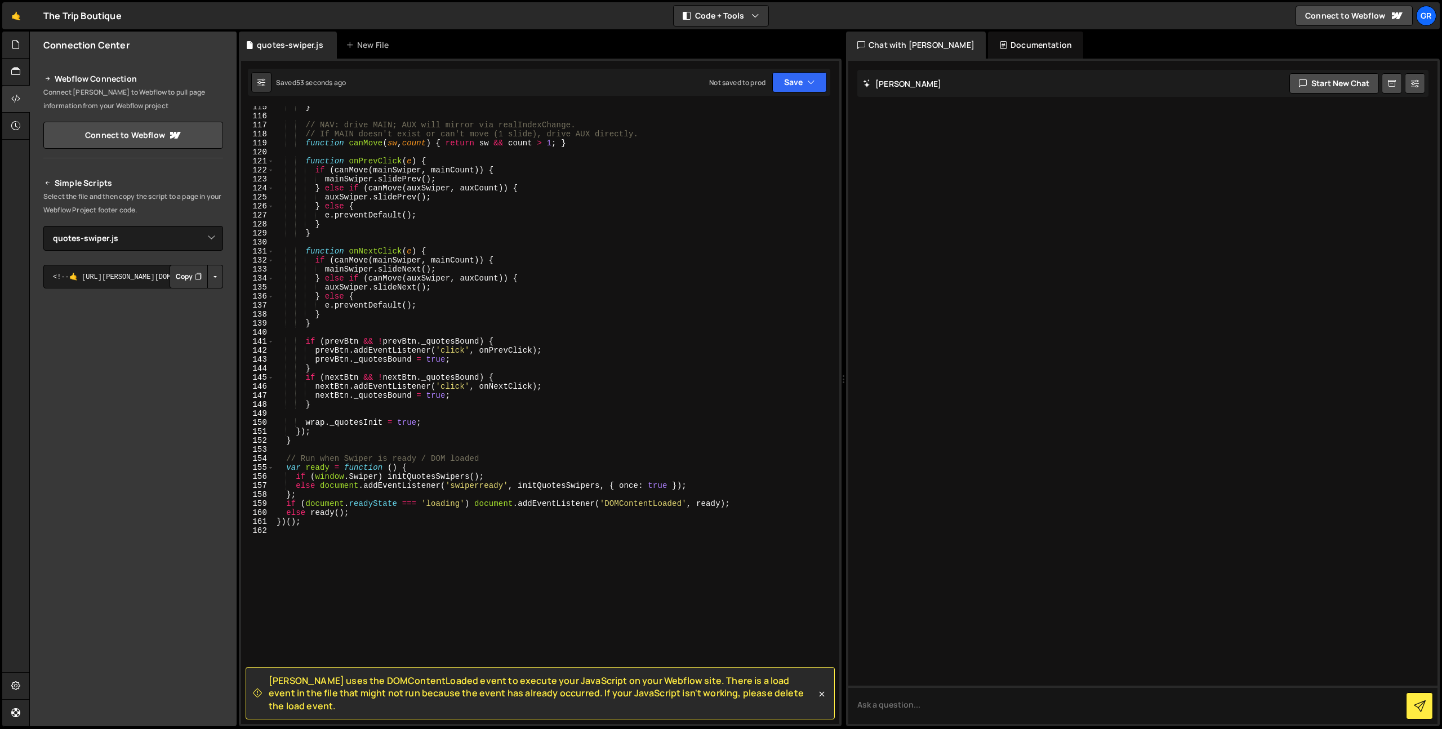
scroll to position [0, 1]
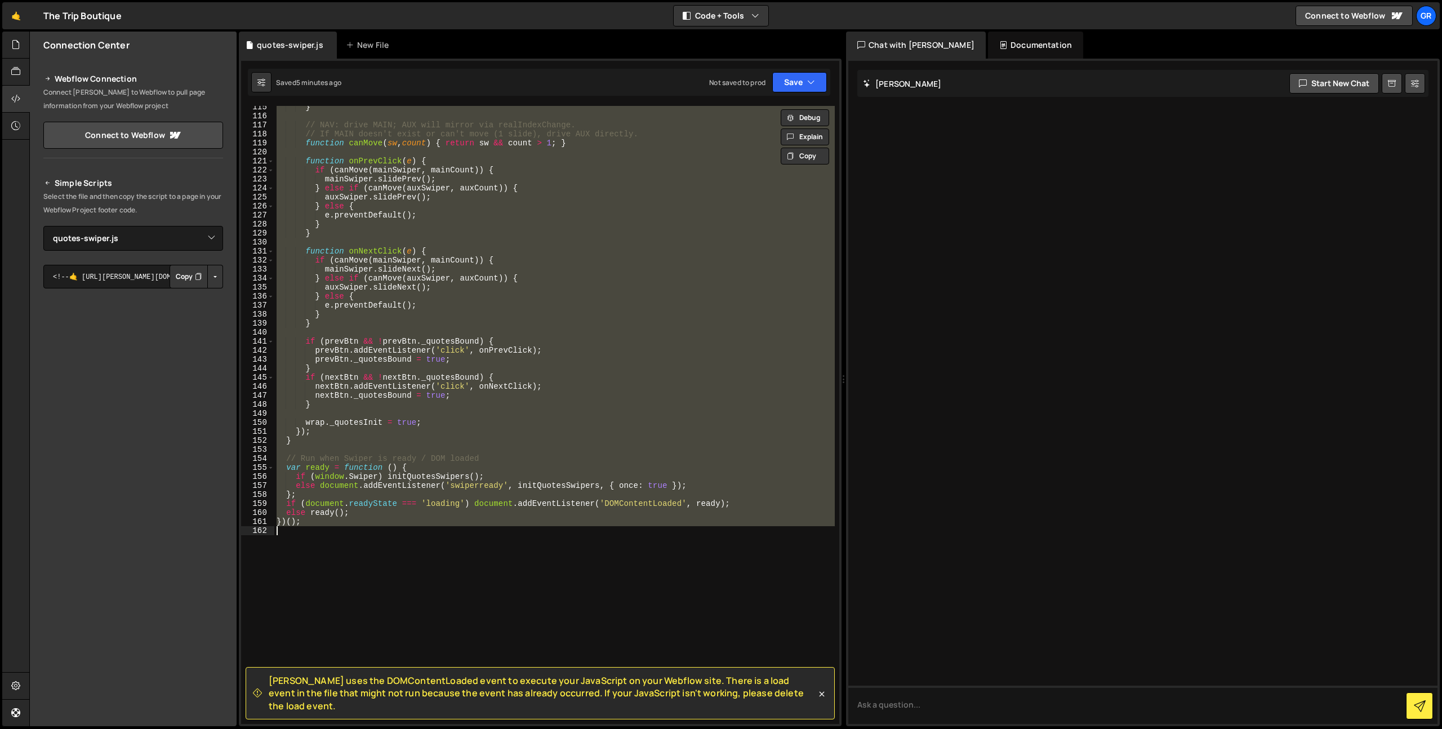
click at [471, 314] on div "} // NAV: drive MAIN; AUX will mirror via realIndexChange. // If MAIN doesn't e…" at bounding box center [554, 415] width 560 height 618
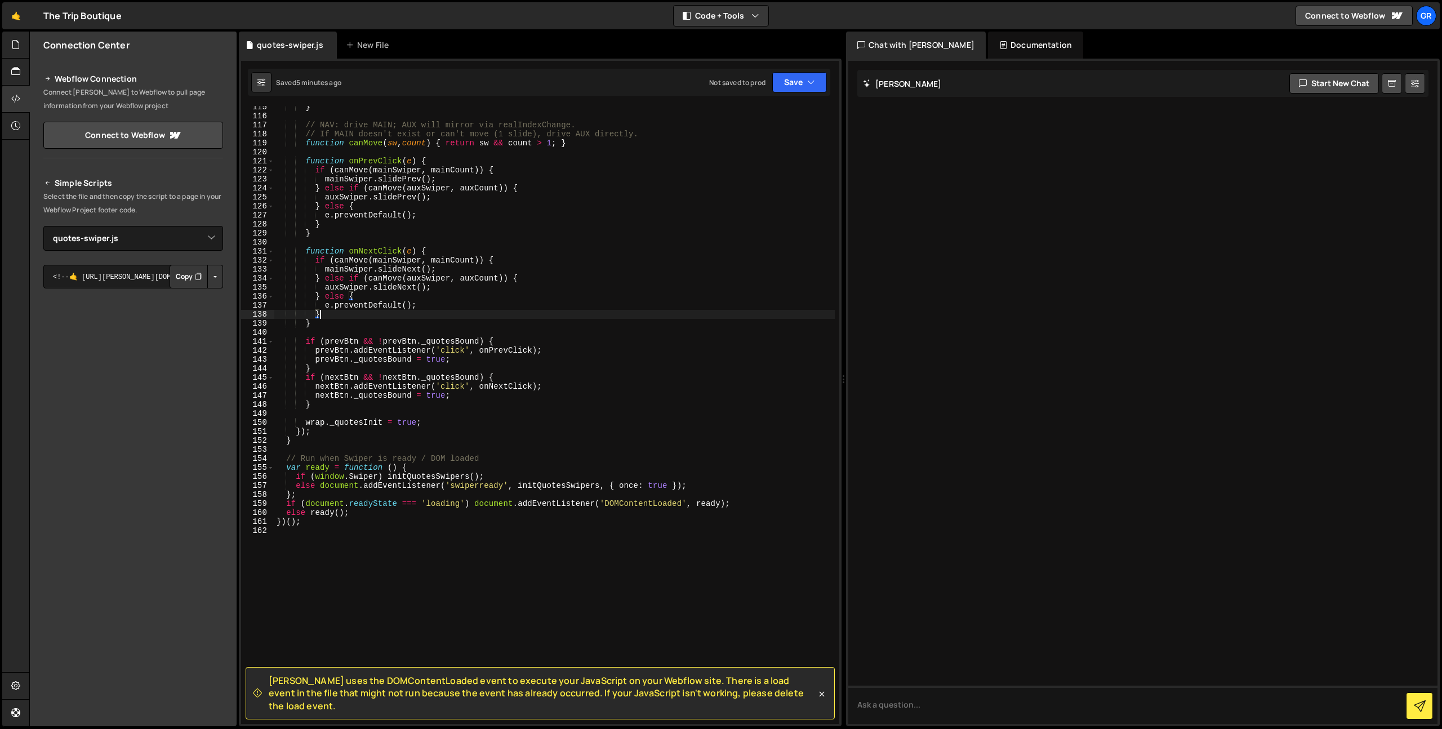
type textarea "})();"
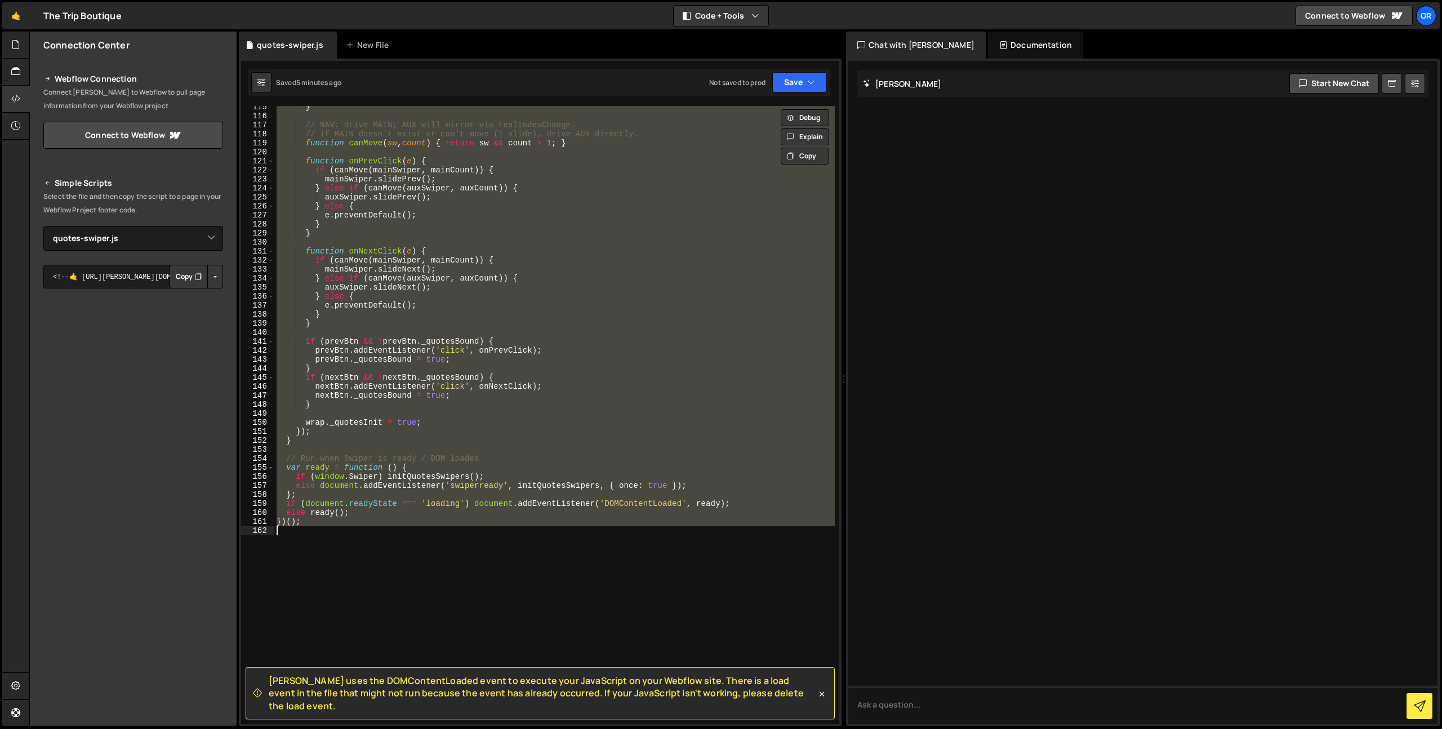
paste textarea
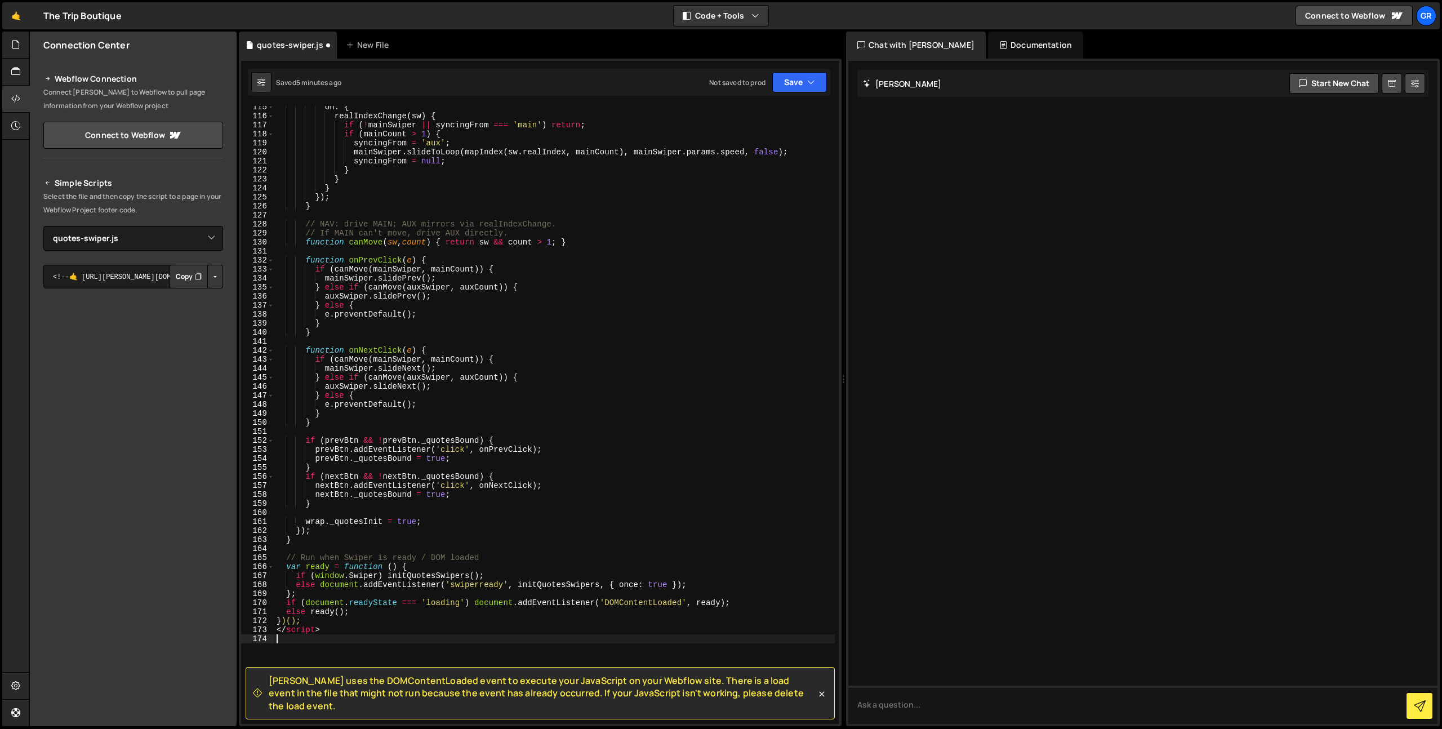
type textarea "</script>"
type textarea "<script>"
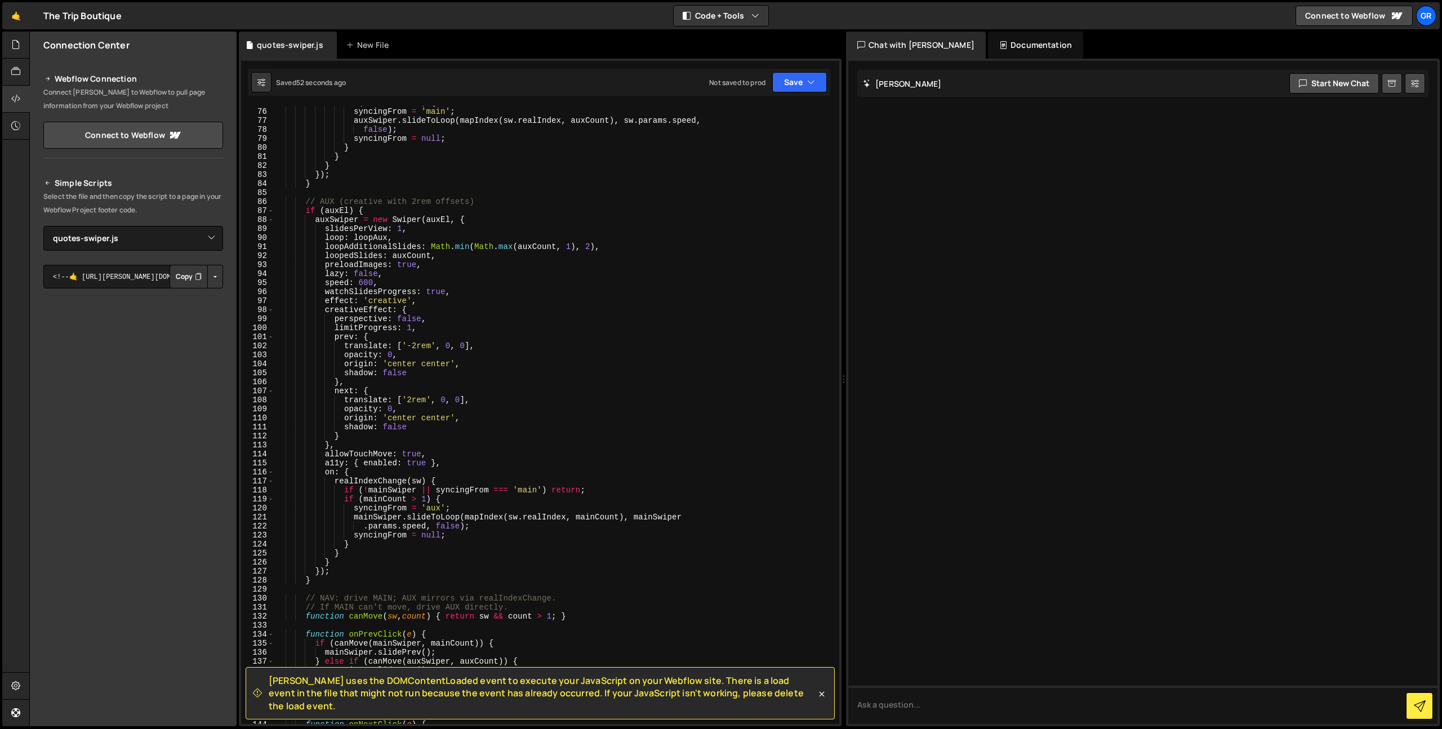
scroll to position [675, 0]
drag, startPoint x: 431, startPoint y: 249, endPoint x: 593, endPoint y: 248, distance: 162.2
click at [593, 248] on div "if ( auxCount > 1 ) { syncingFrom = 'main' ; auxSwiper . slideToLoop ( mapIndex…" at bounding box center [554, 416] width 560 height 636
click at [595, 248] on div "if ( auxCount > 1 ) { syncingFrom = 'main' ; auxSwiper . slideToLoop ( mapIndex…" at bounding box center [554, 416] width 560 height 636
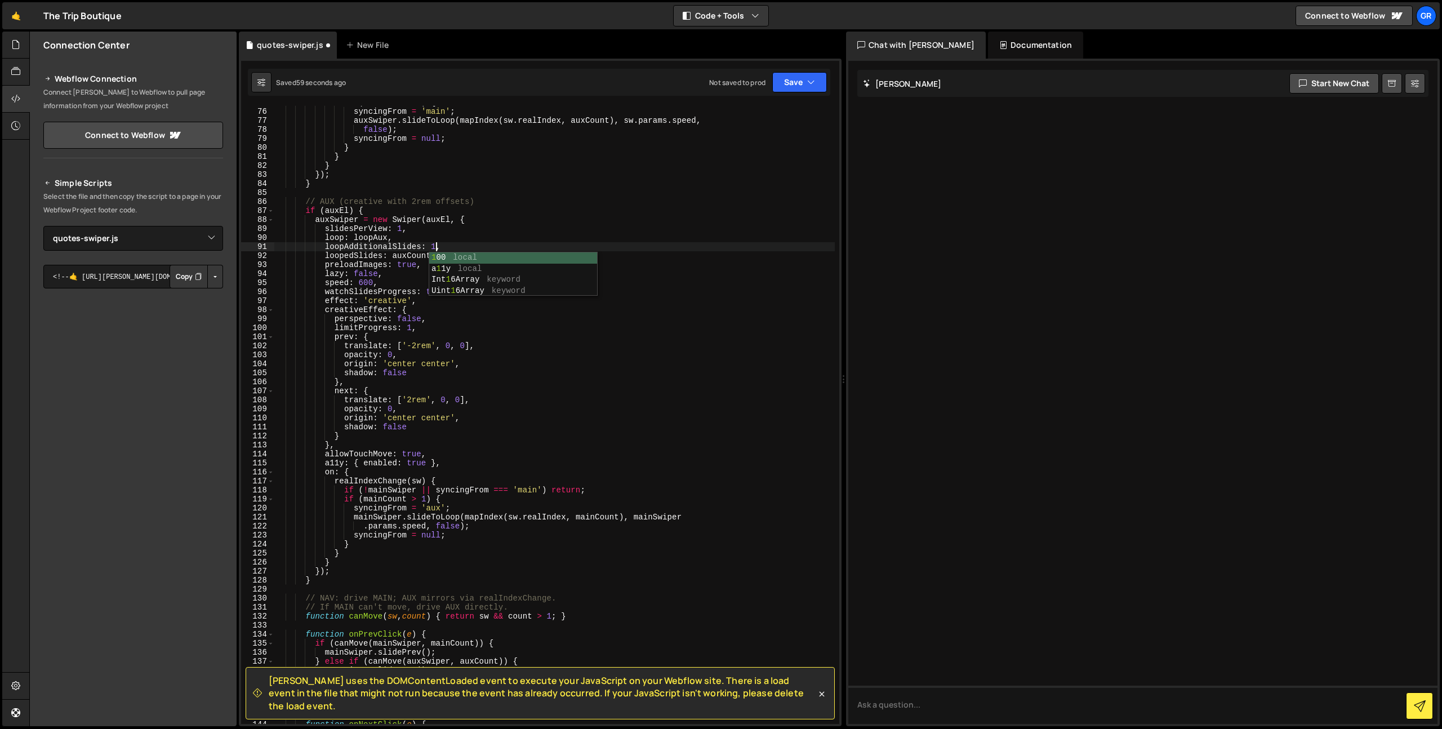
click at [504, 249] on div "if ( auxCount > 1 ) { syncingFrom = 'main' ; auxSwiper . slideToLoop ( mapIndex…" at bounding box center [554, 416] width 560 height 636
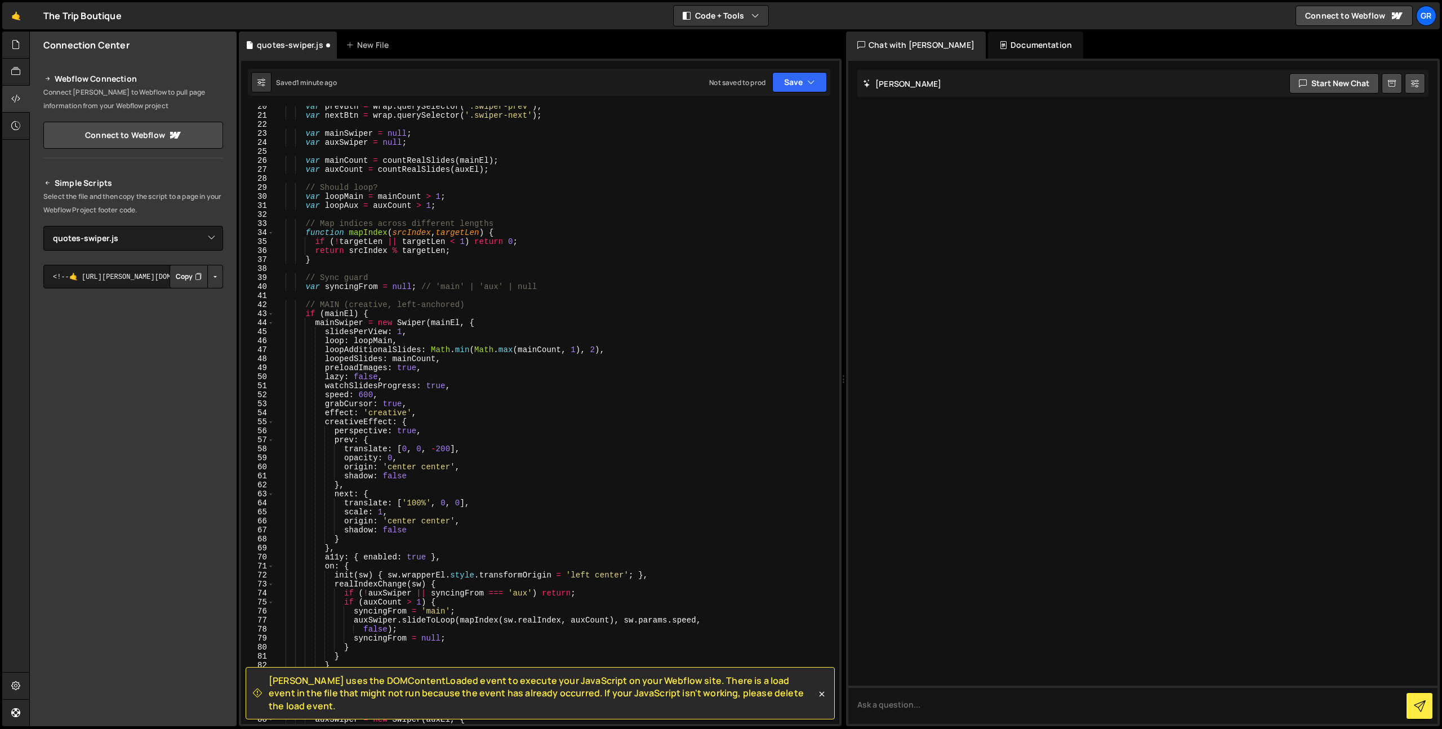
scroll to position [175, 0]
drag, startPoint x: 600, startPoint y: 350, endPoint x: 432, endPoint y: 351, distance: 167.9
click at [432, 351] on div "var prevBtn = wrap . querySelector ( '.swiper-prev' ) ; var nextBtn = wrap . qu…" at bounding box center [554, 420] width 560 height 636
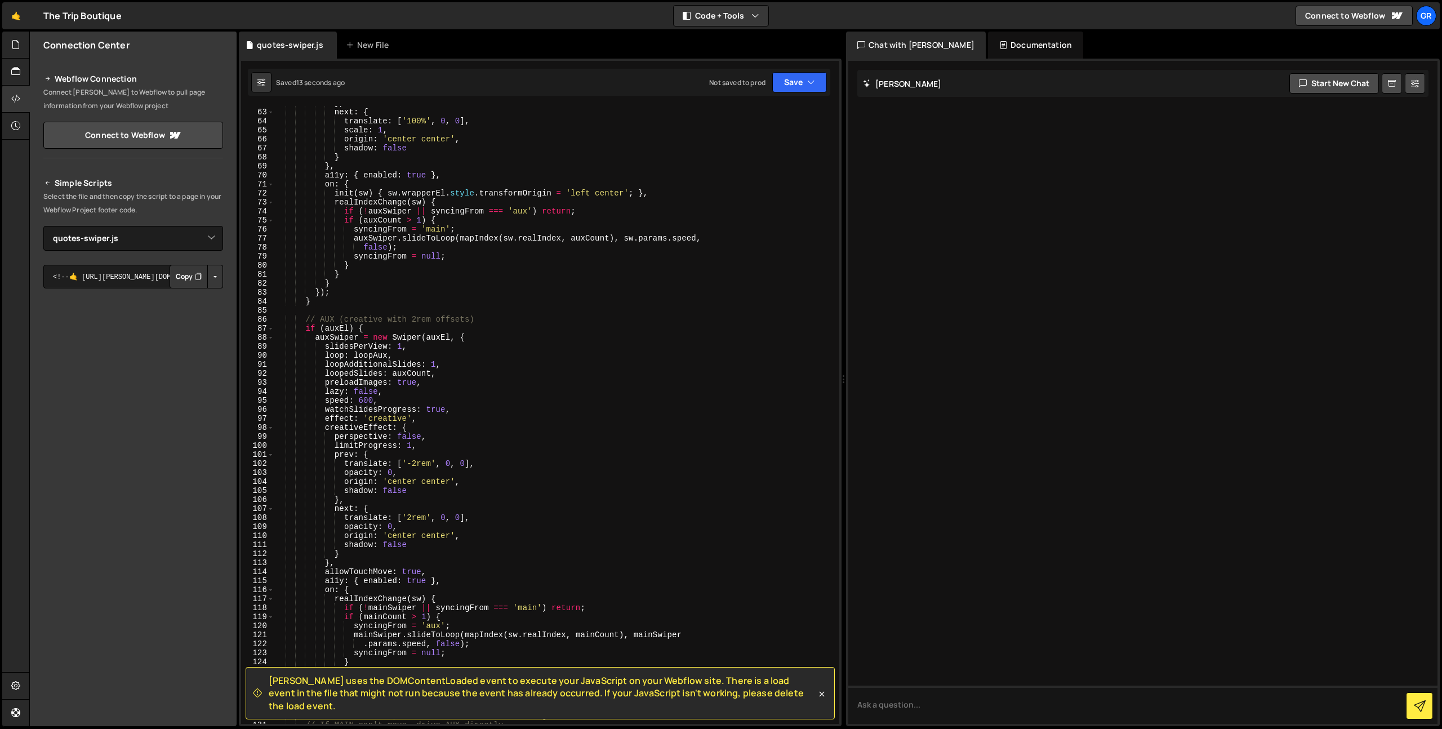
scroll to position [563, 0]
click at [420, 315] on div "next : { translate : [ '100%' , 0 , 0 ] , scale : 1 , origin : 'center center' …" at bounding box center [554, 419] width 560 height 636
click at [498, 309] on div "next : { translate : [ '100%' , 0 , 0 ] , scale : 1 , origin : 'center center' …" at bounding box center [554, 419] width 560 height 636
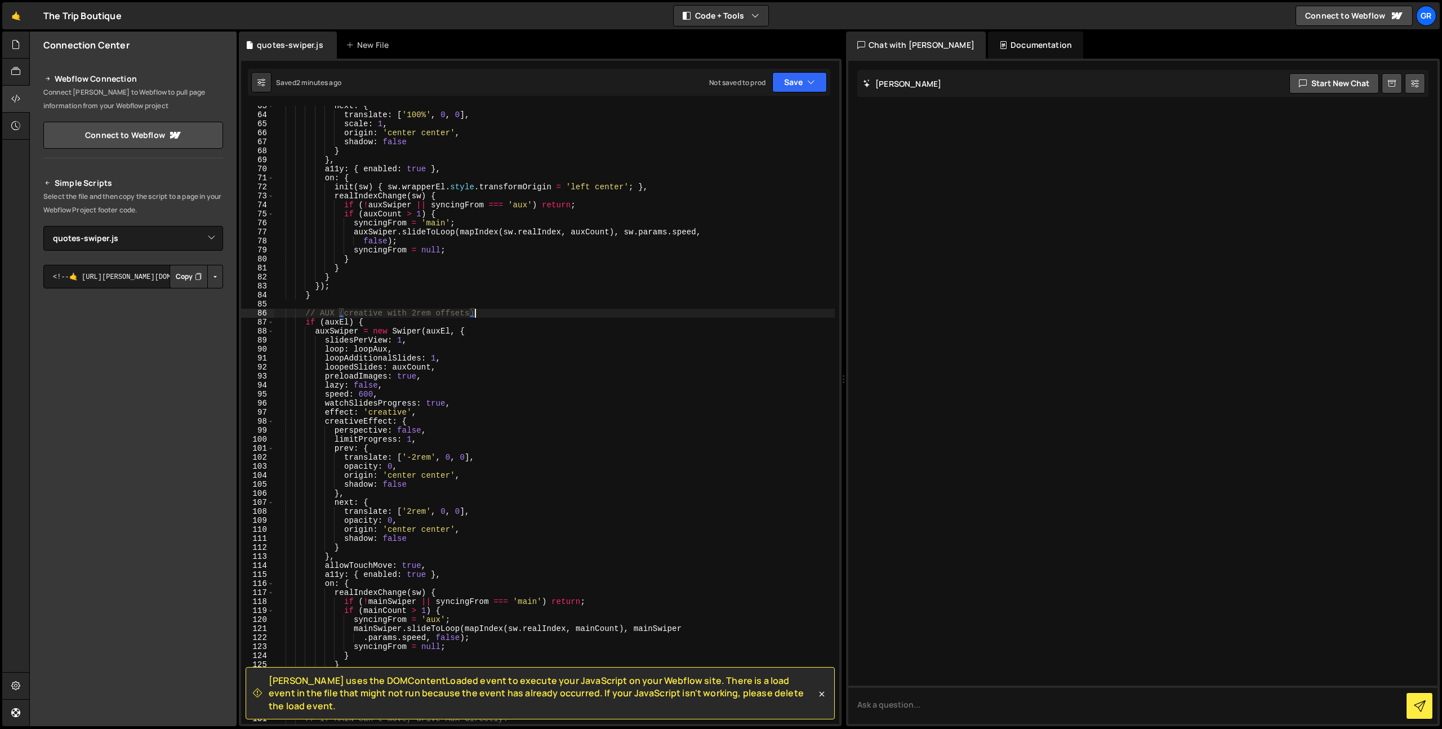
click at [417, 457] on div "next : { translate : [ '100%' , 0 , 0 ] , scale : 1 , origin : 'center center' …" at bounding box center [554, 419] width 560 height 636
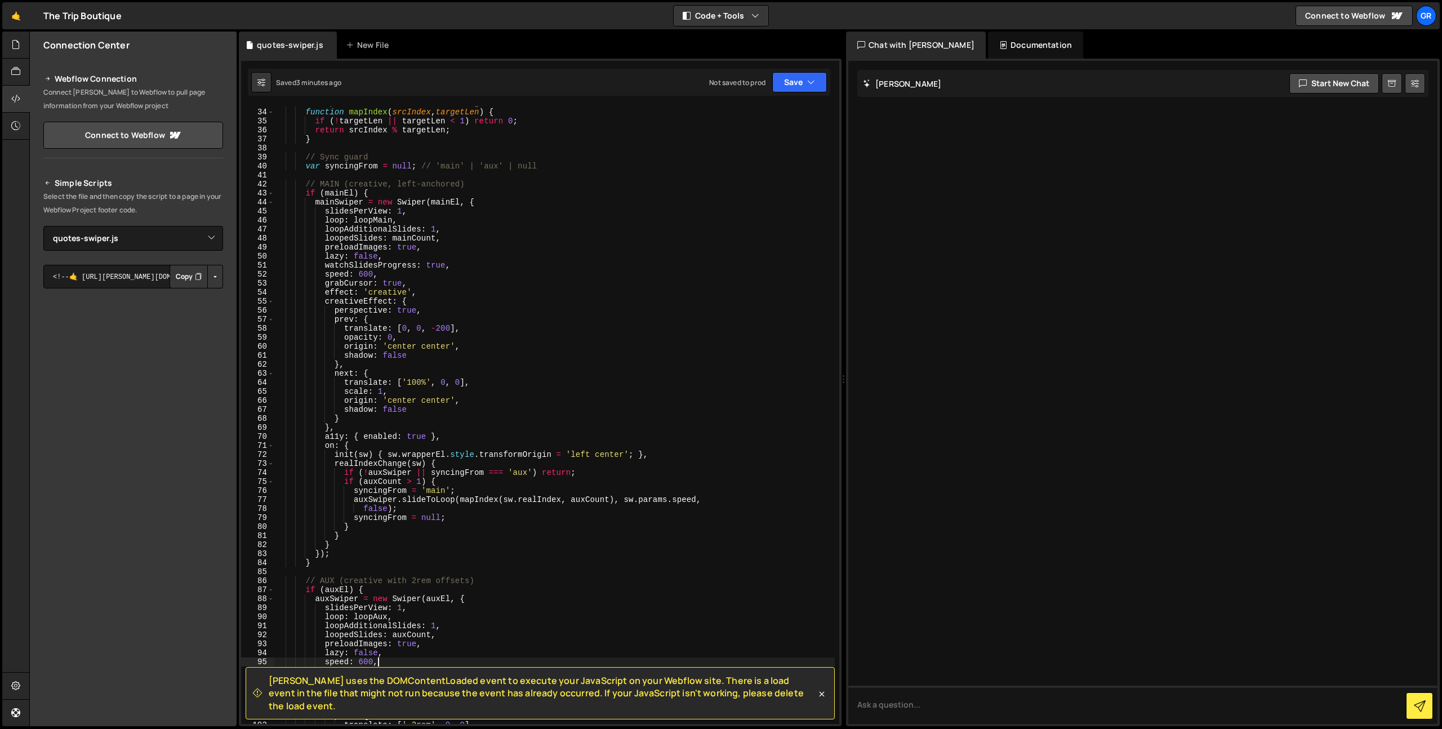
scroll to position [296, 0]
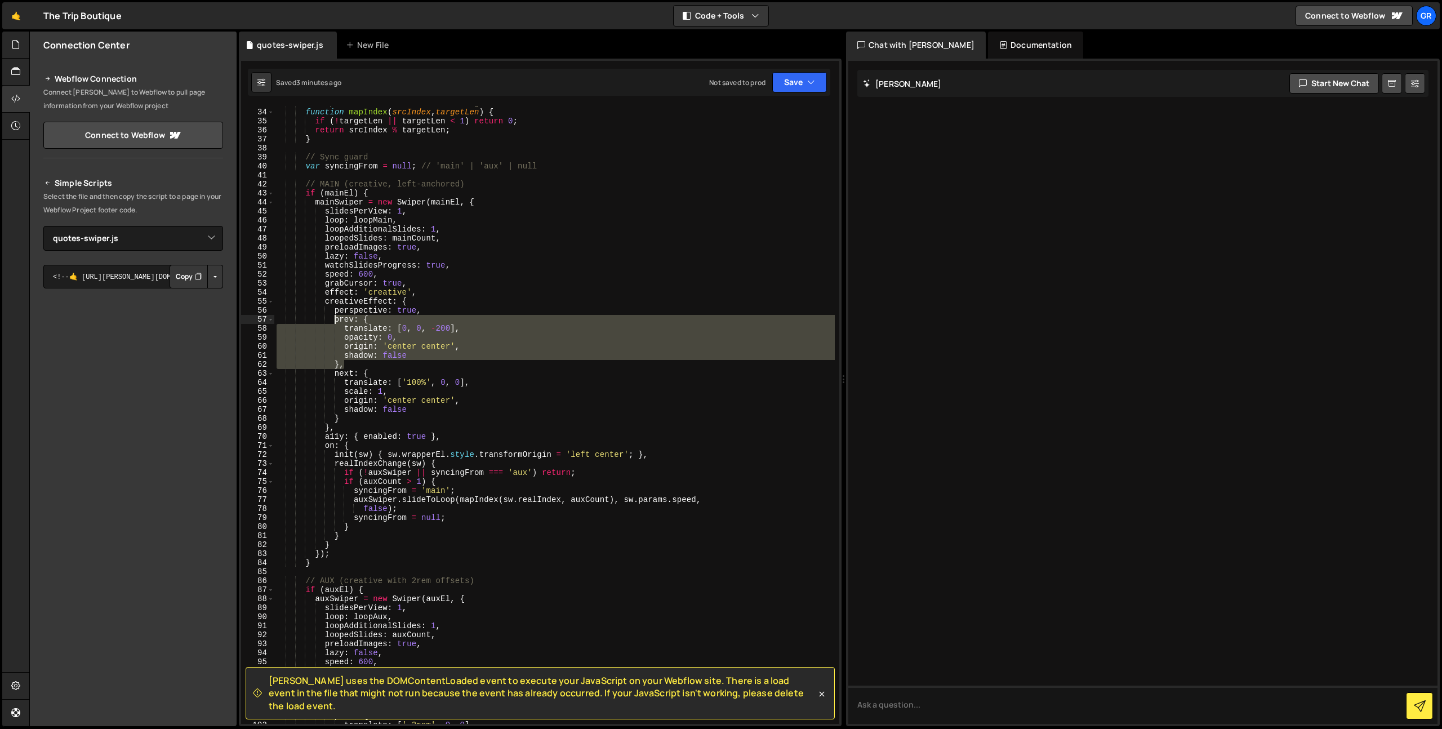
drag, startPoint x: 351, startPoint y: 367, endPoint x: 334, endPoint y: 319, distance: 50.8
click at [334, 319] on div "// Map indices across different lengths function mapIndex ( srcIndex , targetLe…" at bounding box center [554, 417] width 560 height 636
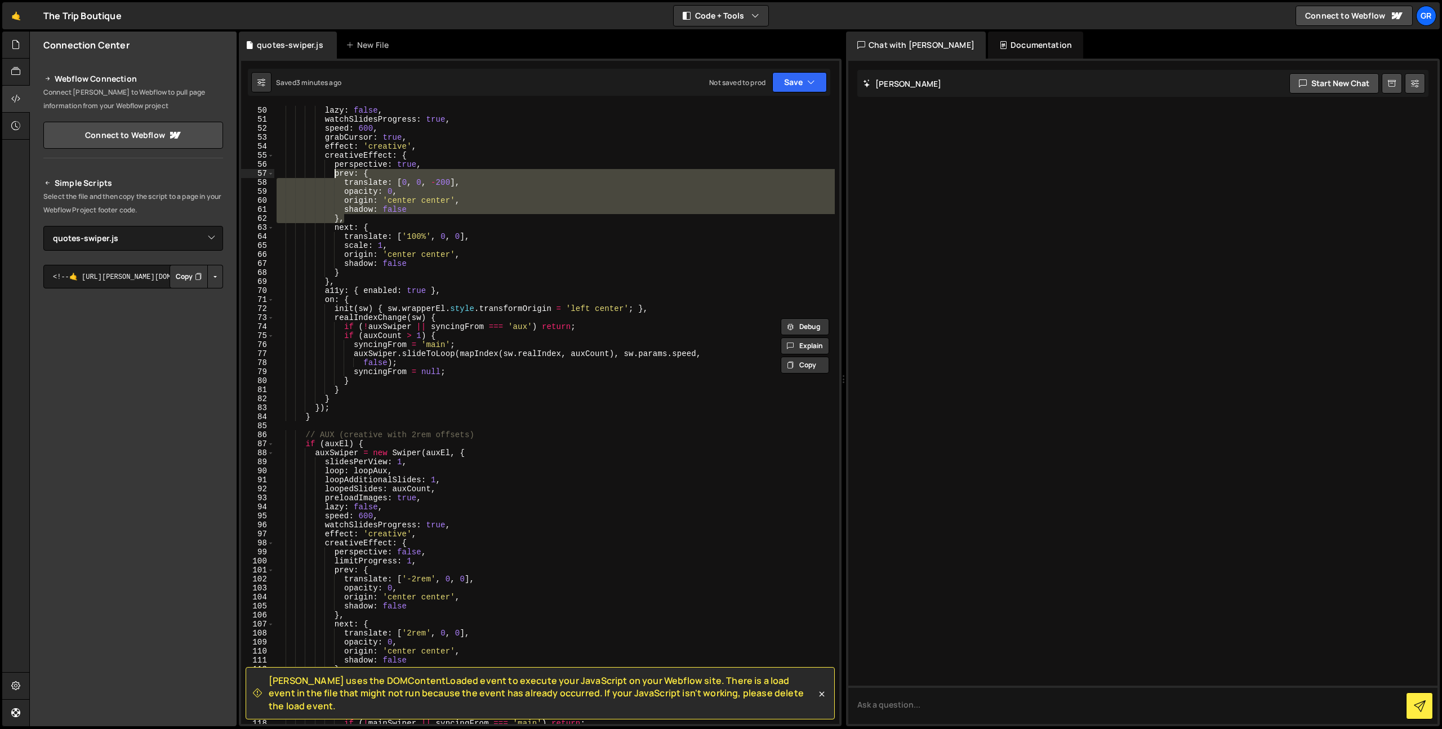
scroll to position [447, 0]
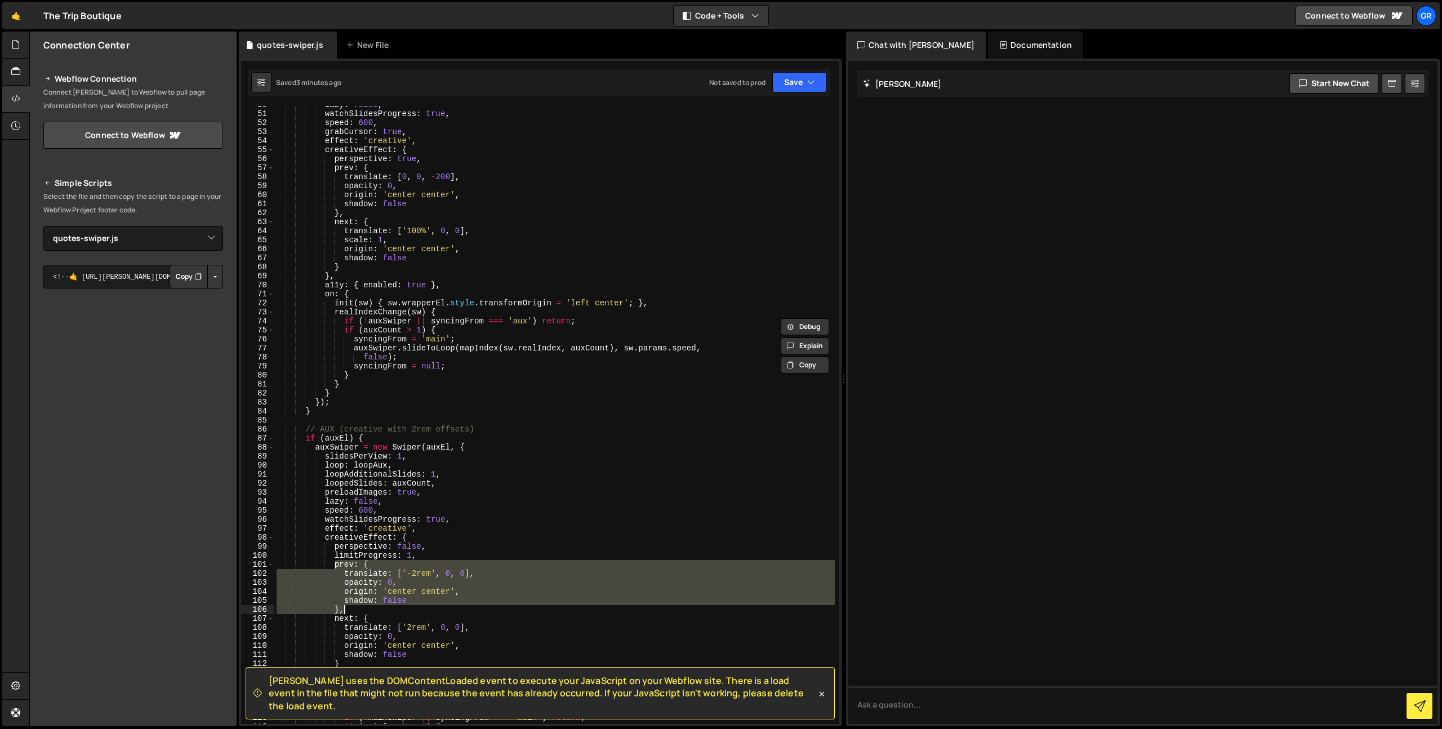
drag, startPoint x: 335, startPoint y: 566, endPoint x: 346, endPoint y: 612, distance: 48.2
click at [346, 612] on div "lazy : false , watchSlidesProgress : true , speed : 600 , grabCursor : true , e…" at bounding box center [554, 418] width 560 height 636
paste textarea
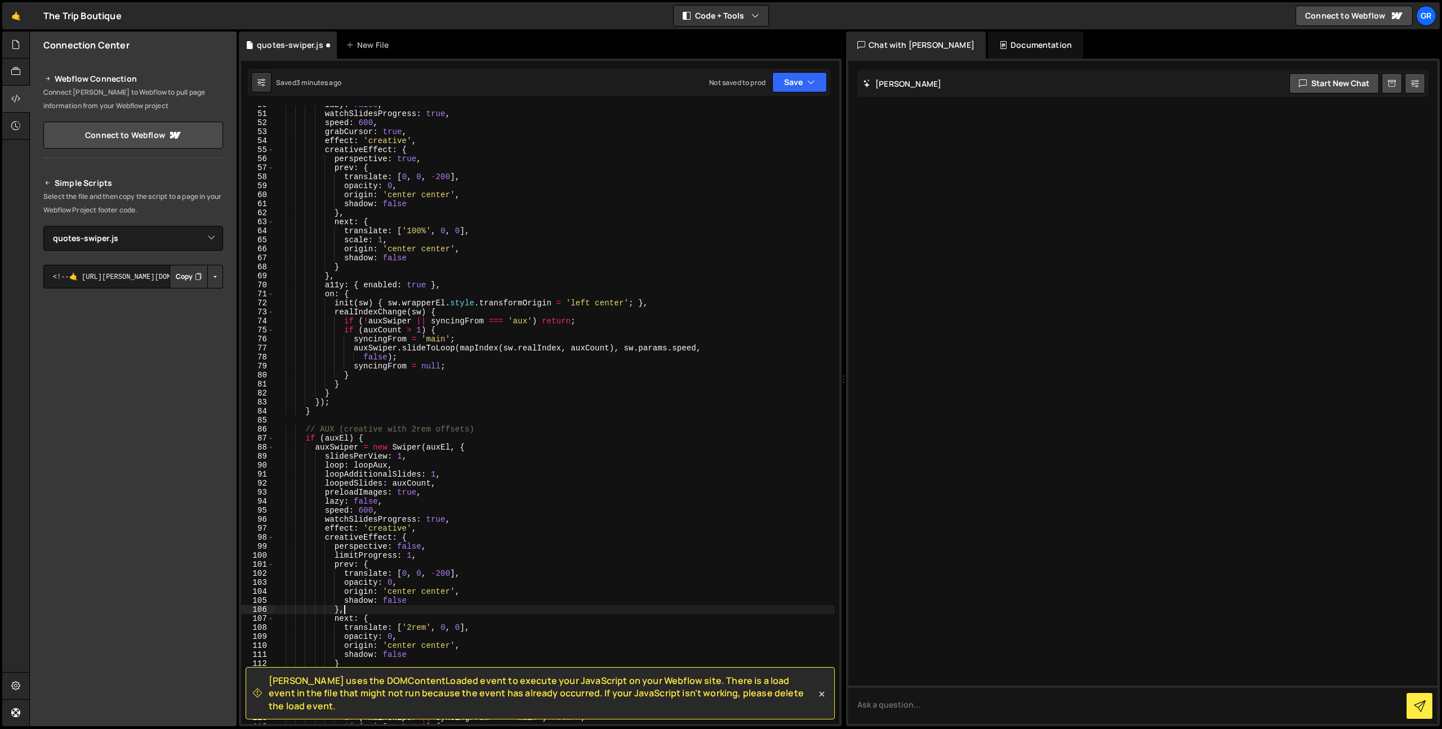
scroll to position [0, 4]
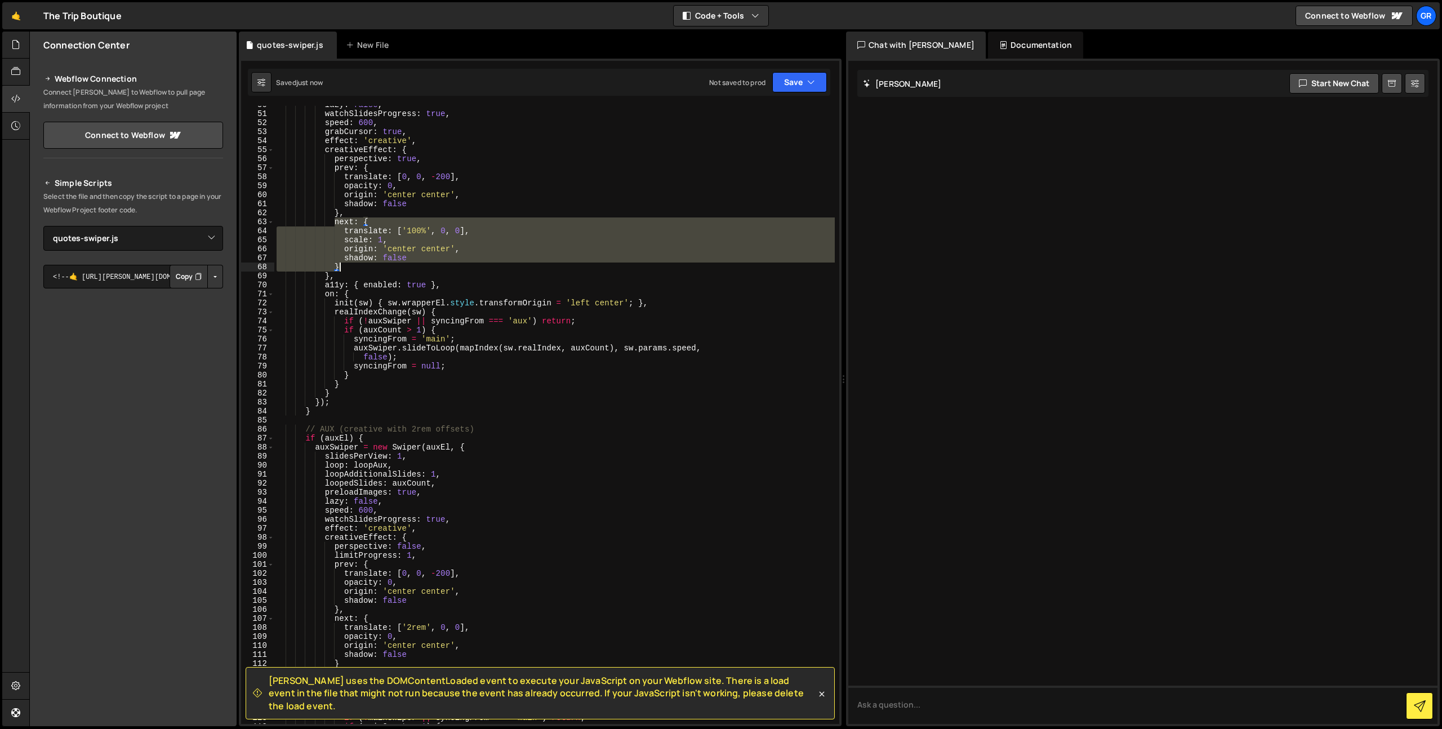
drag, startPoint x: 335, startPoint y: 222, endPoint x: 343, endPoint y: 270, distance: 49.1
click at [343, 270] on div "lazy : false , watchSlidesProgress : true , speed : 600 , grabCursor : true , e…" at bounding box center [554, 418] width 560 height 636
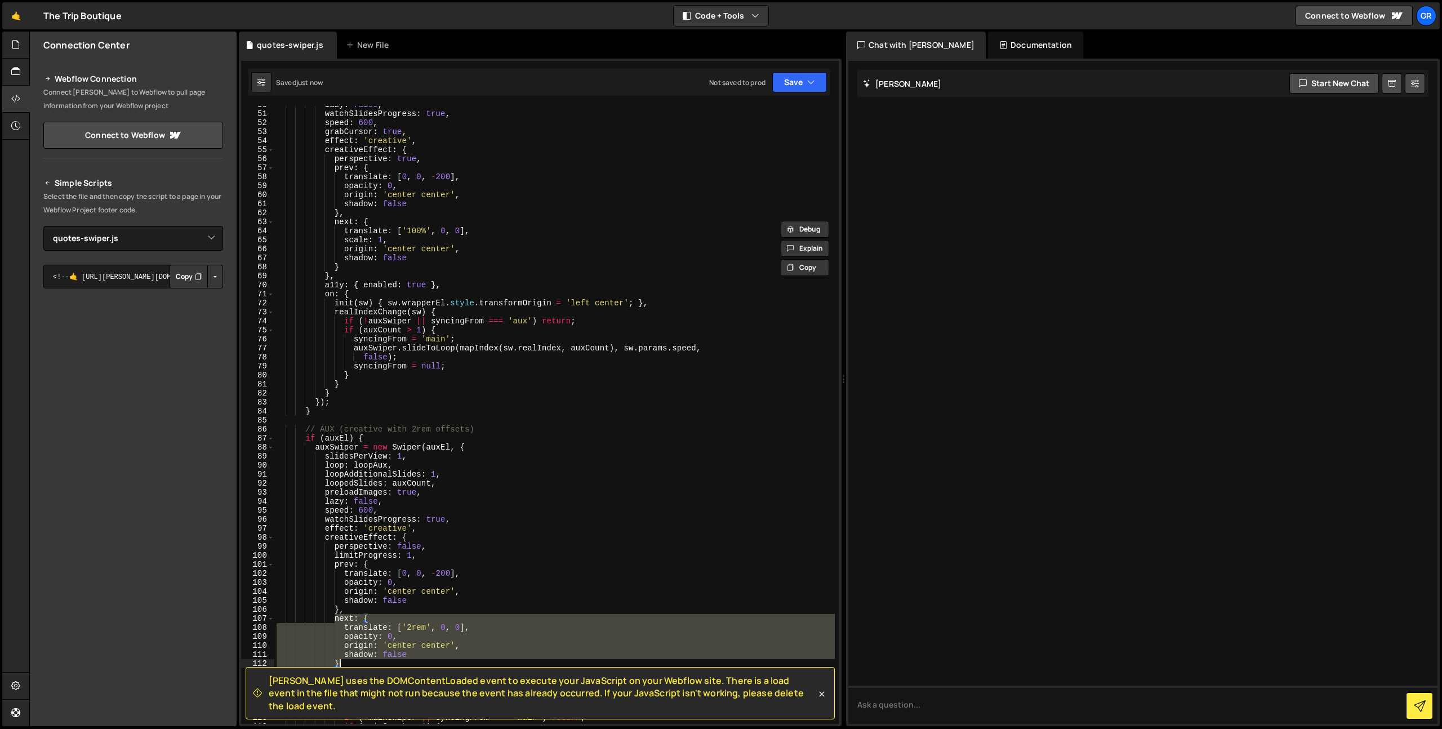
drag, startPoint x: 335, startPoint y: 618, endPoint x: 339, endPoint y: 660, distance: 41.9
click at [339, 660] on div "lazy : false , watchSlidesProgress : true , speed : 600 , grabCursor : true , e…" at bounding box center [554, 418] width 560 height 636
paste textarea
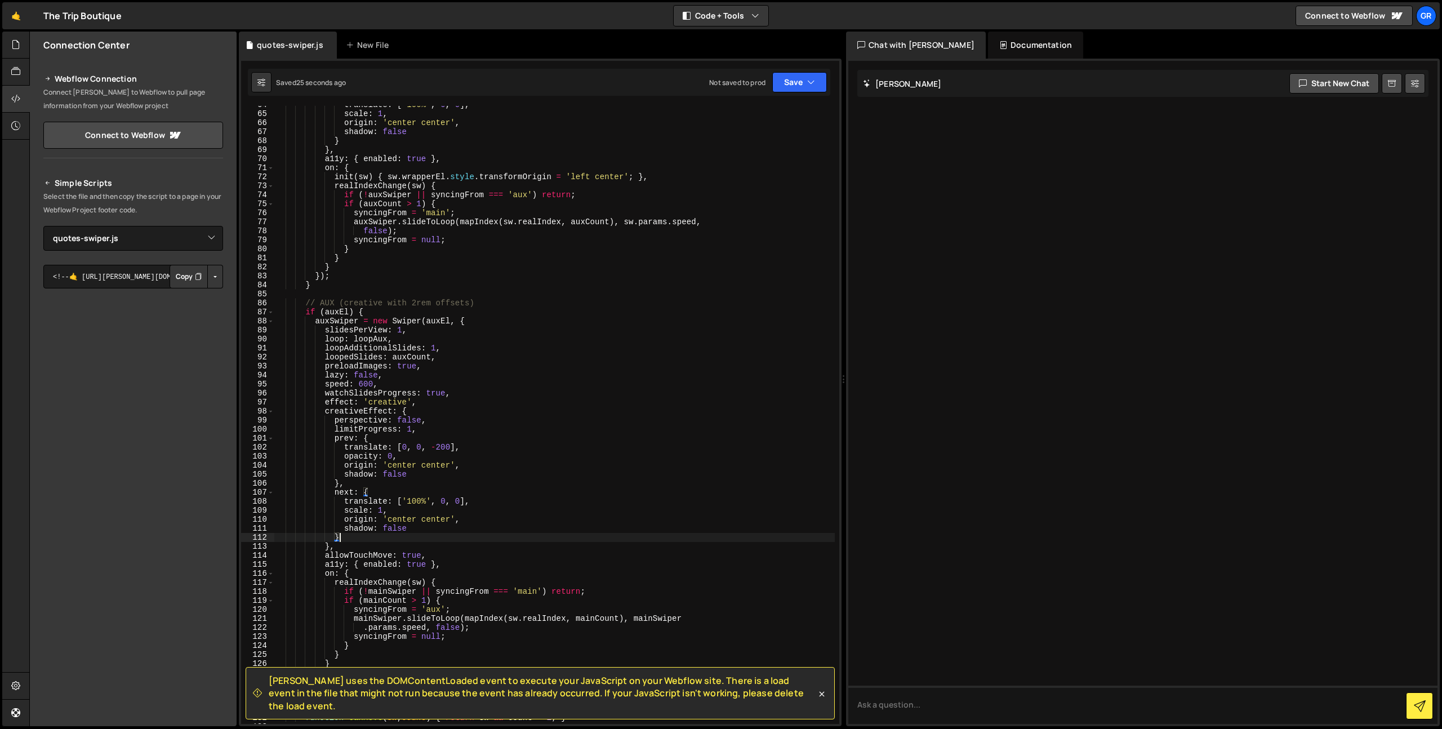
scroll to position [573, 0]
click at [415, 501] on div "translate : [ '100%' , 0 , 0 ] , scale : 1 , origin : 'center center' , shadow …" at bounding box center [554, 418] width 560 height 636
click at [393, 511] on div "translate : [ '100%' , 0 , 0 ] , scale : 1 , origin : 'center center' , shadow …" at bounding box center [554, 418] width 560 height 636
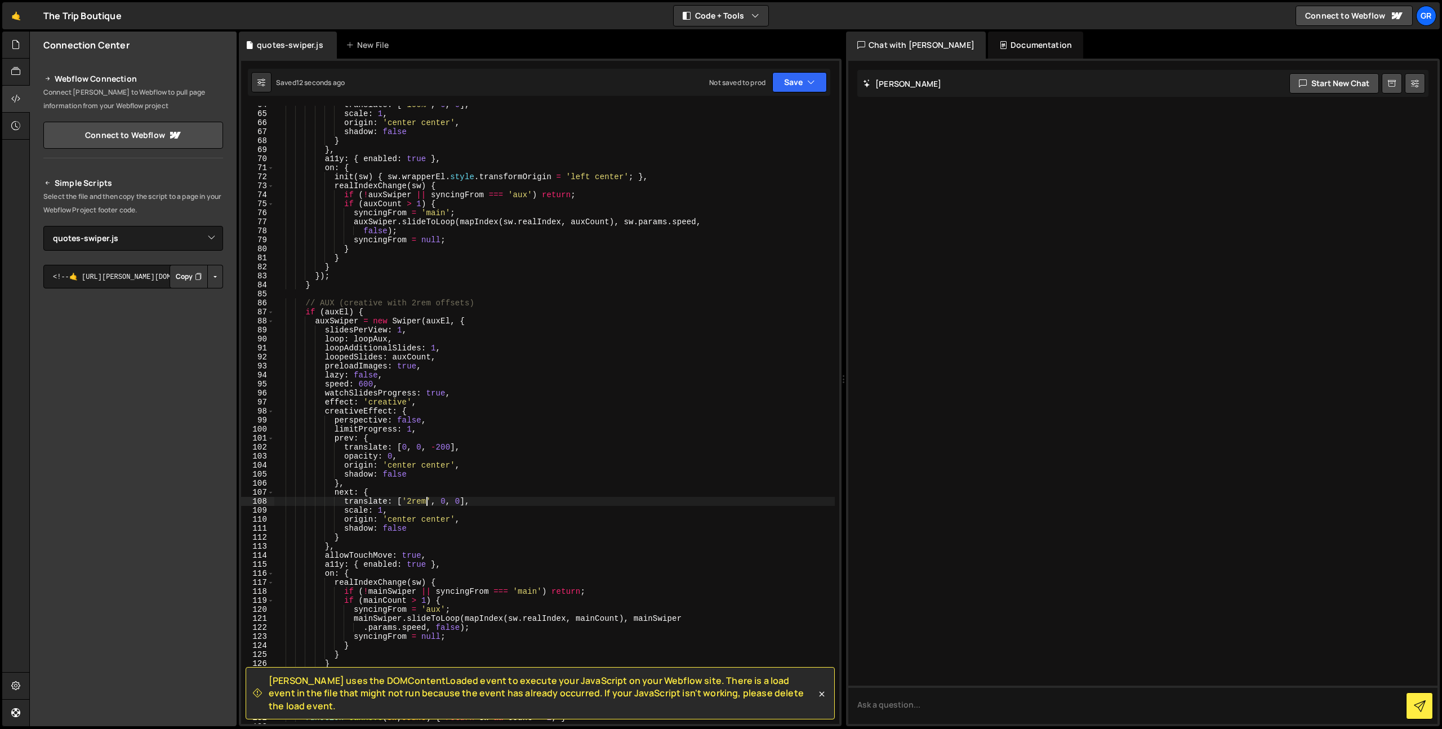
scroll to position [0, 7]
click at [399, 455] on div "translate : [ '100%' , 0 , 0 ] , scale : 1 , origin : 'center center' , shadow …" at bounding box center [554, 418] width 560 height 636
click at [344, 454] on div "translate : [ '100%' , 0 , 0 ] , scale : 1 , origin : 'center center' , shadow …" at bounding box center [554, 418] width 560 height 636
click at [389, 509] on div "translate : [ '100%' , 0 , 0 ] , scale : 1 , origin : 'center center' , shadow …" at bounding box center [554, 418] width 560 height 636
click at [345, 509] on div "translate : [ '100%' , 0 , 0 ] , scale : 1 , origin : 'center center' , shadow …" at bounding box center [554, 418] width 560 height 636
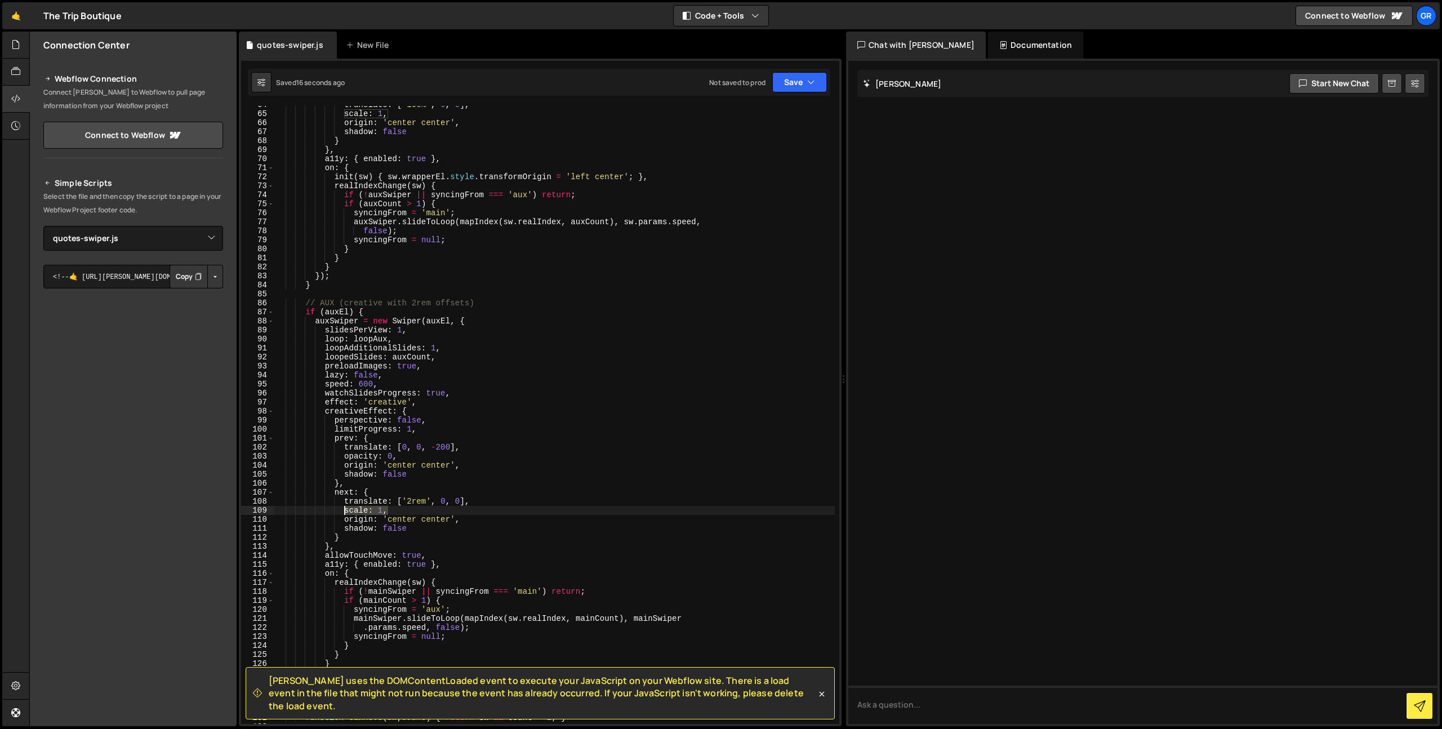
paste textarea "opacity: 0"
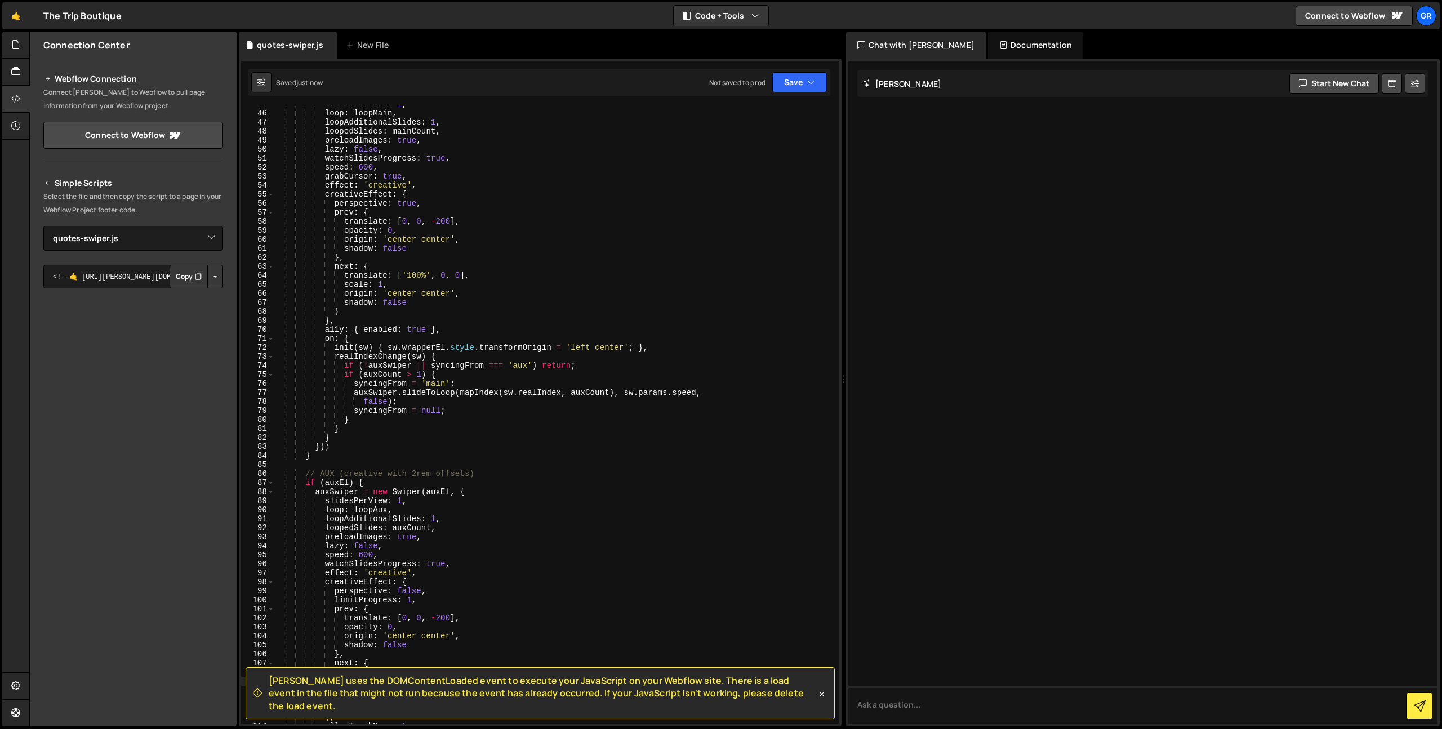
scroll to position [378, 0]
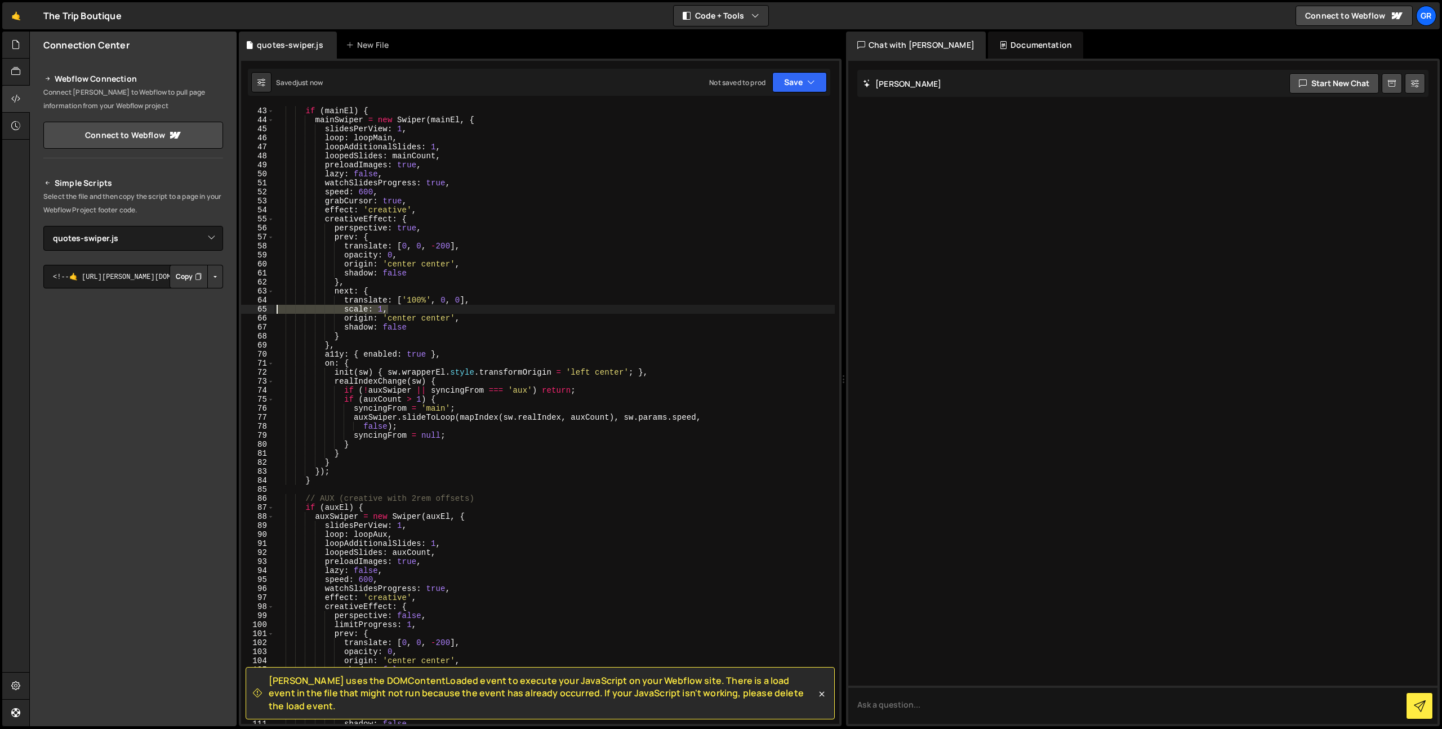
drag, startPoint x: 398, startPoint y: 309, endPoint x: 261, endPoint y: 309, distance: 136.9
click at [261, 309] on div "opacity: 1, 42 43 44 45 46 47 48 49 50 51 52 53 54 55 56 57 58 59 60 61 62 63 6…" at bounding box center [540, 415] width 598 height 618
type textarea "scale: 1,"
type textarea "translate: ['100%', 0, 0],"
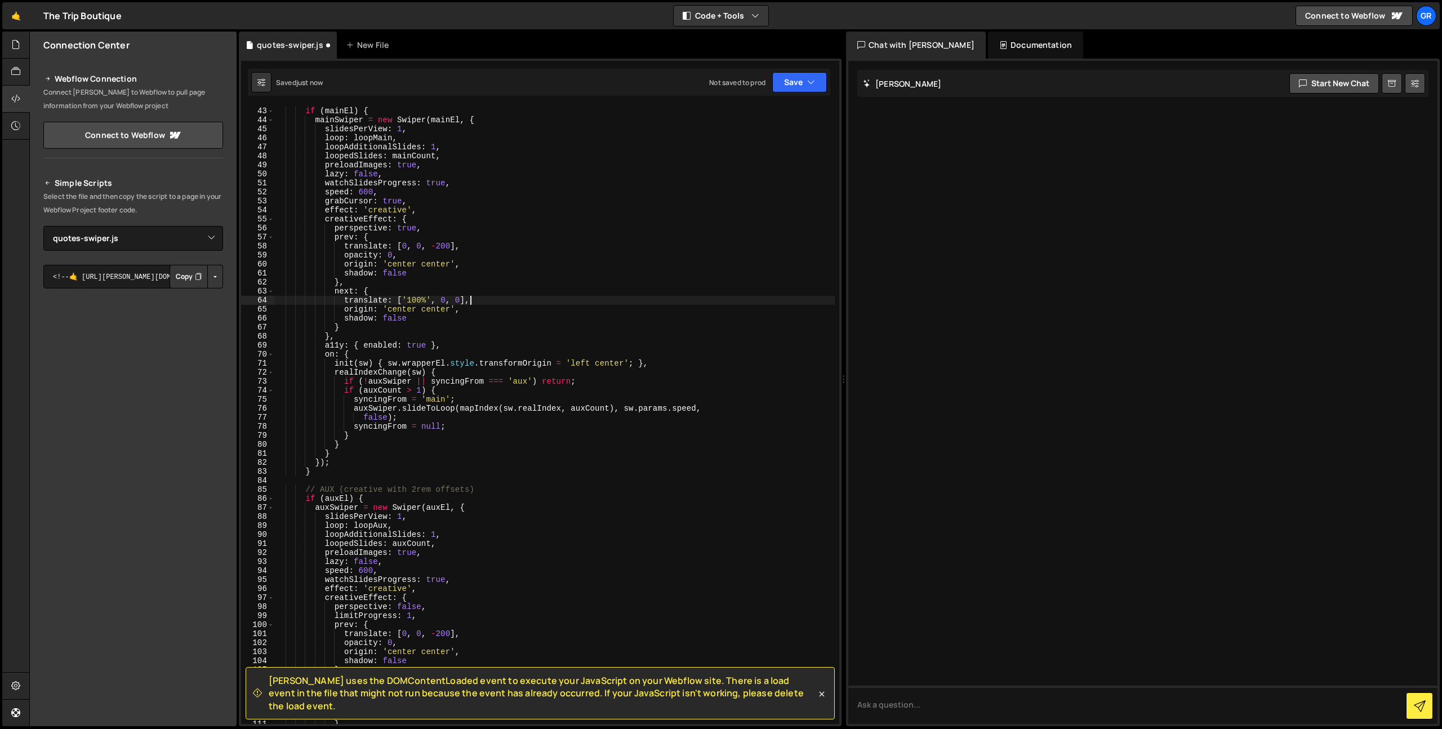
scroll to position [0, 4]
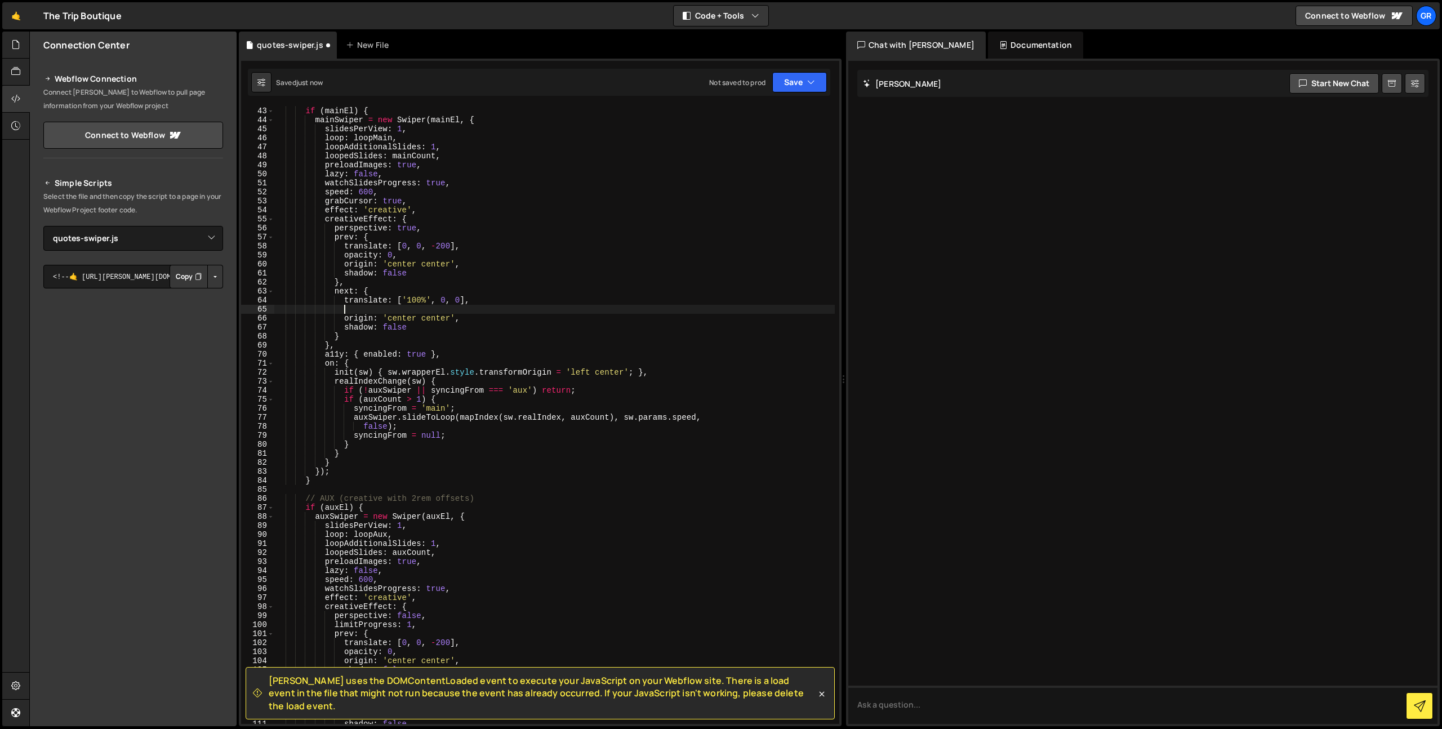
paste textarea "opacity: 0,"
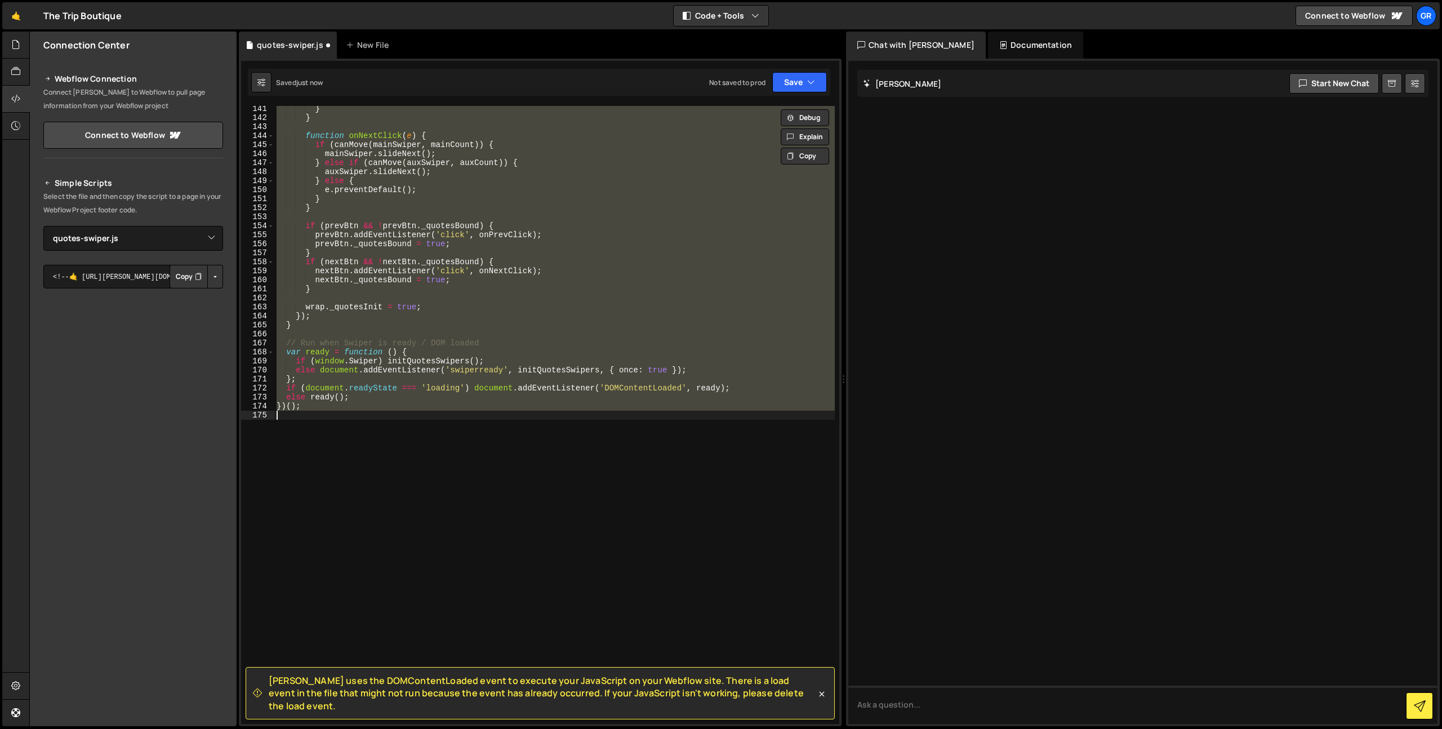
scroll to position [0, 1]
type textarea "opacity: 0,"
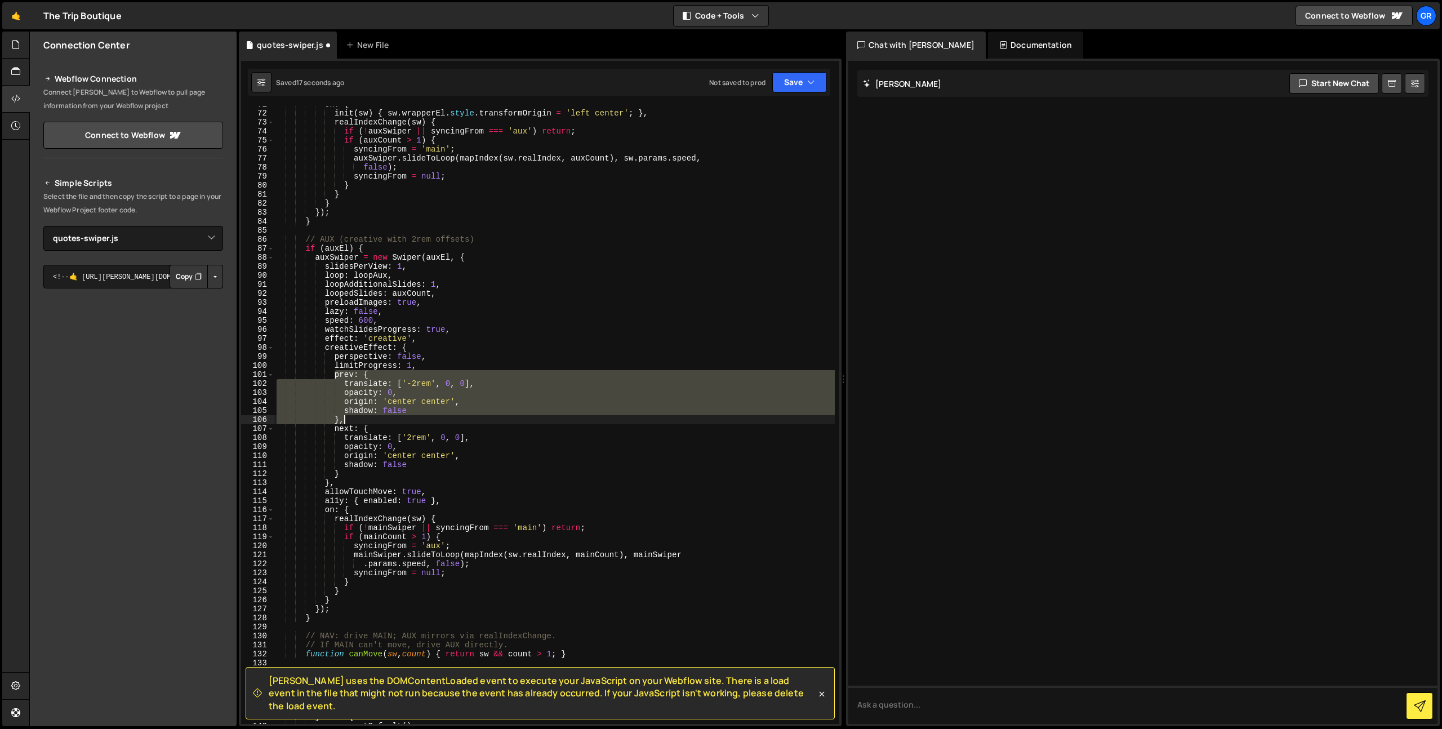
click at [393, 417] on div "on : { init ( sw ) { sw . wrapperEl . style . transformOrigin = 'left center' ;…" at bounding box center [554, 415] width 560 height 618
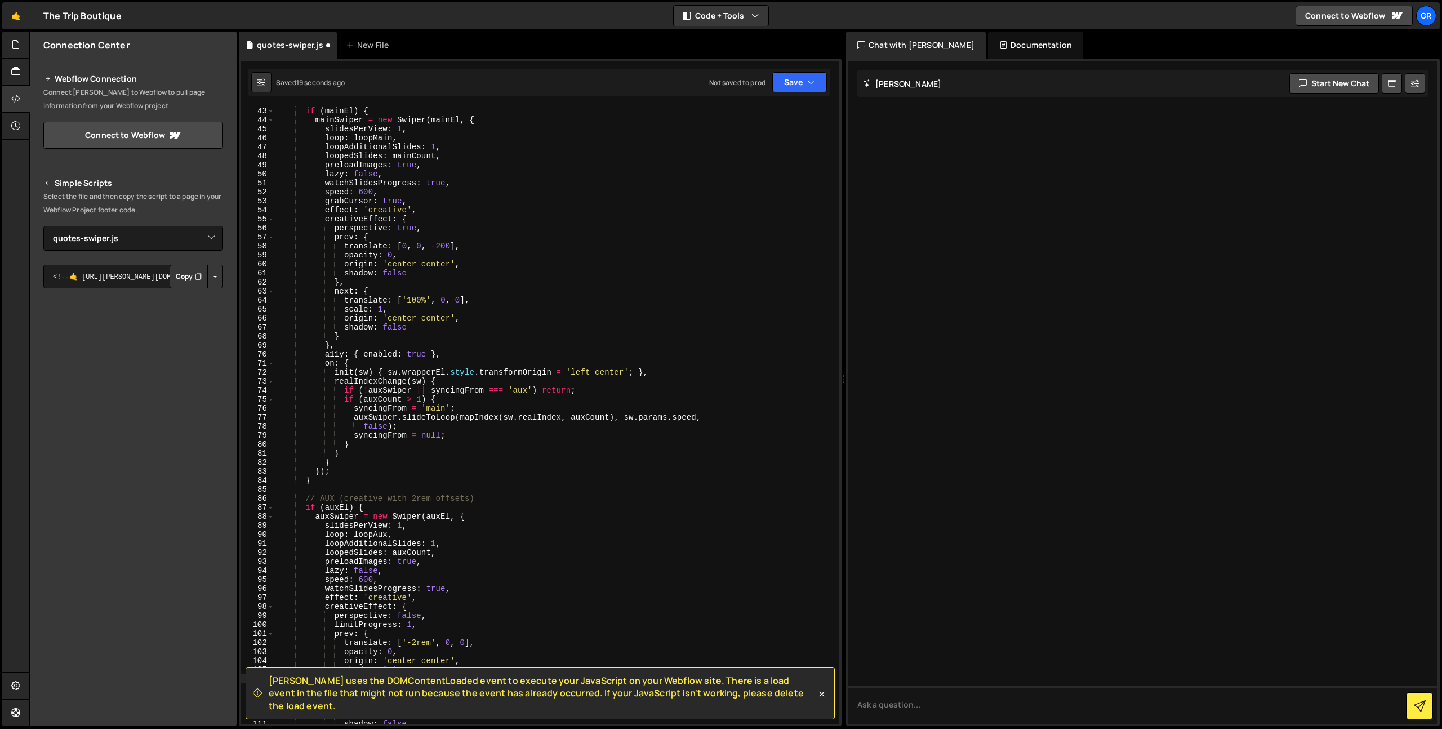
scroll to position [319, 0]
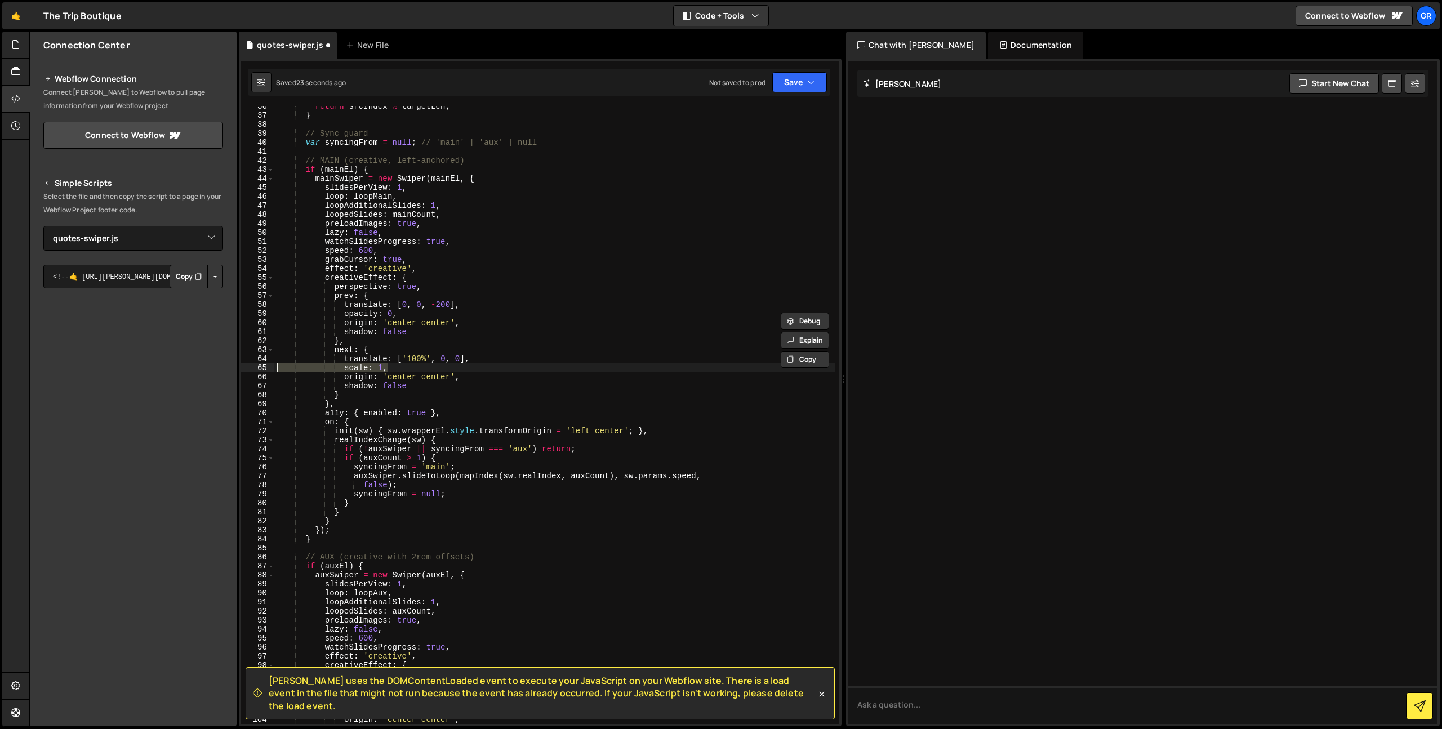
paste textarea "1"
click at [390, 369] on div "return srcIndex % targetLen ; } // Sync guard var syncingFrom = null ; // 'main…" at bounding box center [554, 420] width 560 height 636
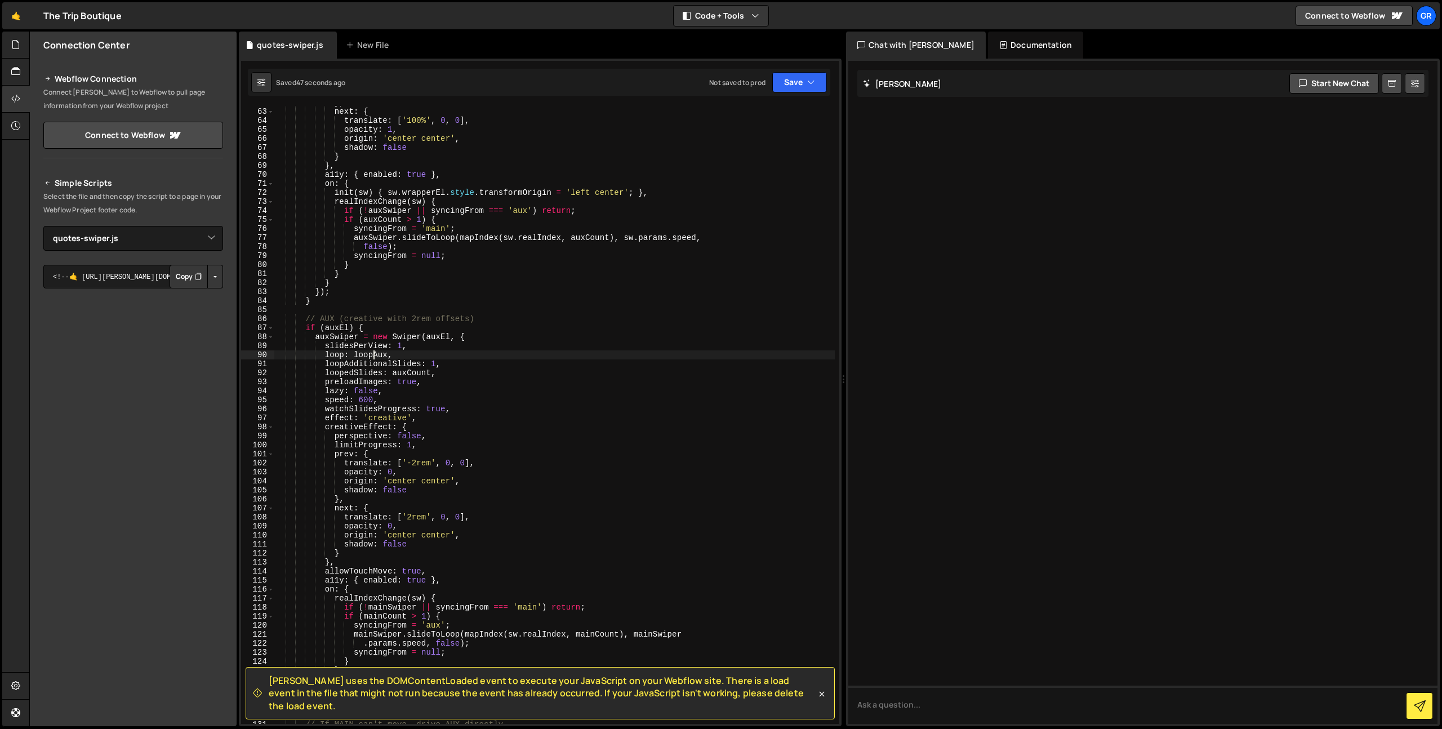
click at [373, 353] on div "} , next : { translate : [ '100%' , 0 , 0 ] , opacity : 1 , origin : 'center ce…" at bounding box center [554, 416] width 560 height 636
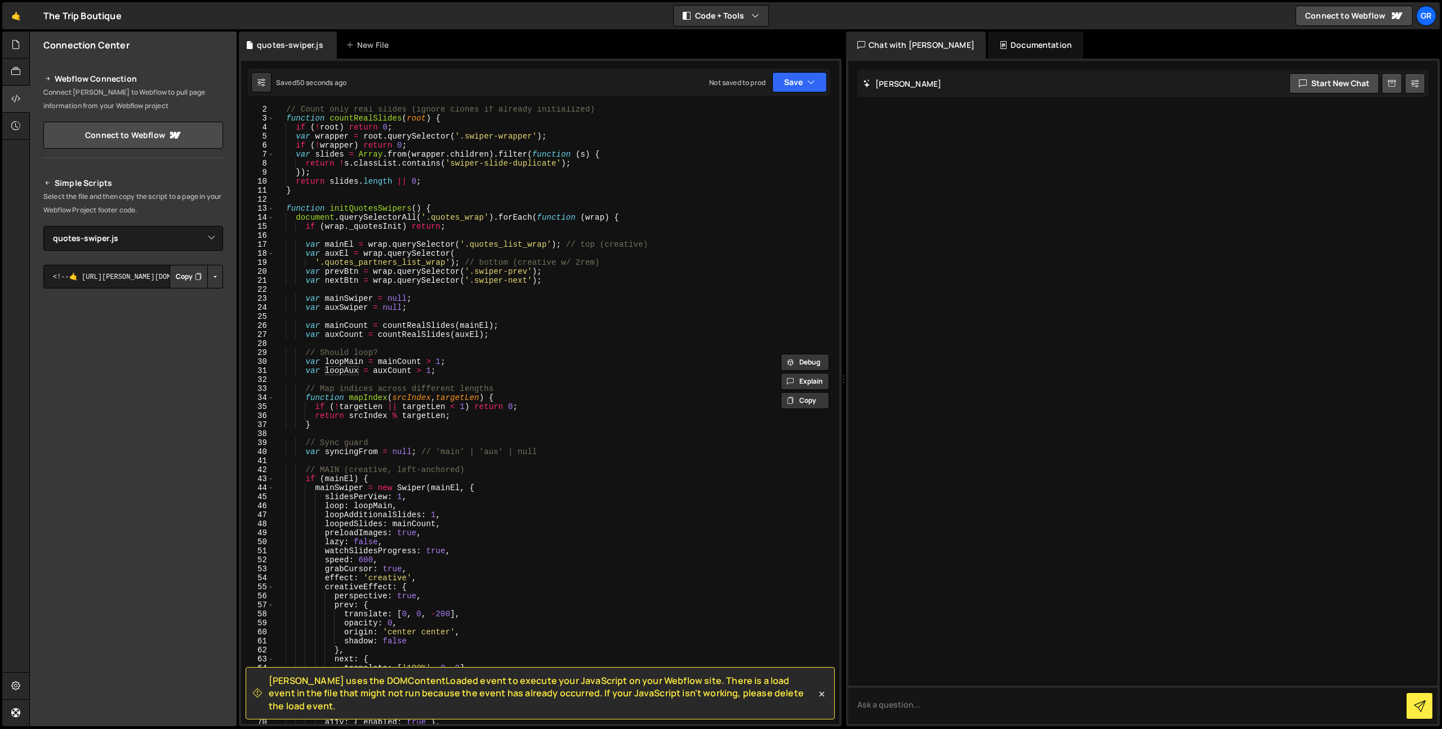
scroll to position [10, 0]
click at [461, 368] on div "// Count only real slides (ignore clones if already initialized) function count…" at bounding box center [554, 423] width 560 height 636
type textarea "var loopAux = auxCount > 1;"
